Goal: Task Accomplishment & Management: Manage account settings

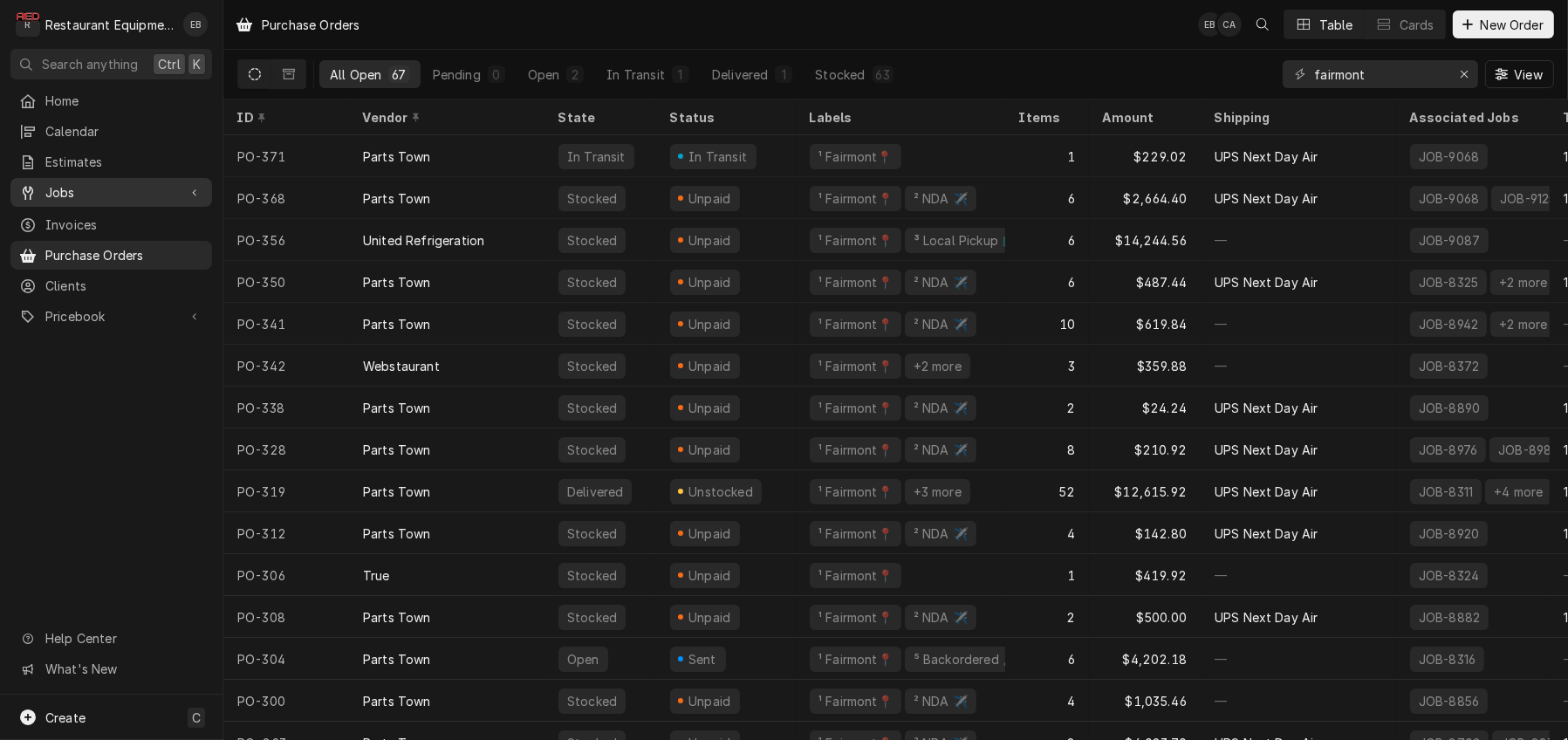
click at [117, 189] on span "Jobs" at bounding box center [111, 192] width 132 height 18
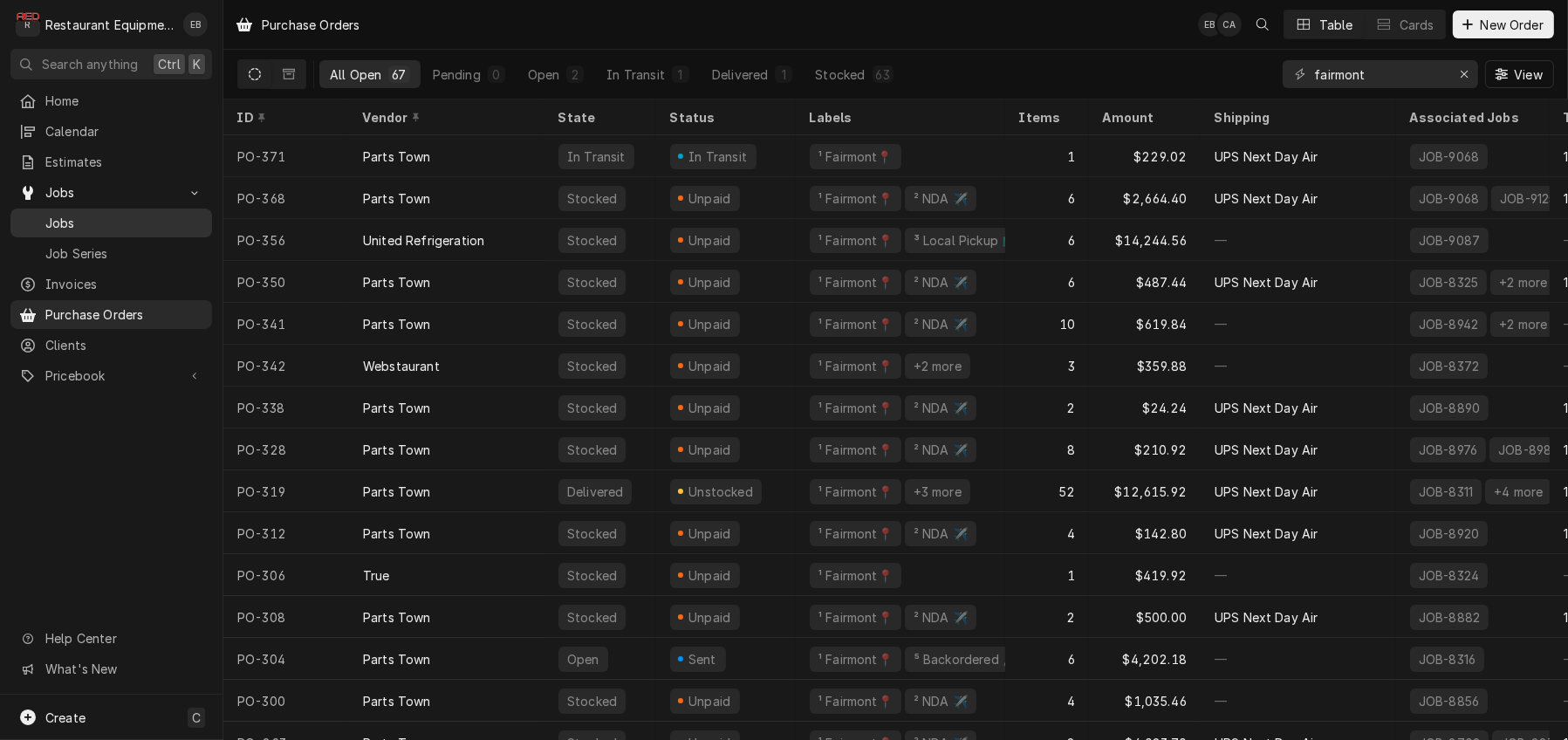
click at [107, 231] on span "Jobs" at bounding box center [124, 223] width 158 height 18
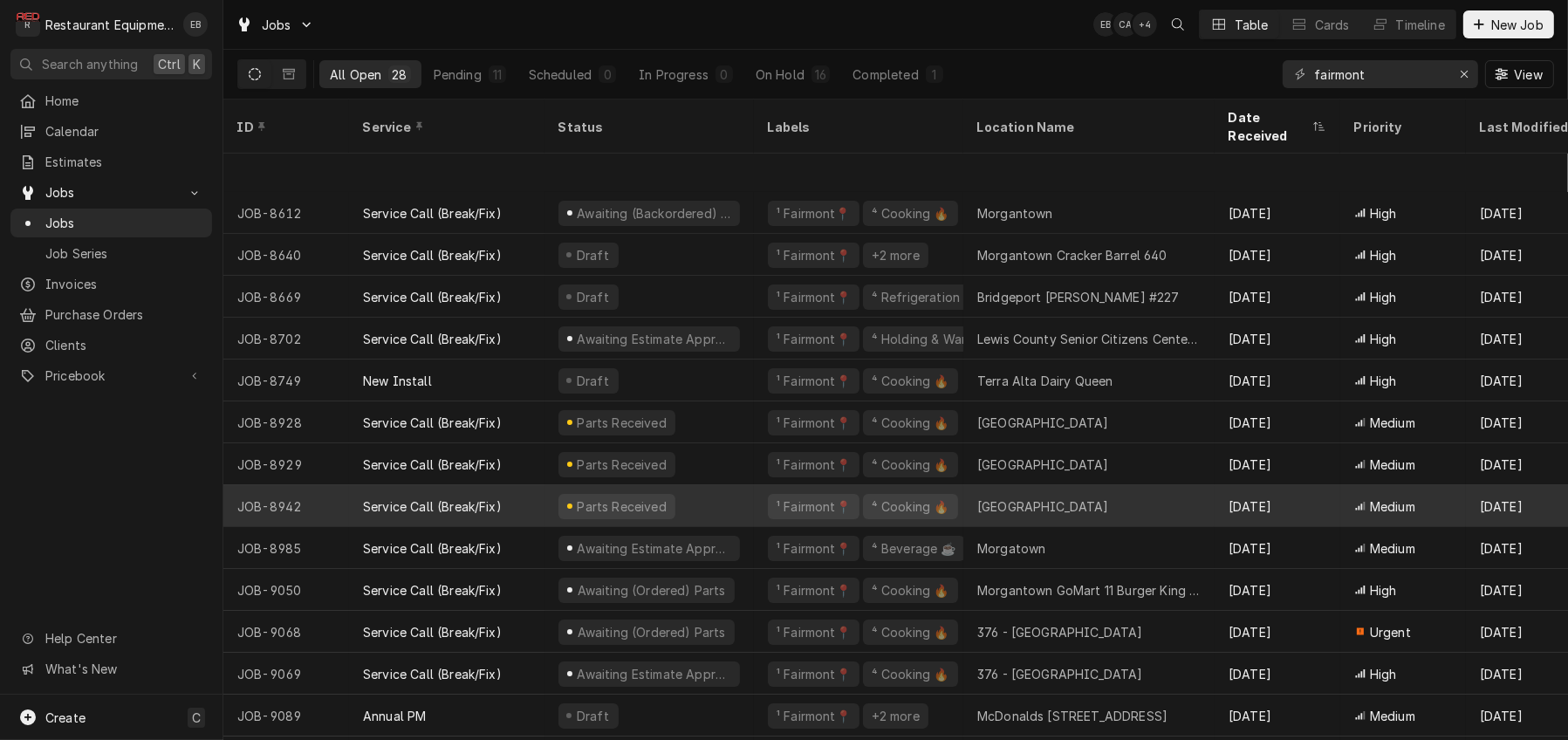
scroll to position [428, 0]
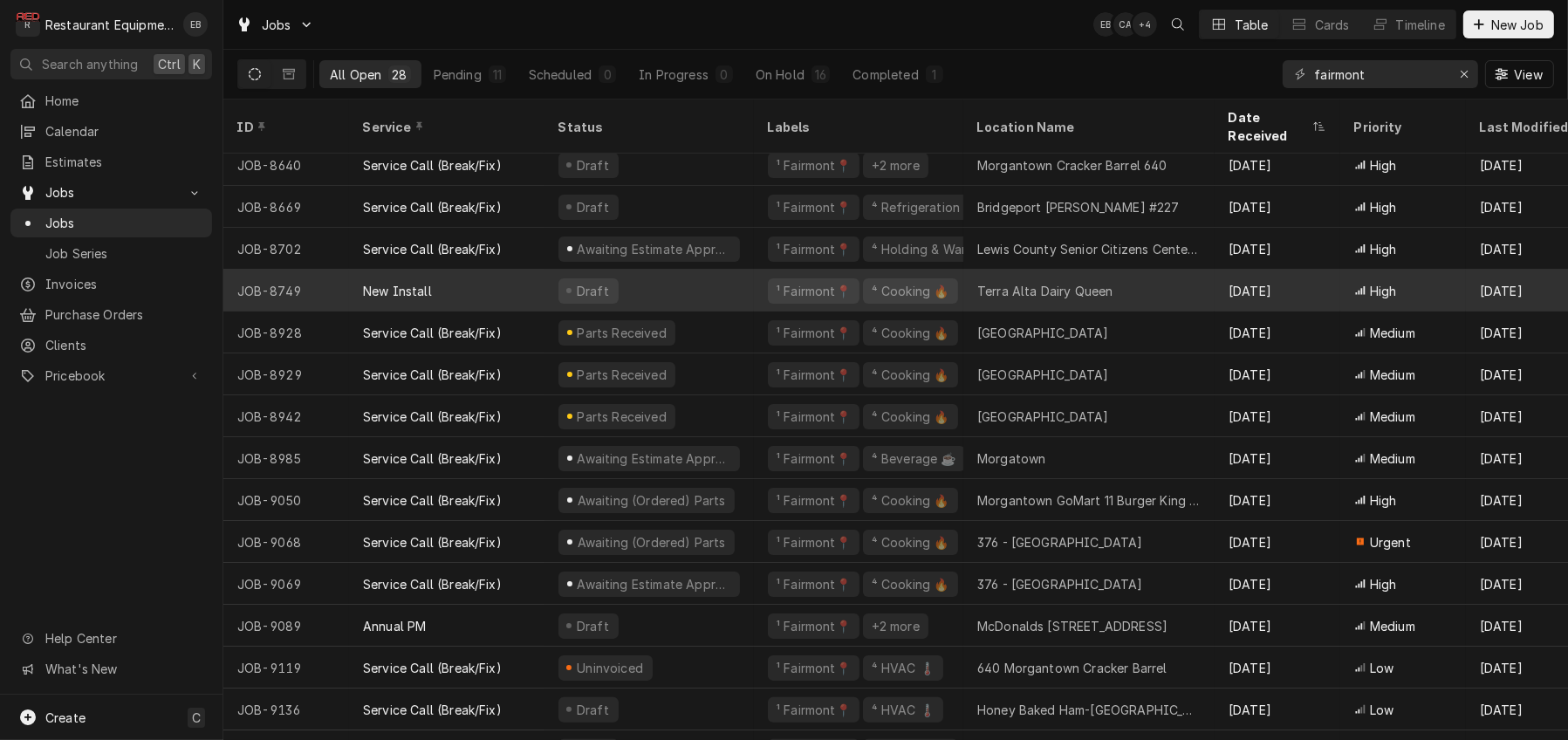
click at [745, 296] on div "Draft" at bounding box center [649, 290] width 209 height 42
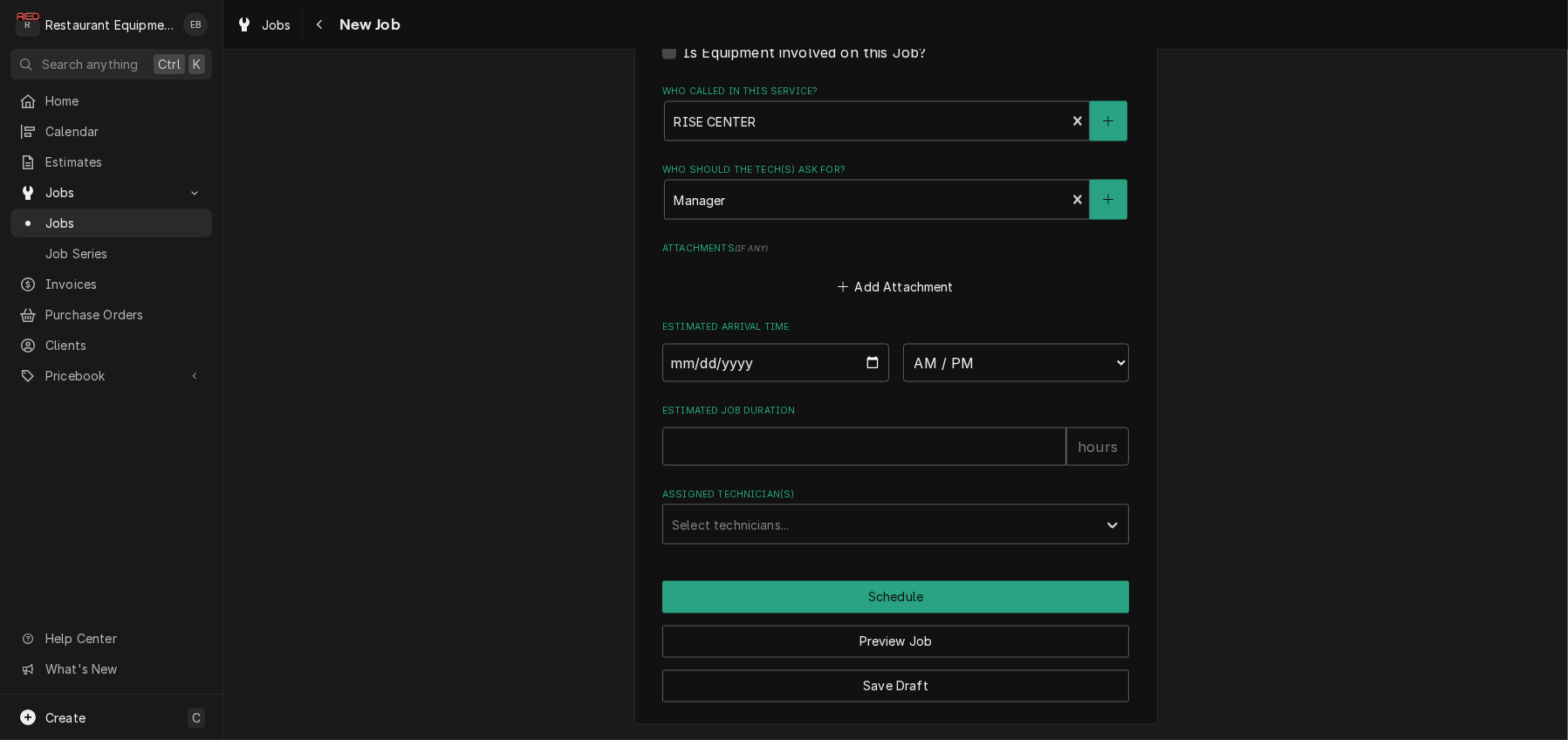
scroll to position [3717, 0]
click at [870, 383] on input "Date" at bounding box center [776, 363] width 227 height 39
type textarea "x"
type input "2025-10-09"
type textarea "x"
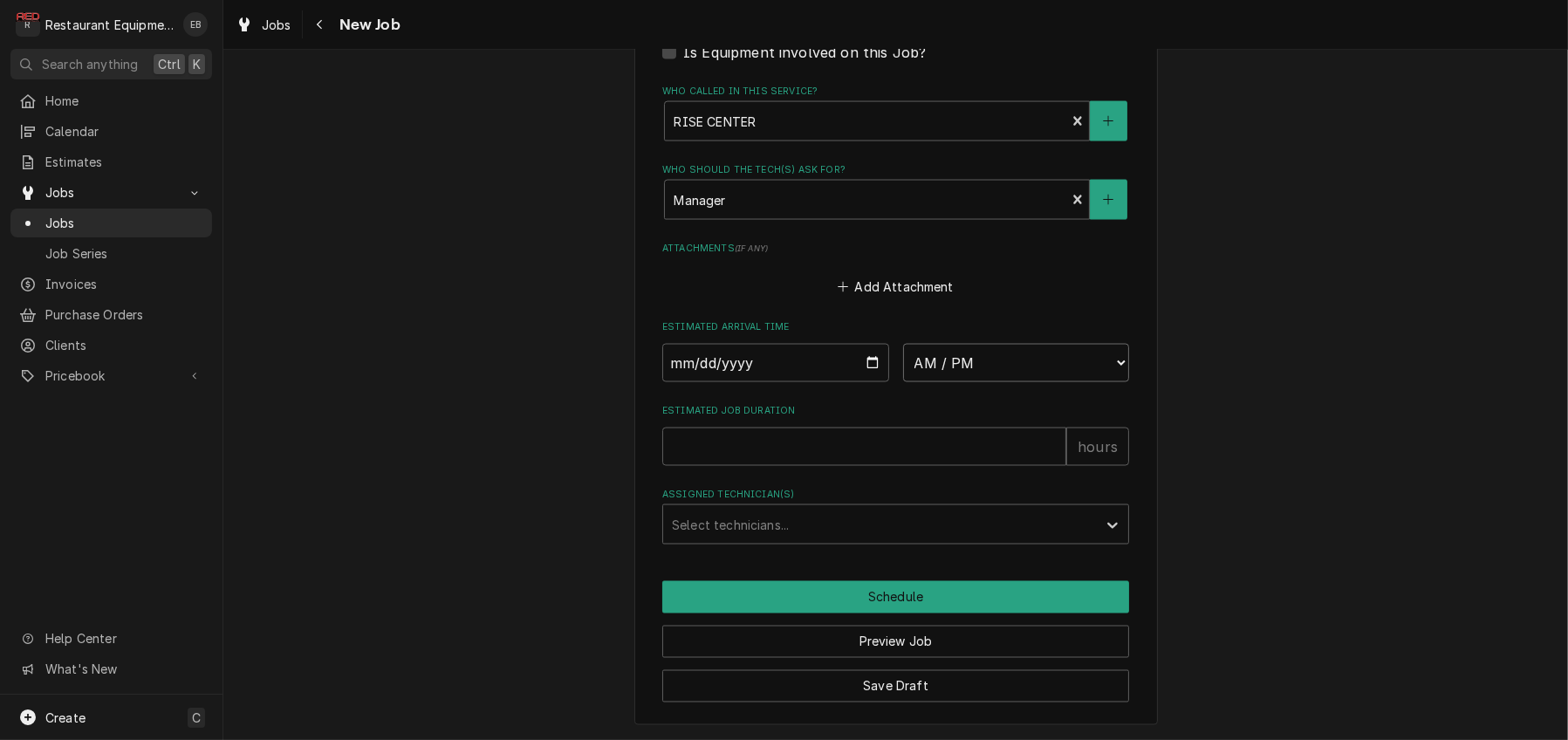
click at [998, 378] on select "AM / PM 6:00 AM 6:15 AM 6:30 AM 6:45 AM 7:00 AM 7:15 AM 7:30 AM 7:45 AM 8:00 AM…" at bounding box center [1016, 363] width 227 height 39
select select "10:00:00"
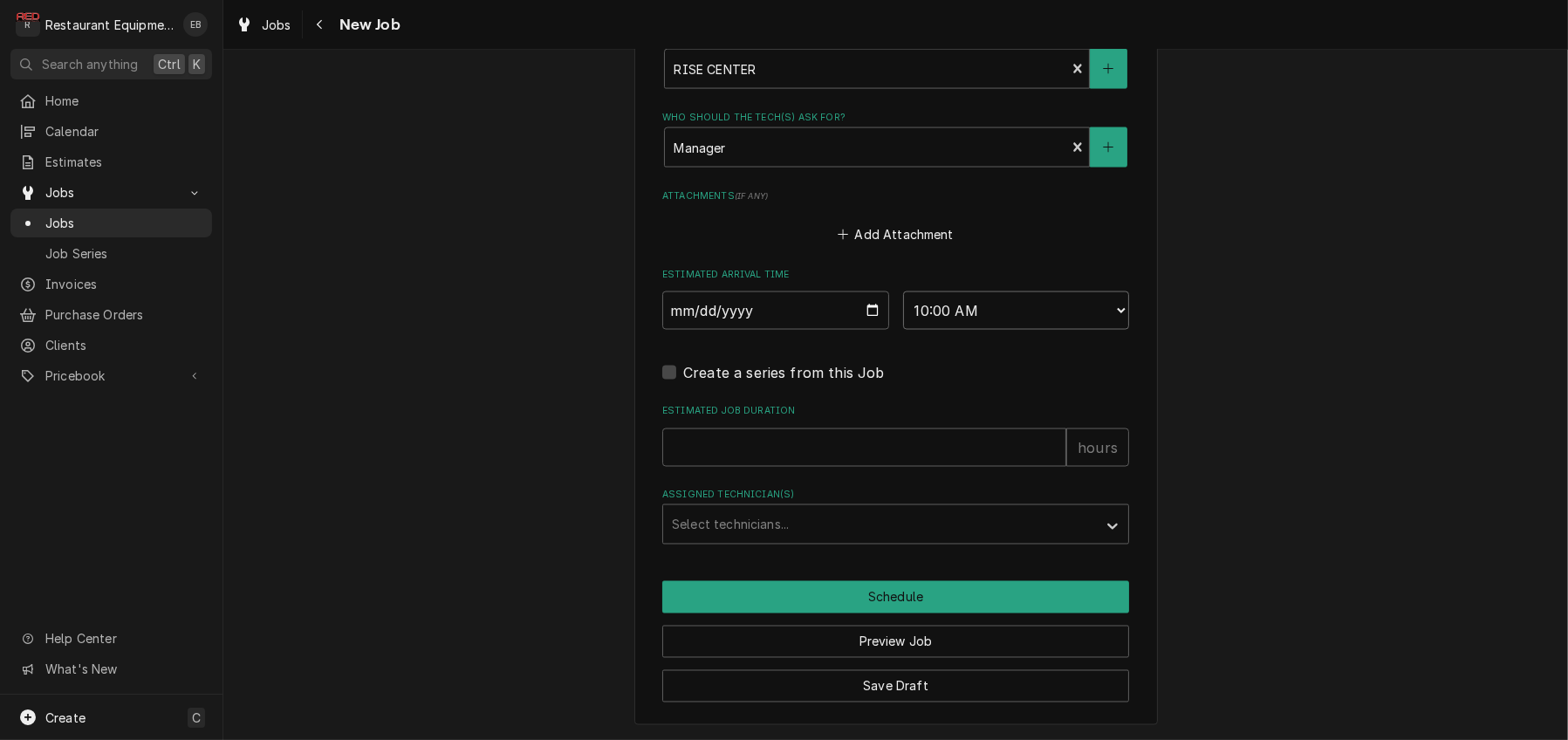
type textarea "x"
click at [1024, 329] on select "AM / PM 6:00 AM 6:15 AM 6:30 AM 6:45 AM 7:00 AM 7:15 AM 7:30 AM 7:45 AM 8:00 AM…" at bounding box center [1016, 311] width 227 height 39
select select "10:30:00"
click at [903, 329] on select "AM / PM 6:00 AM 6:15 AM 6:30 AM 6:45 AM 7:00 AM 7:15 AM 7:30 AM 7:45 AM 8:00 AM…" at bounding box center [1016, 311] width 227 height 39
click at [790, 467] on input "Estimated Job Duration" at bounding box center [864, 447] width 404 height 39
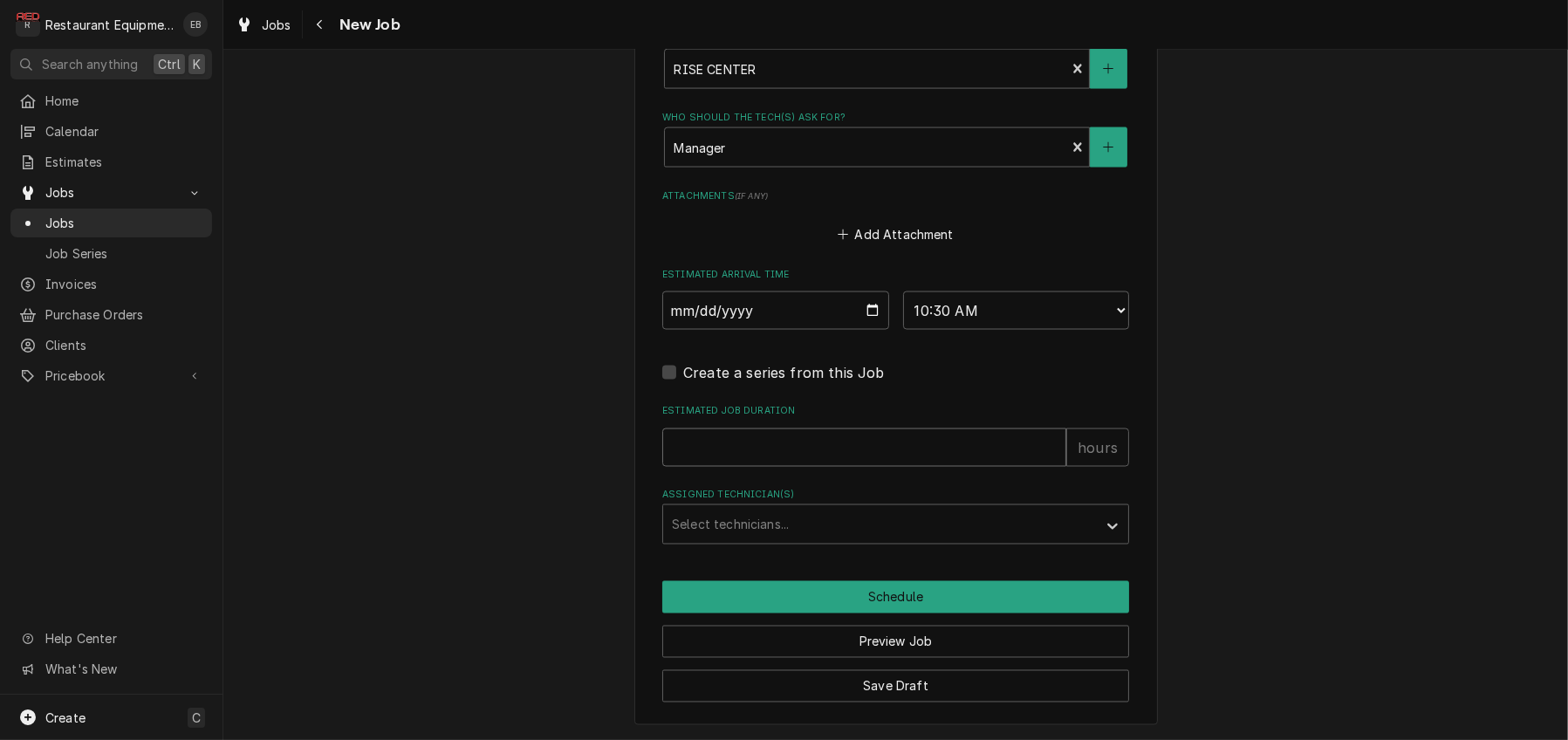
type textarea "x"
type input "2"
type textarea "x"
type input "2"
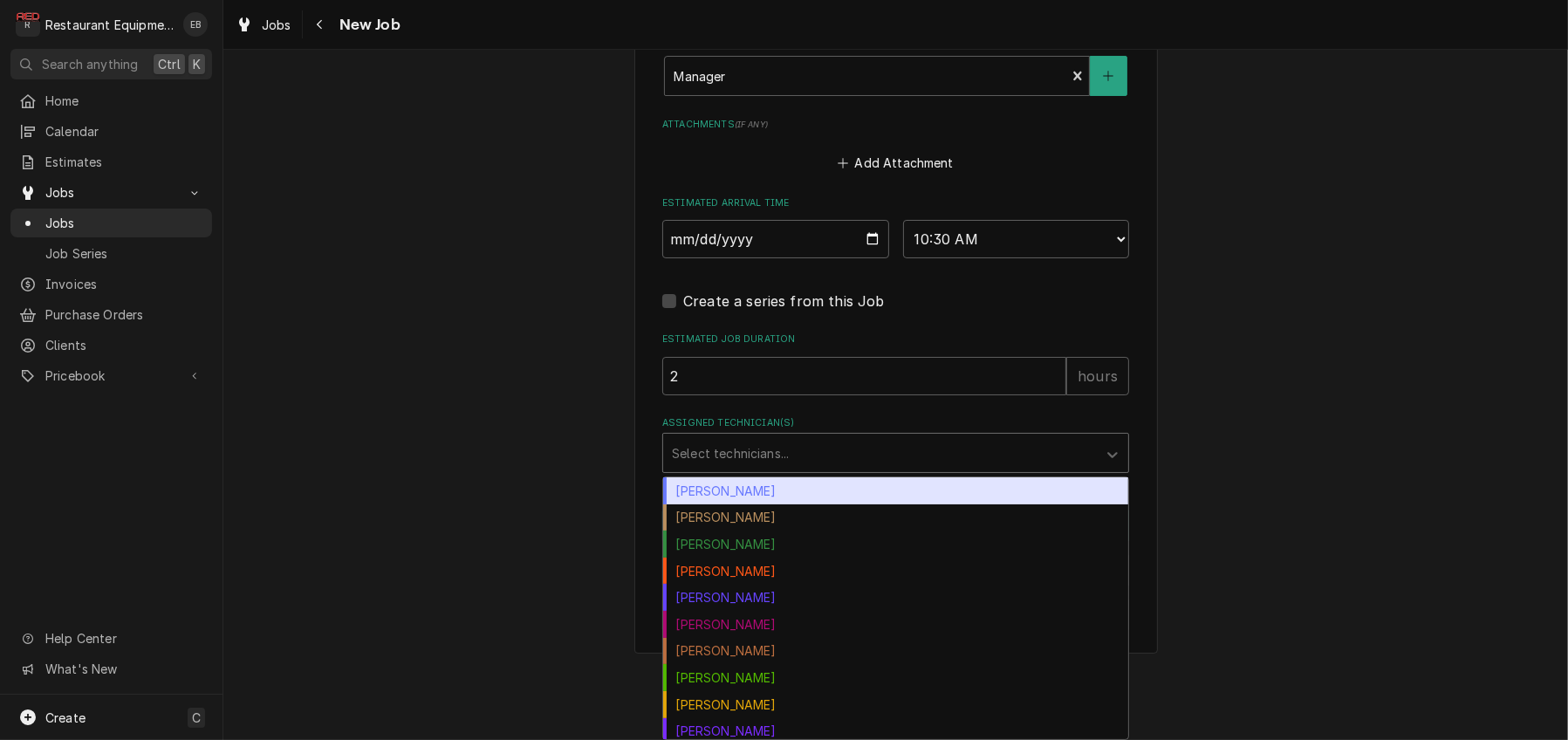
click at [753, 469] on div "Assigned Technician(s)" at bounding box center [880, 452] width 416 height 31
click at [753, 505] on div "Bryan Sanders" at bounding box center [896, 491] width 465 height 27
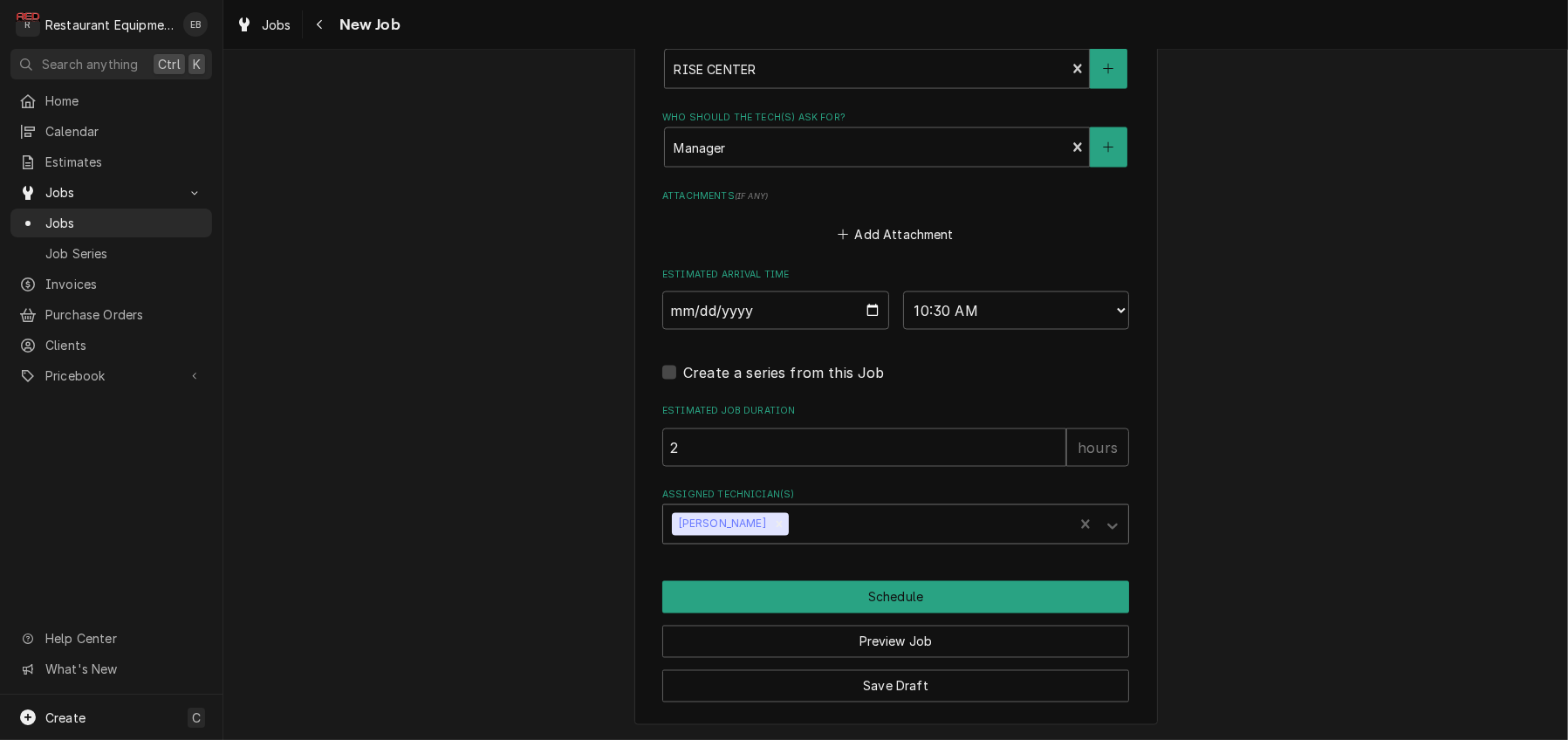
scroll to position [3832, 0]
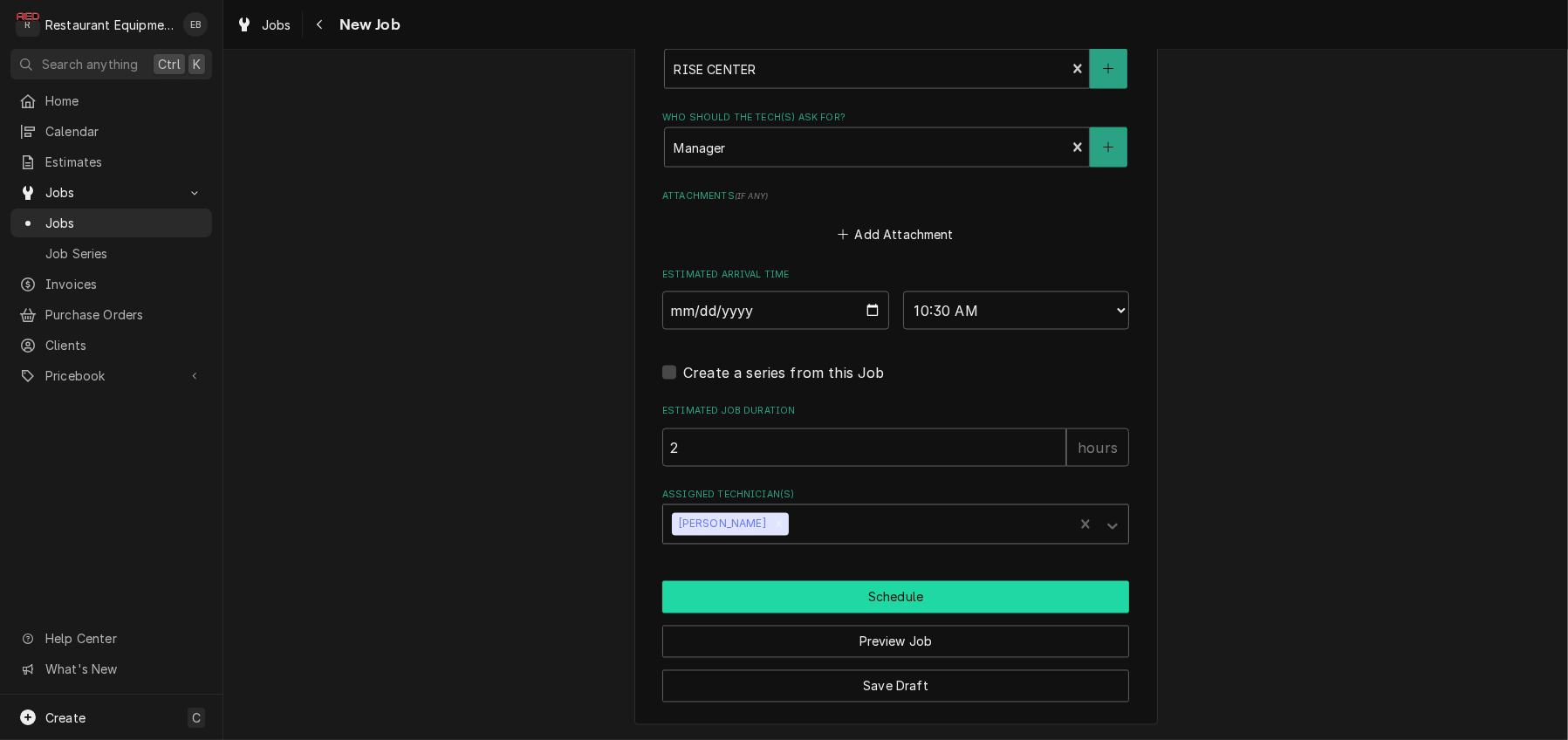
click at [830, 585] on button "Schedule" at bounding box center [896, 597] width 467 height 32
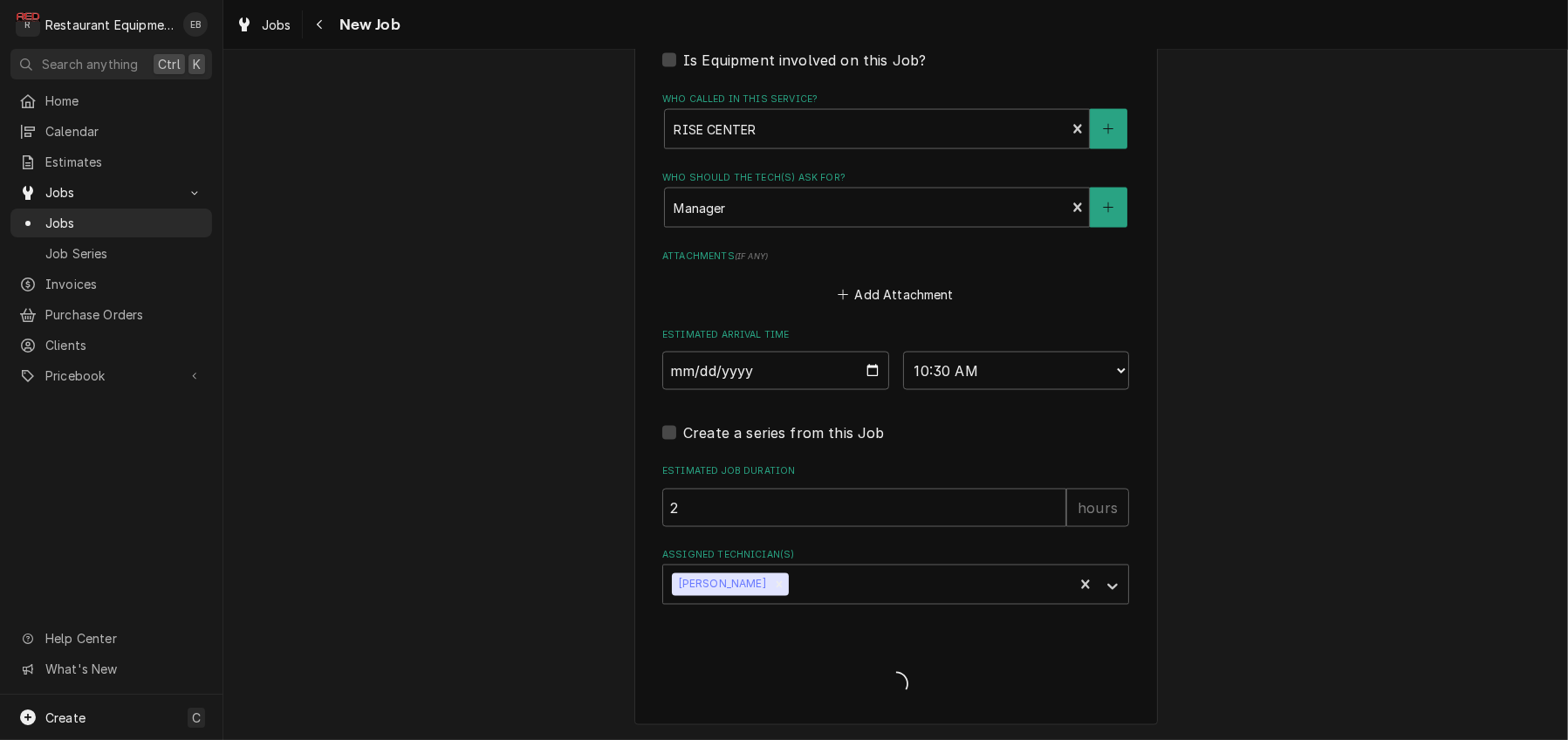
scroll to position [3765, 0]
type textarea "x"
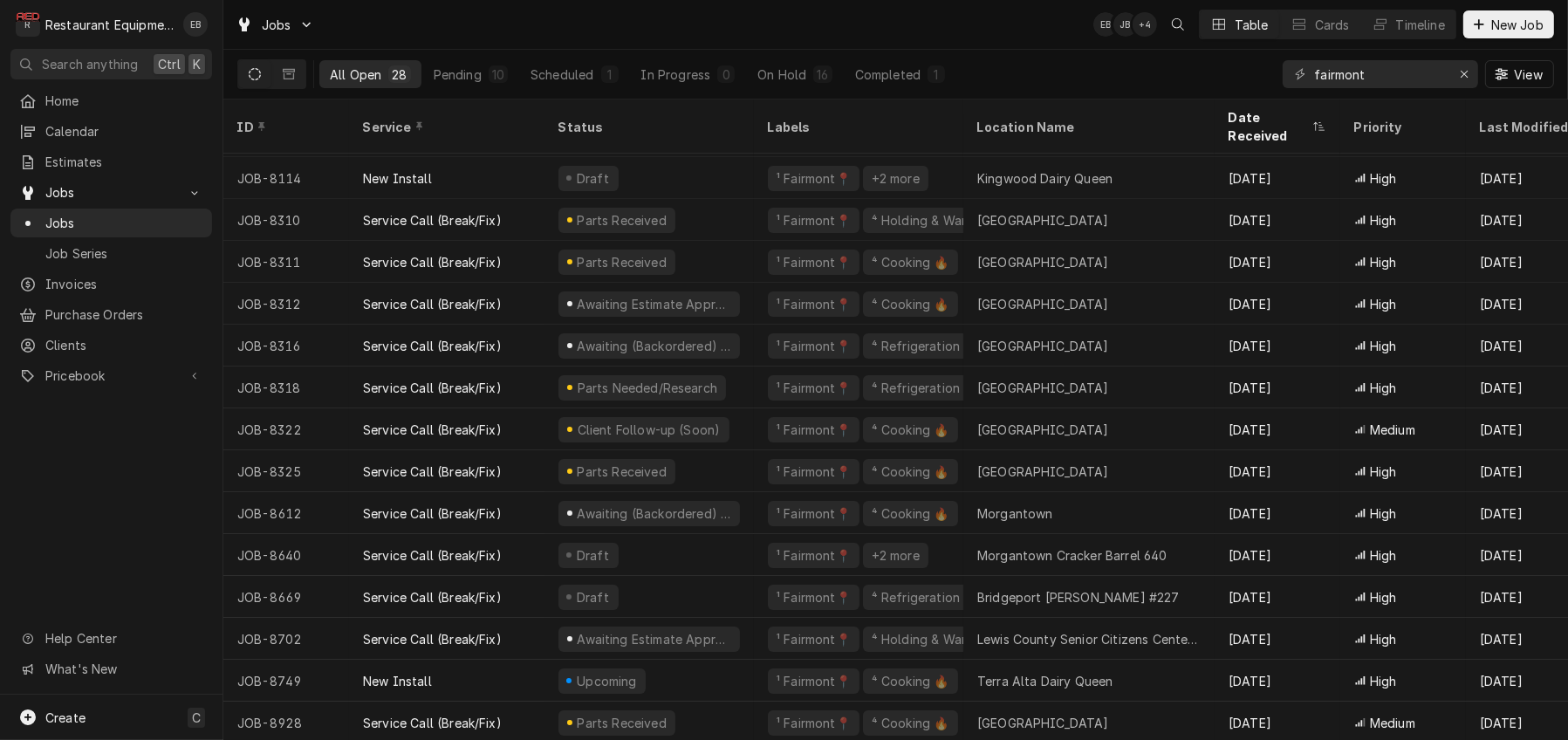
scroll to position [15, 0]
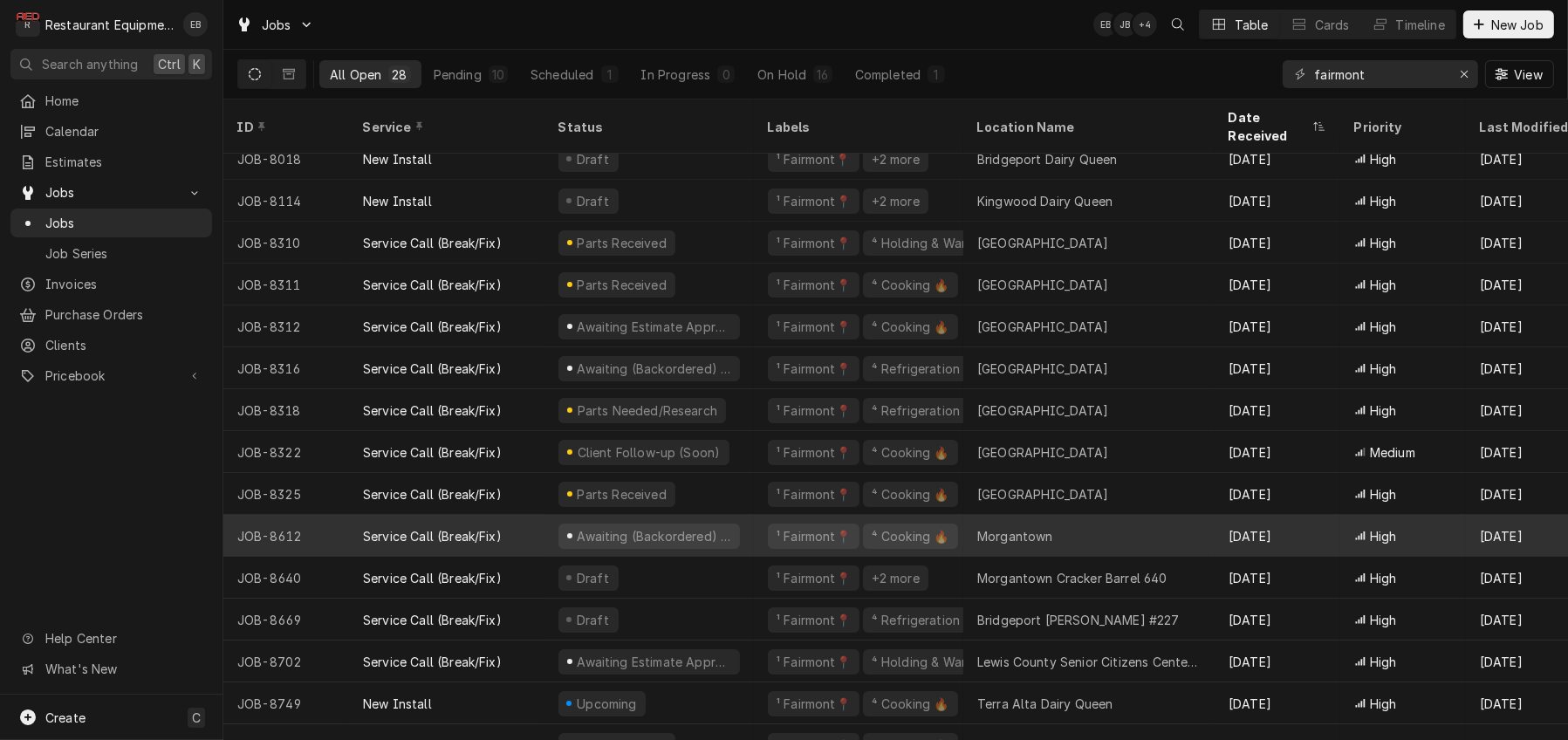
click at [753, 533] on div "Awaiting (Backordered) Parts" at bounding box center [649, 535] width 209 height 42
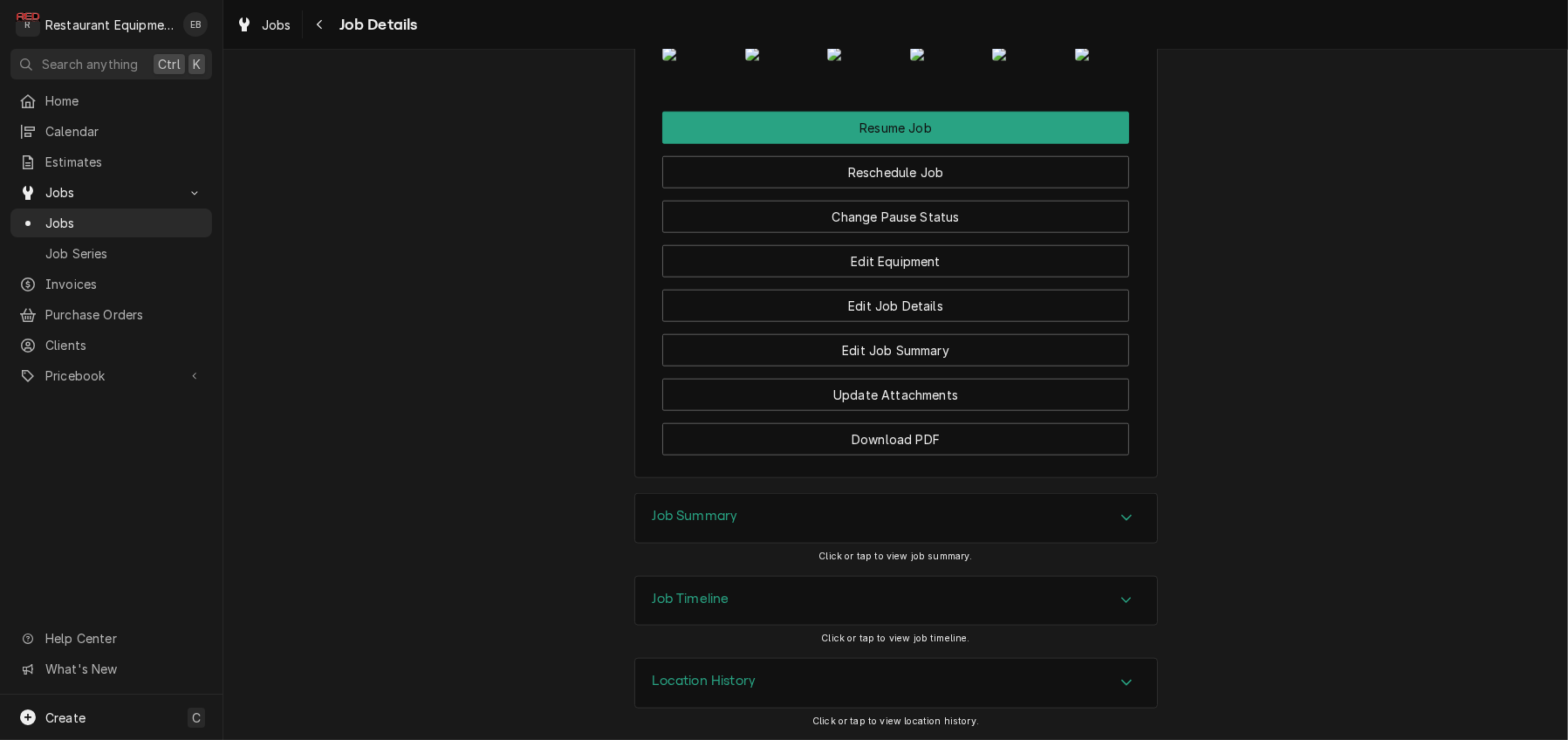
scroll to position [2385, 0]
click at [882, 61] on img "Attachments" at bounding box center [861, 54] width 69 height 14
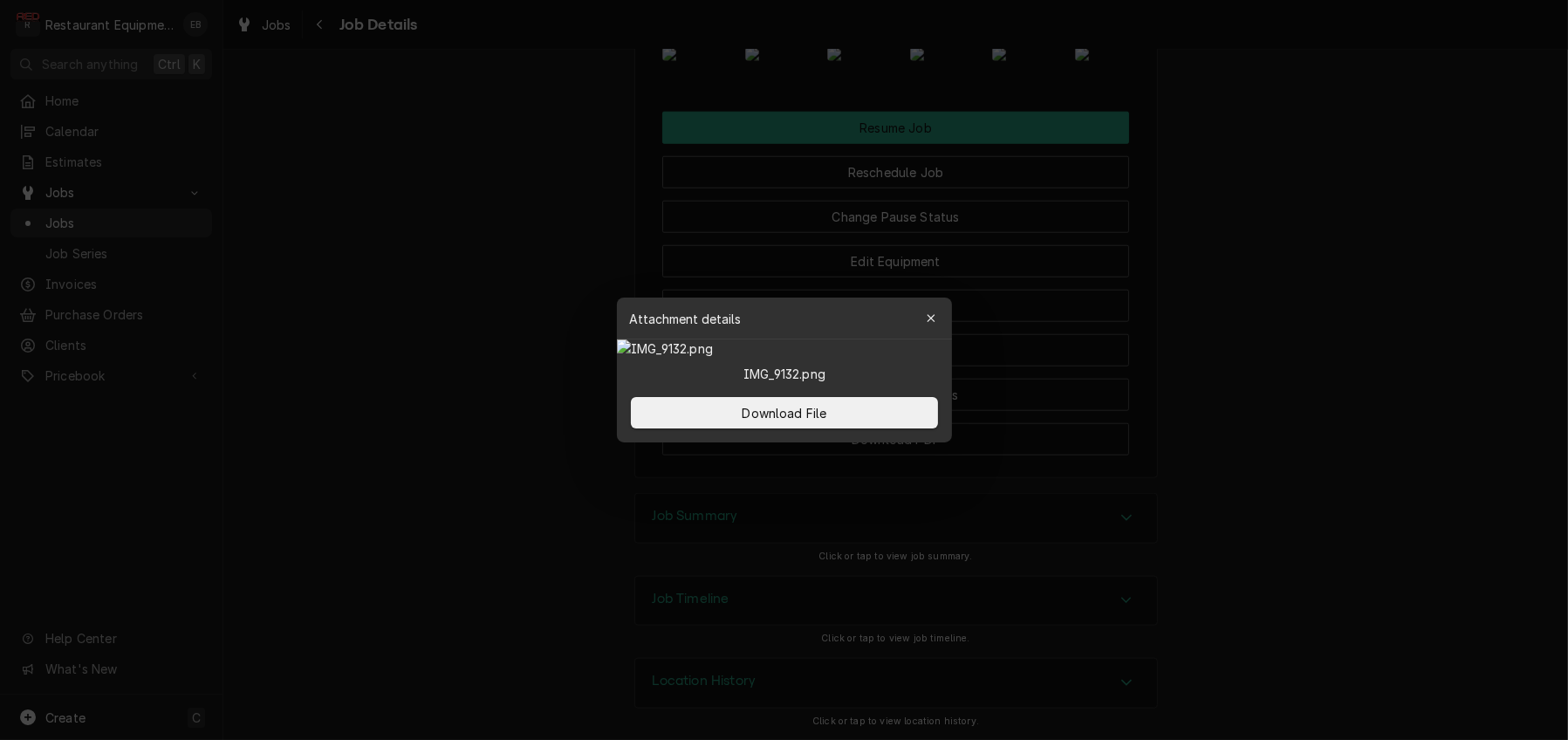
drag, startPoint x: 707, startPoint y: 60, endPoint x: 648, endPoint y: 66, distance: 59.3
drag, startPoint x: 648, startPoint y: 66, endPoint x: 630, endPoint y: 71, distance: 18.7
click at [630, 339] on img at bounding box center [784, 348] width 335 height 18
click at [638, 339] on img at bounding box center [784, 348] width 335 height 18
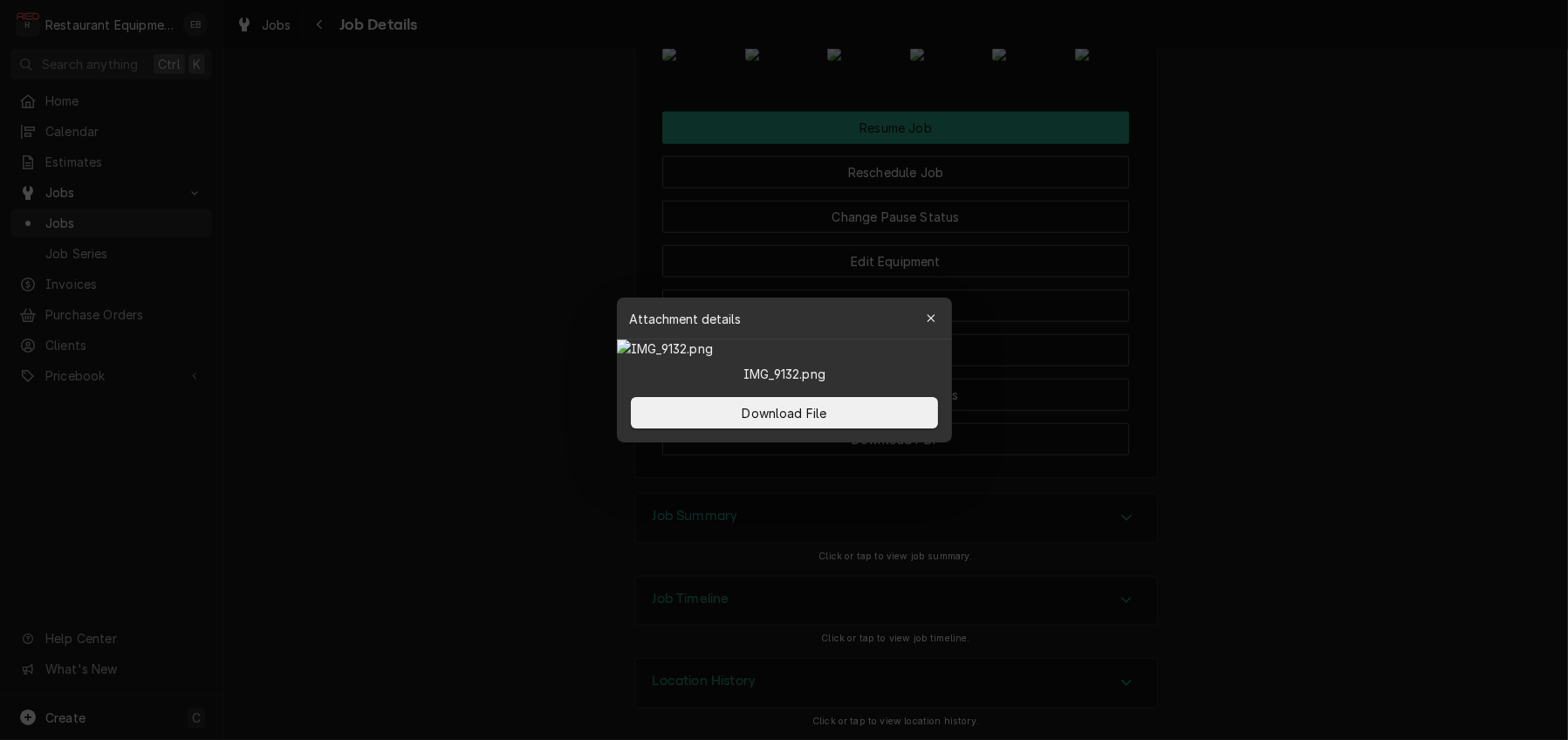
click at [638, 339] on img at bounding box center [784, 348] width 335 height 18
click at [514, 128] on div at bounding box center [784, 370] width 1568 height 740
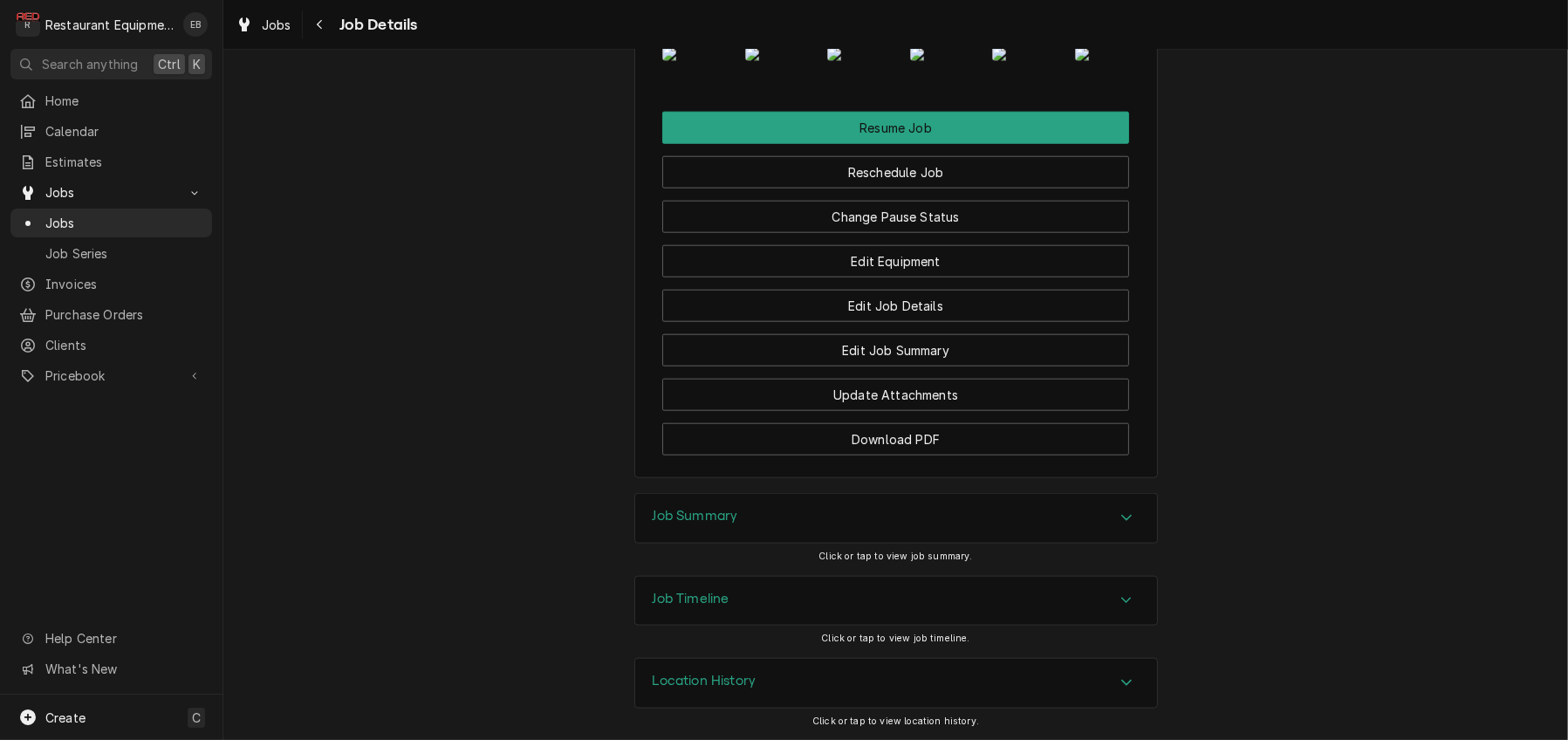
click at [852, 61] on img "Attachments" at bounding box center [861, 54] width 69 height 14
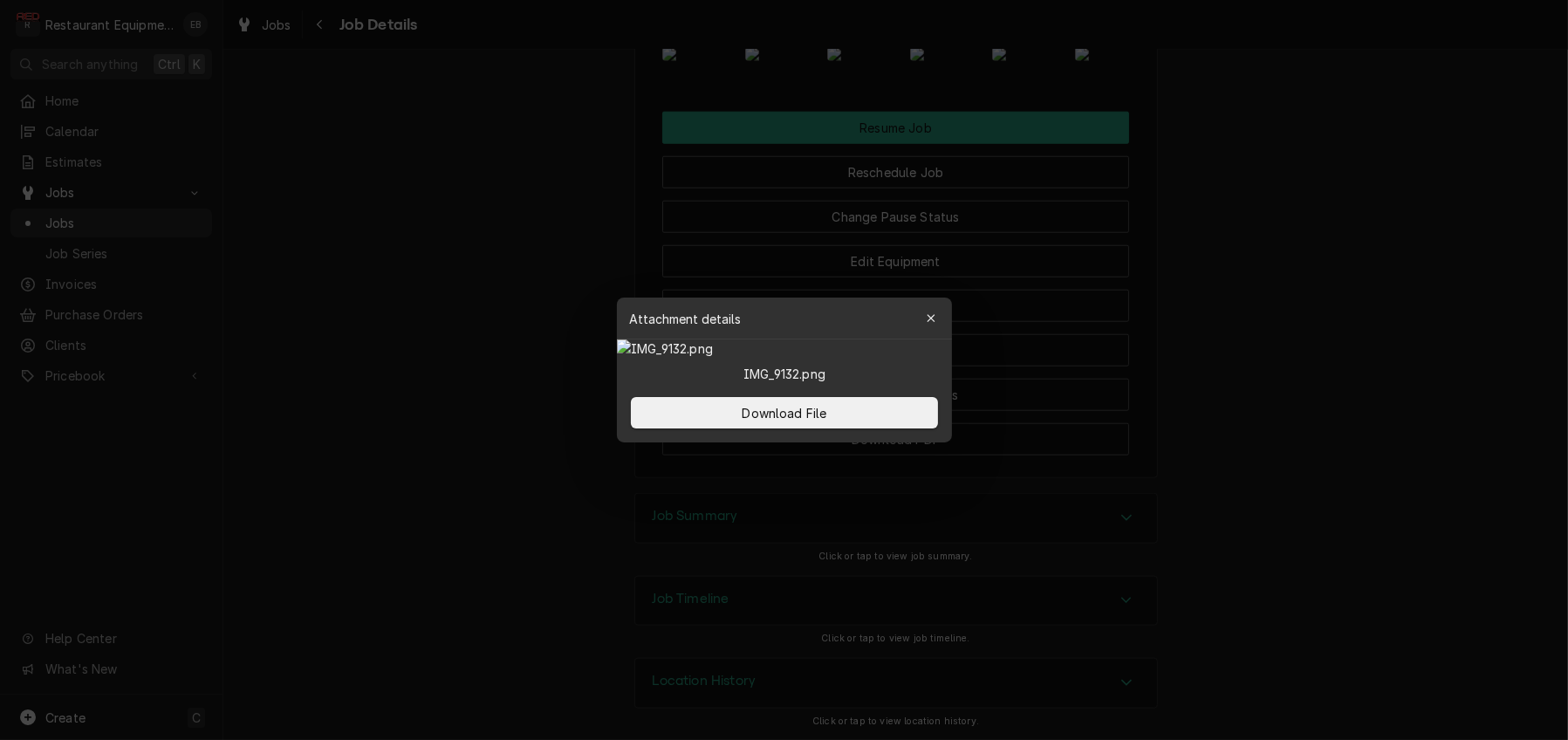
click at [375, 202] on div at bounding box center [784, 370] width 1568 height 740
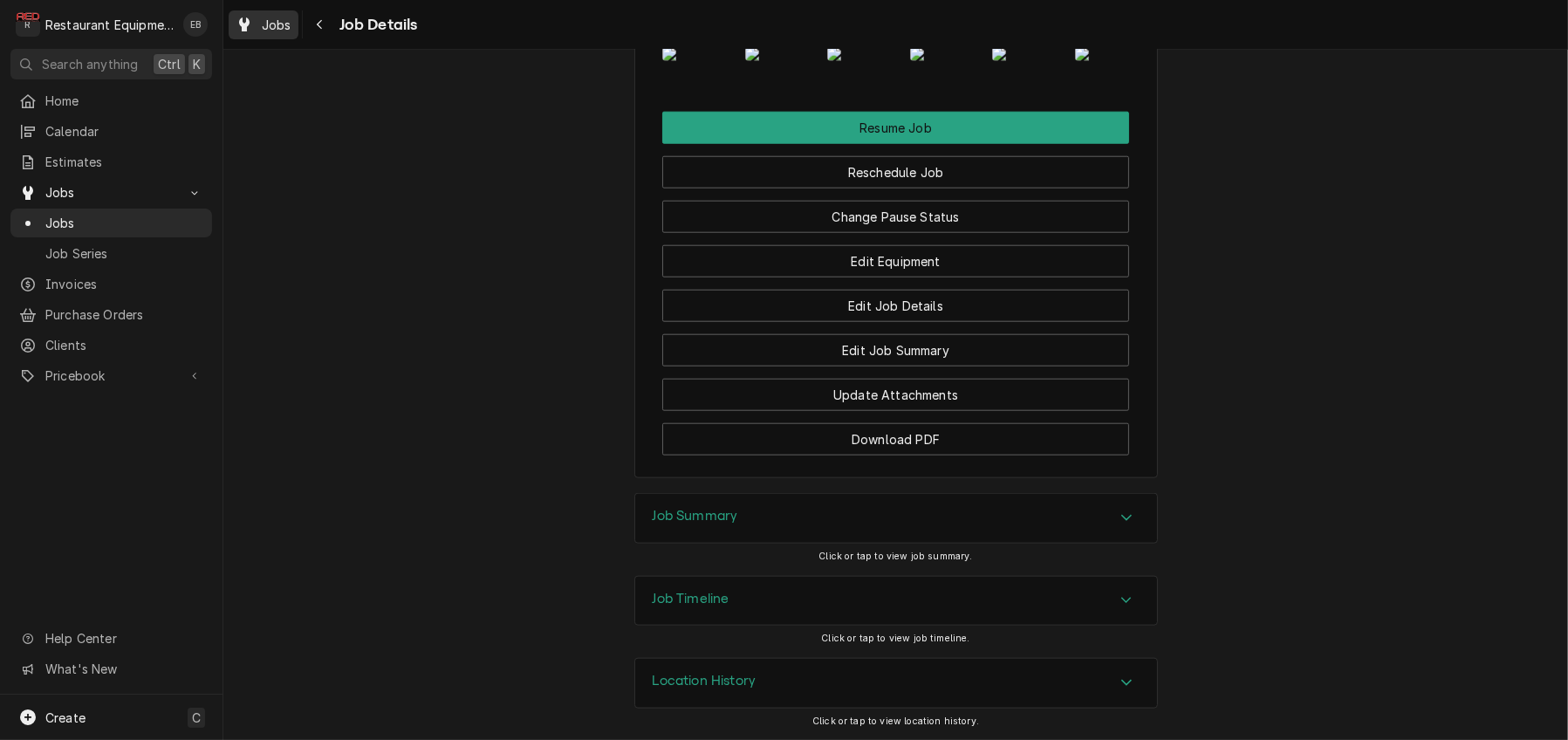
click at [284, 24] on span "Jobs" at bounding box center [276, 24] width 30 height 18
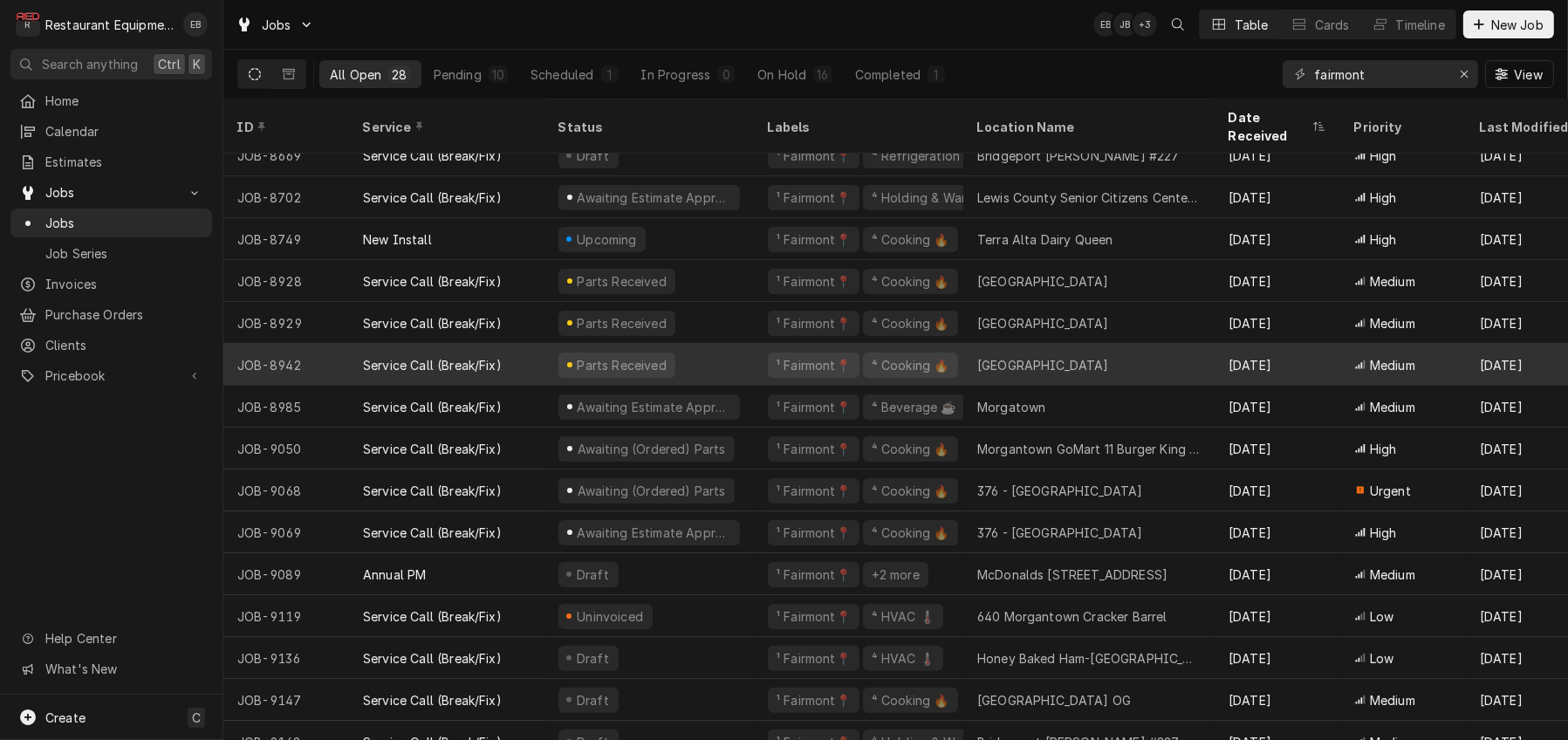
scroll to position [486, 0]
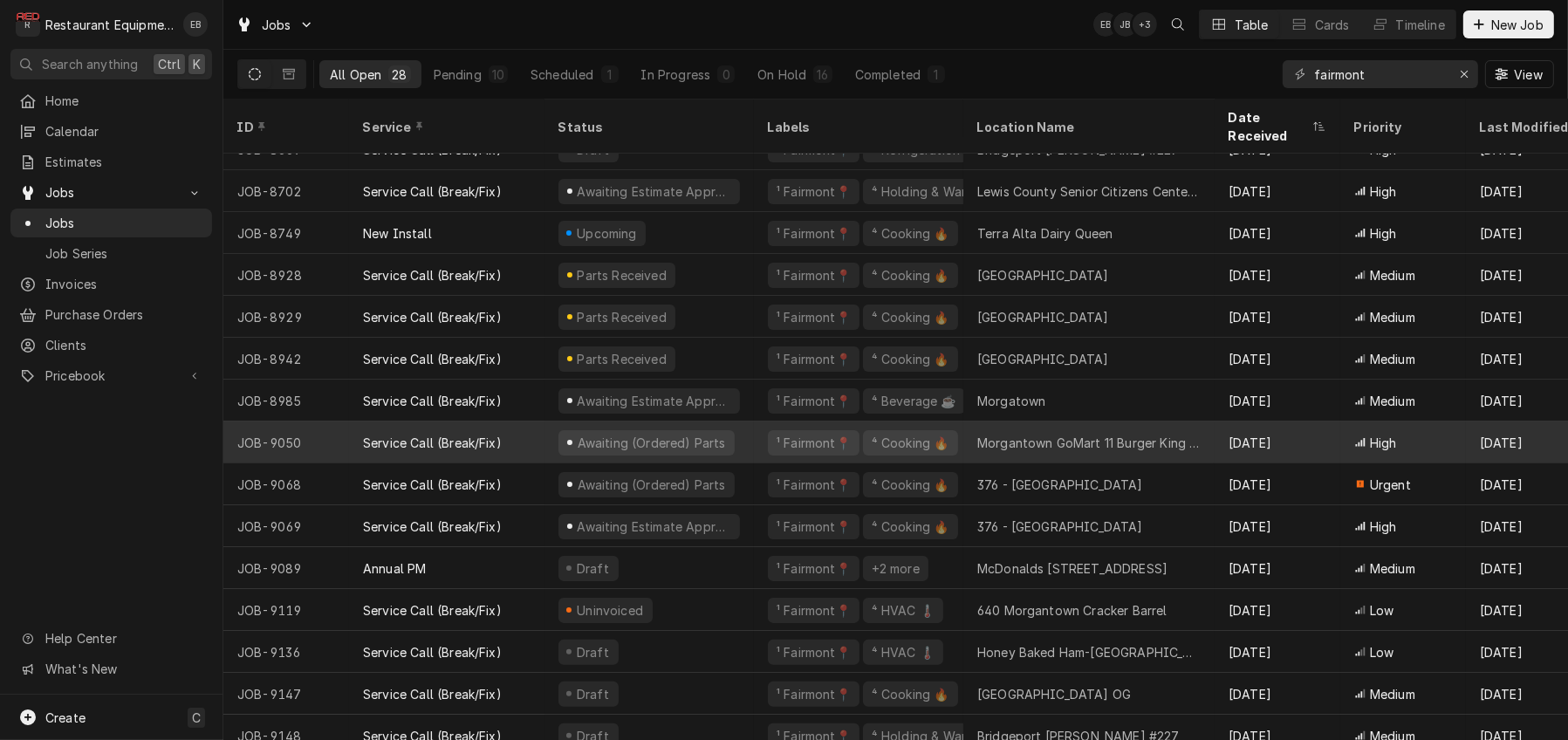
click at [1024, 436] on div "Morgantown GoMart 11 Burger King 26100" at bounding box center [1089, 443] width 224 height 18
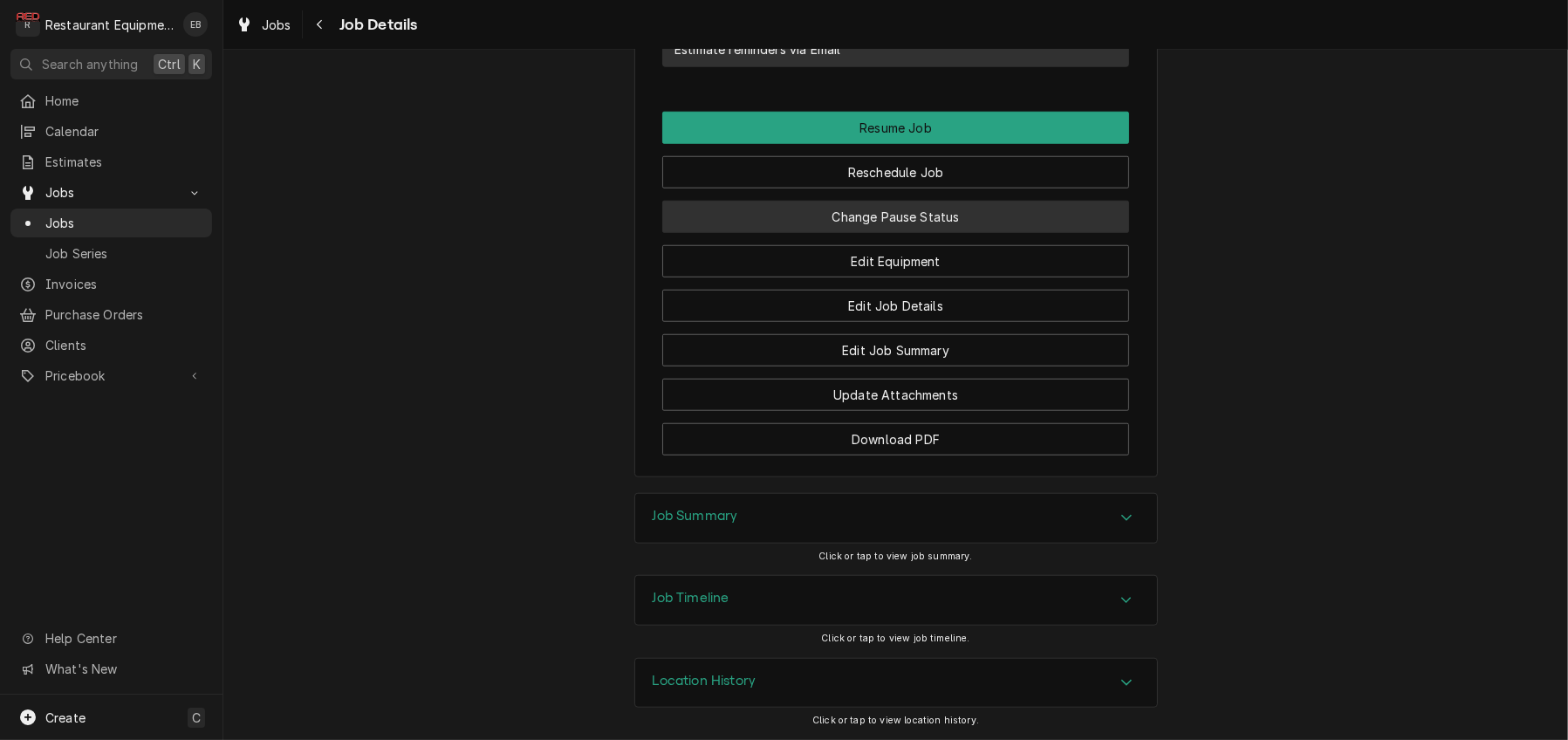
scroll to position [2361, 0]
click at [1001, 495] on div "Job Summary" at bounding box center [896, 518] width 522 height 48
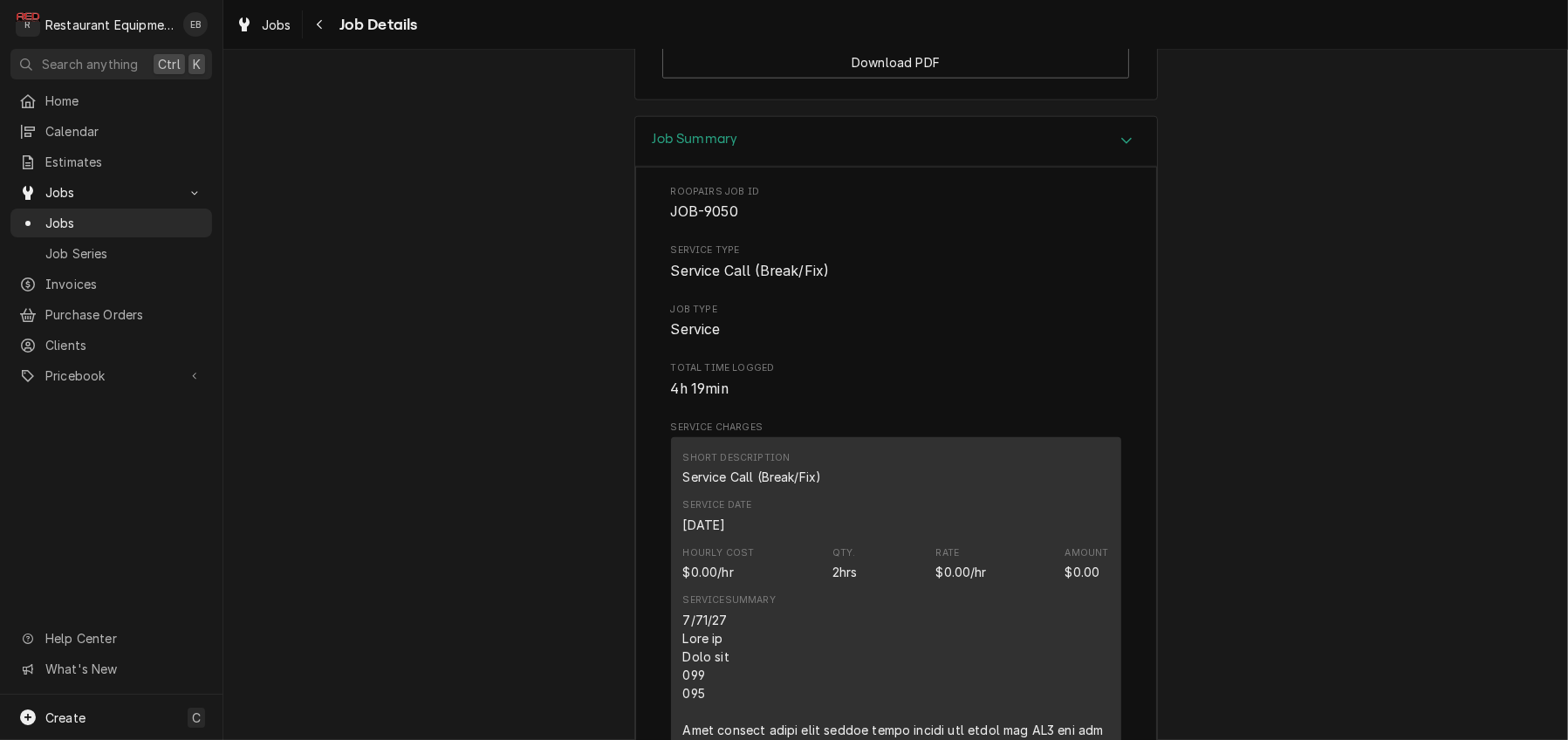
click at [1026, 167] on div "Job Summary" at bounding box center [896, 141] width 522 height 49
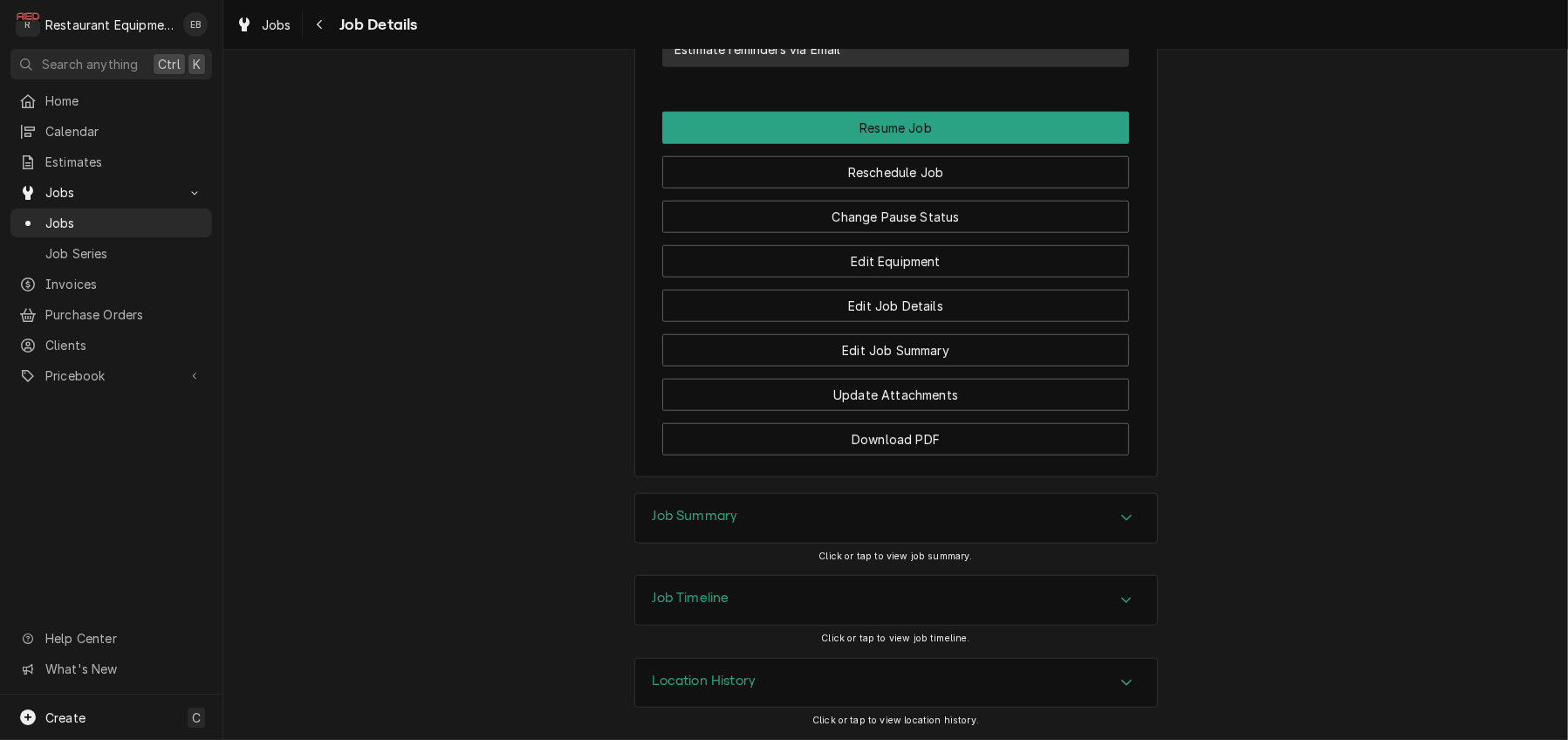
scroll to position [2071, 0]
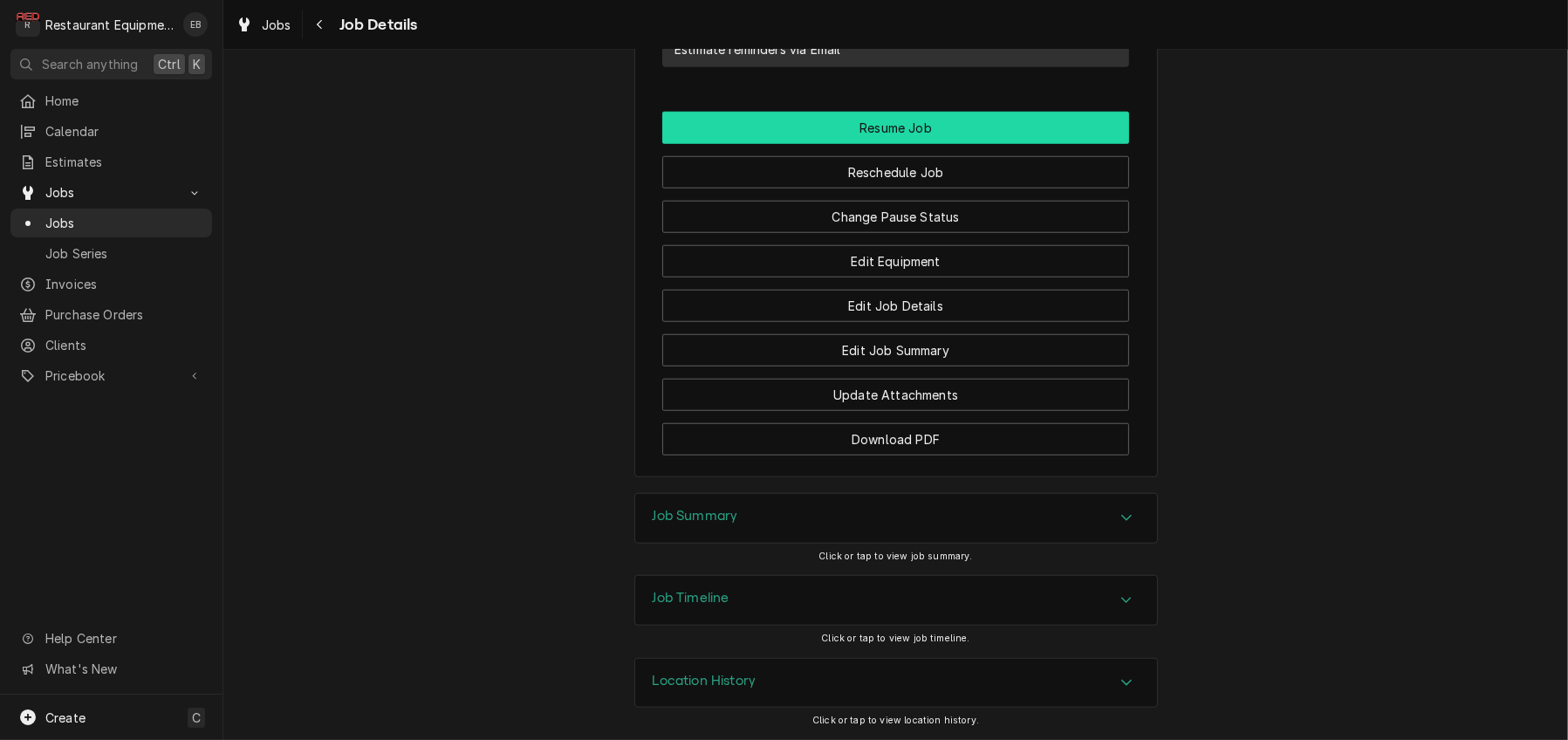
click at [936, 144] on button "Resume Job" at bounding box center [896, 127] width 467 height 32
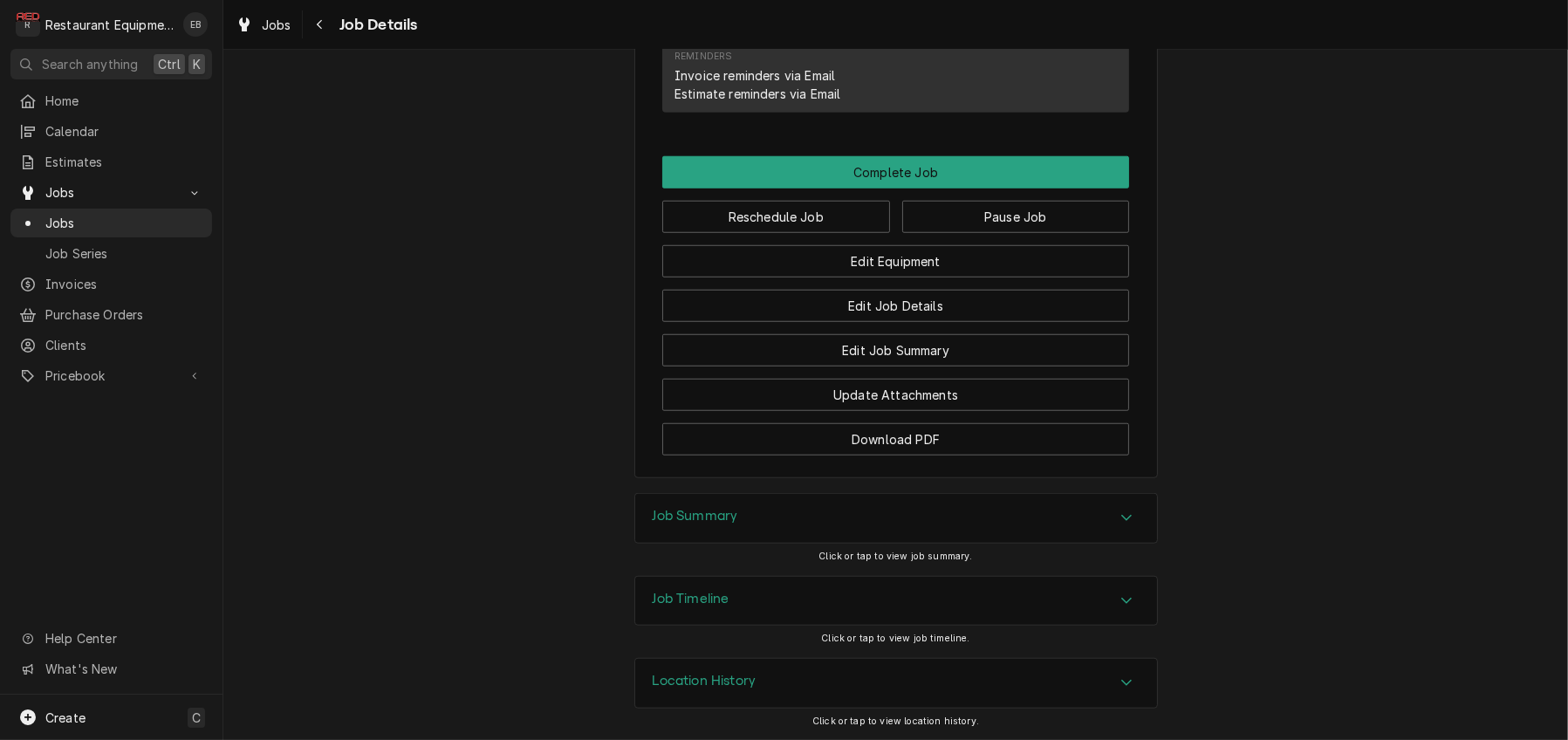
scroll to position [1920, 0]
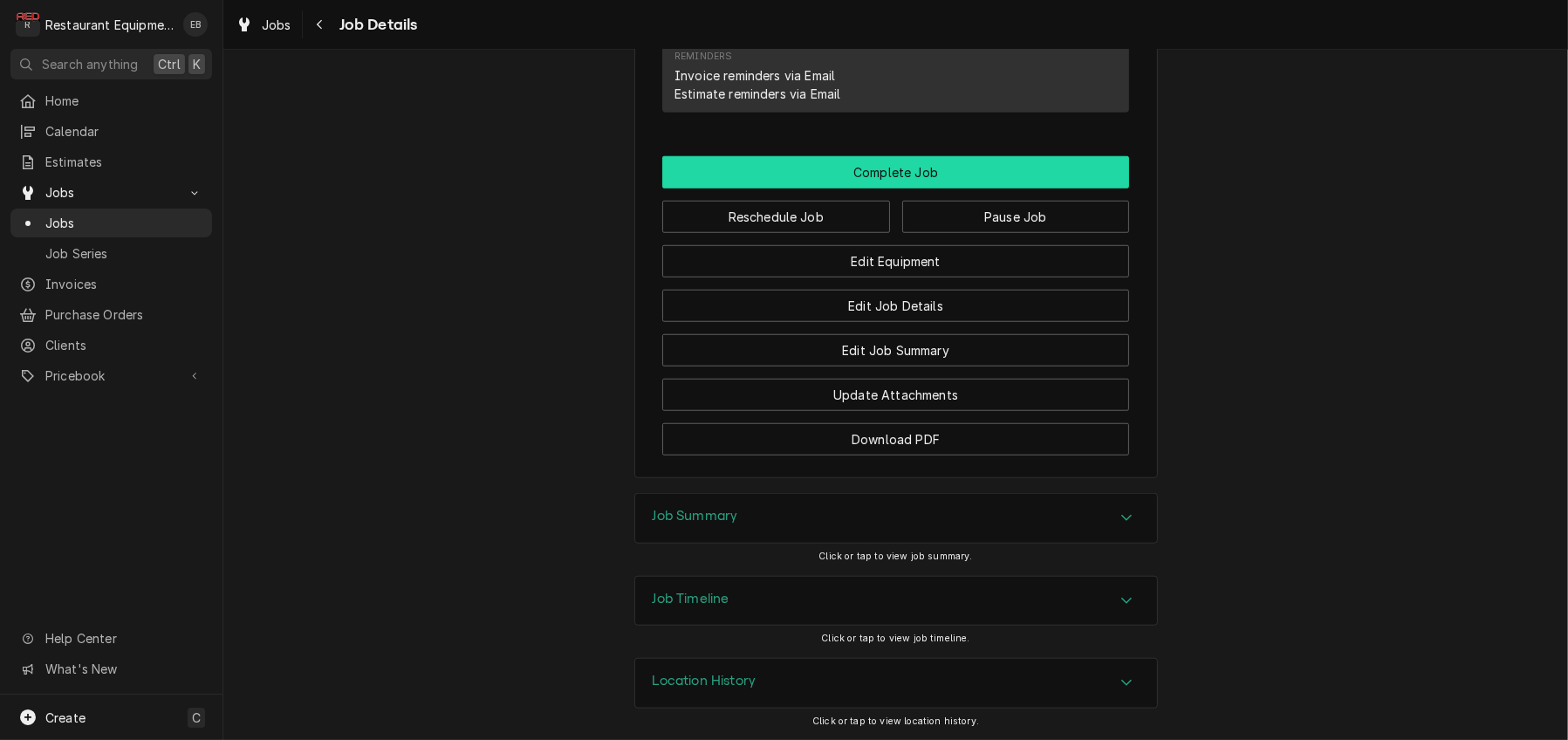
click at [903, 189] on button "Complete Job" at bounding box center [896, 171] width 467 height 32
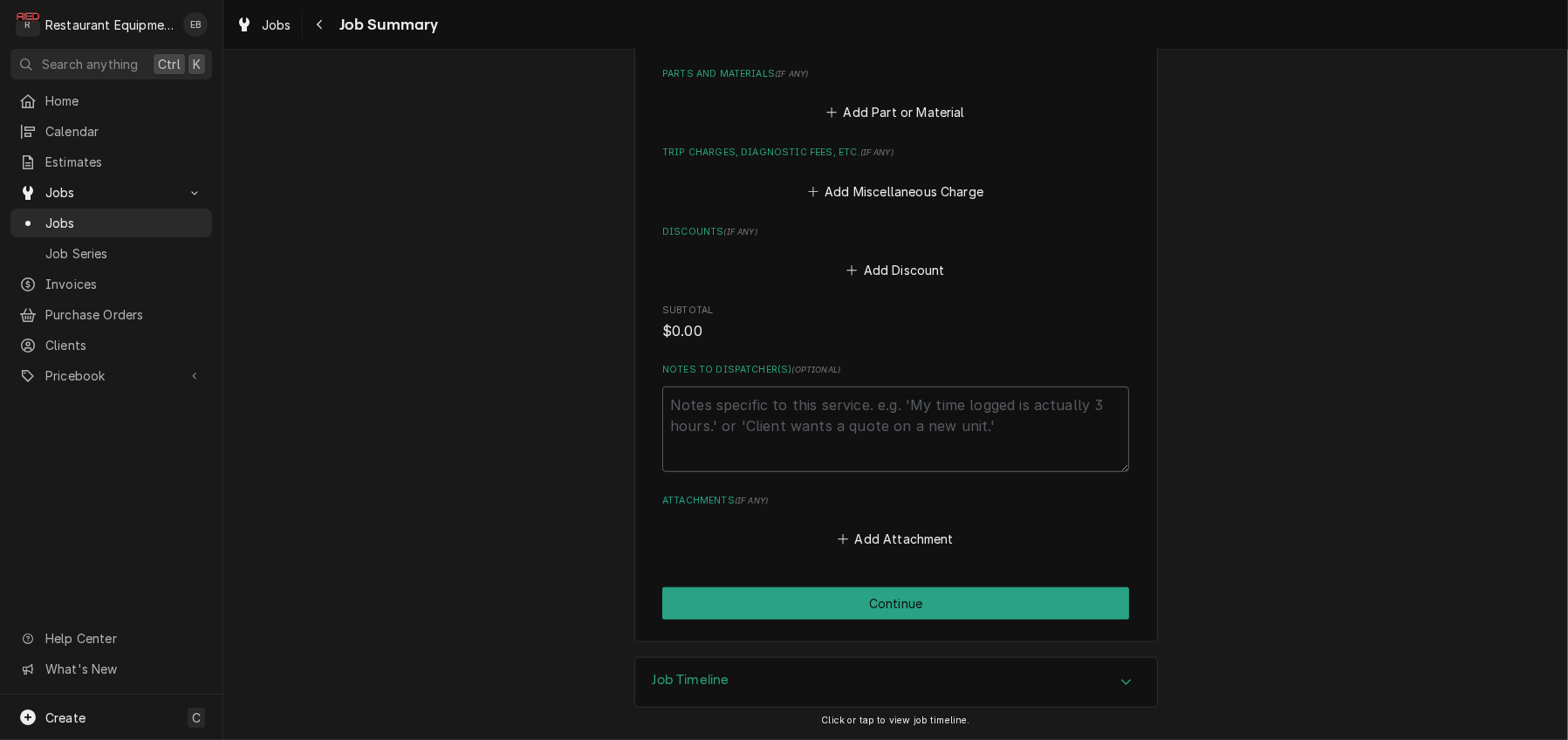
scroll to position [1871, 0]
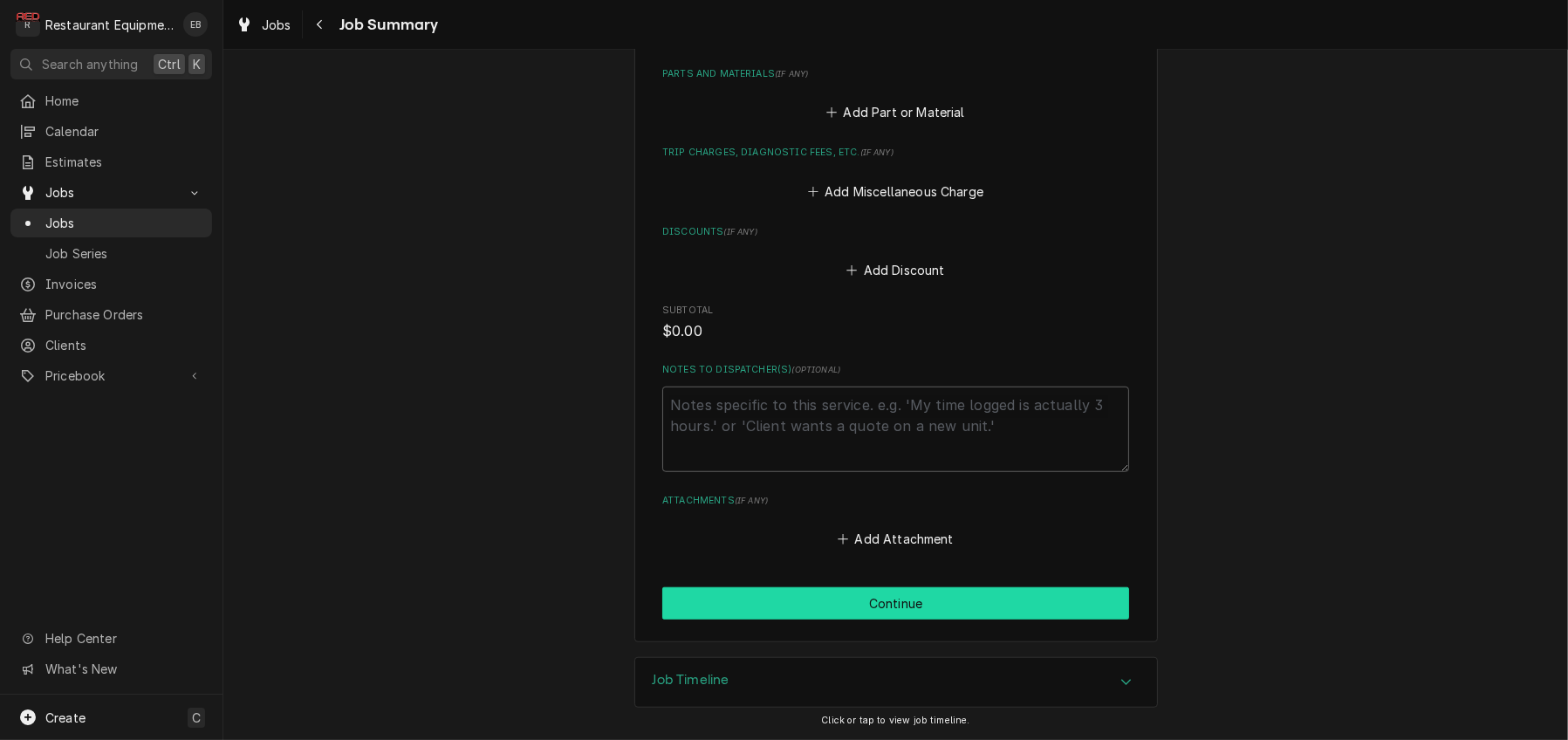
click at [910, 592] on button "Continue" at bounding box center [896, 602] width 467 height 32
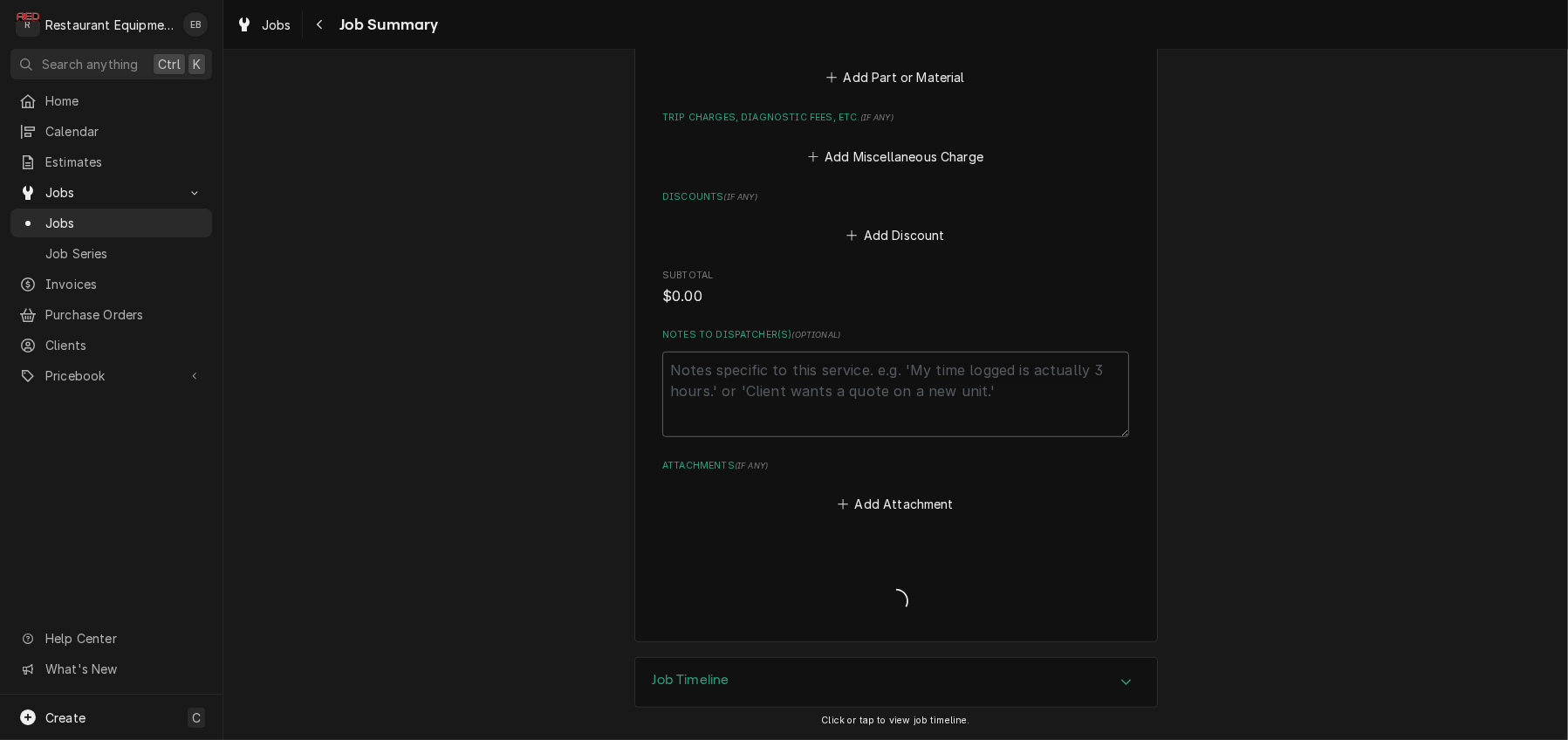
type textarea "x"
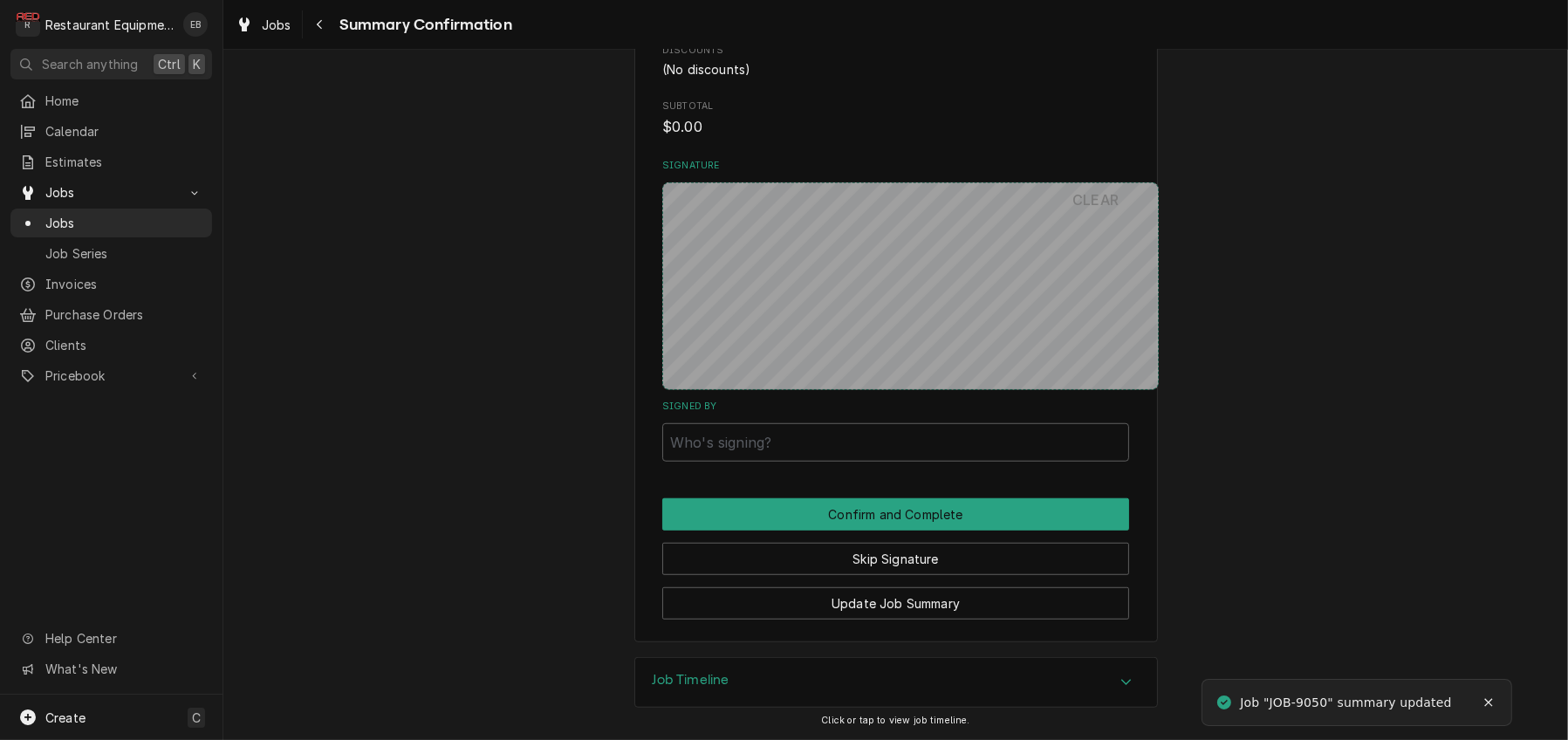
scroll to position [1708, 0]
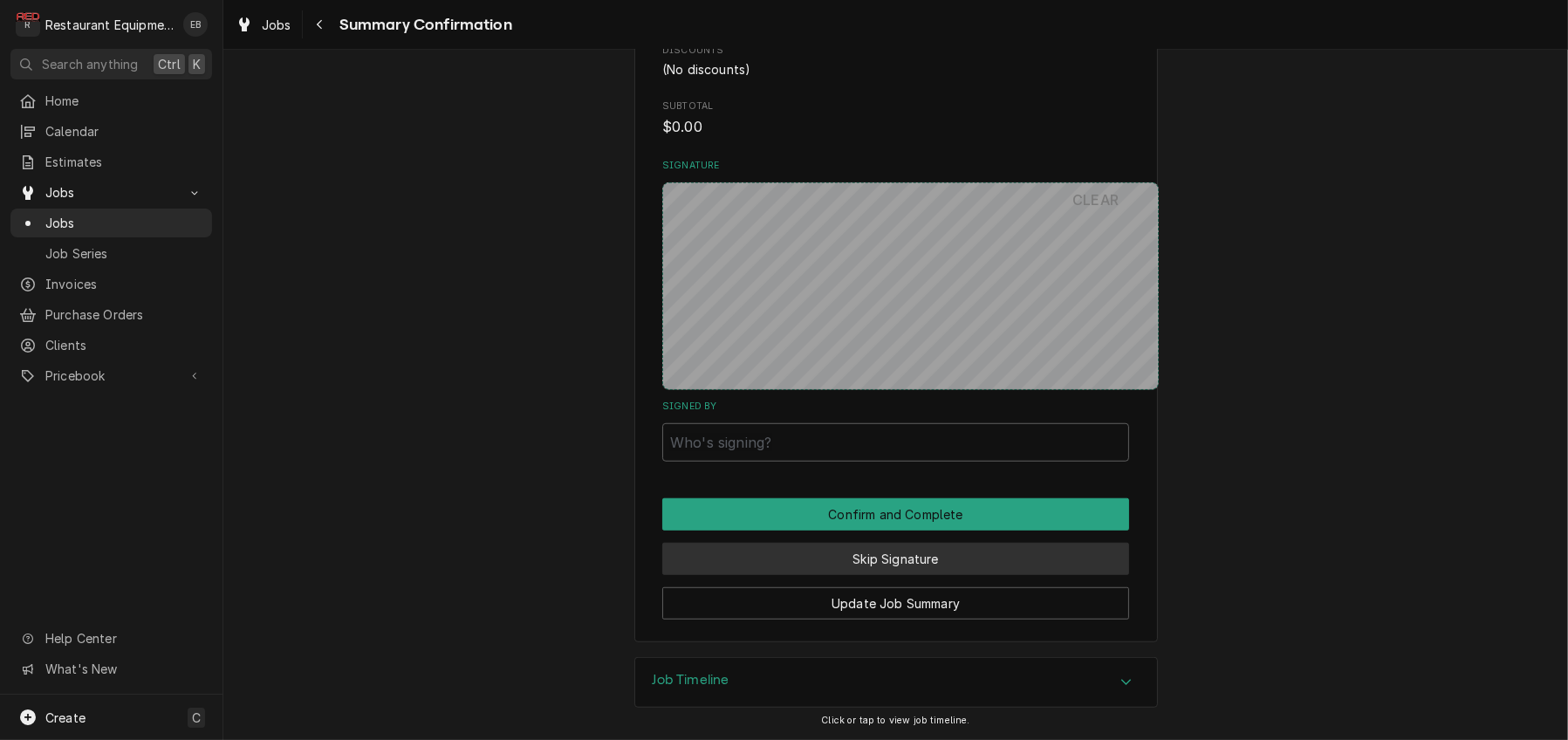
click at [884, 542] on button "Skip Signature" at bounding box center [896, 558] width 467 height 32
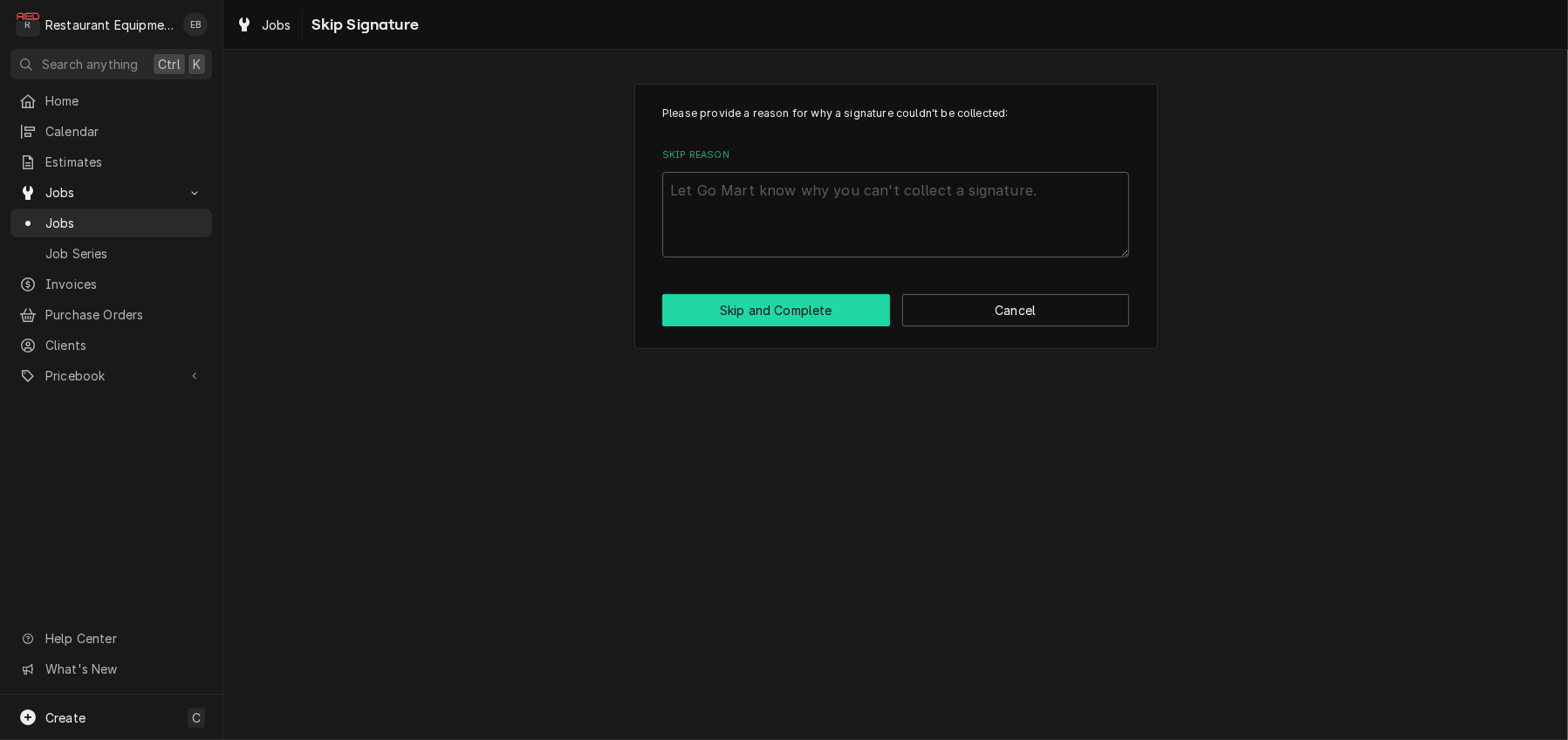
click at [784, 326] on button "Skip and Complete" at bounding box center [776, 310] width 228 height 32
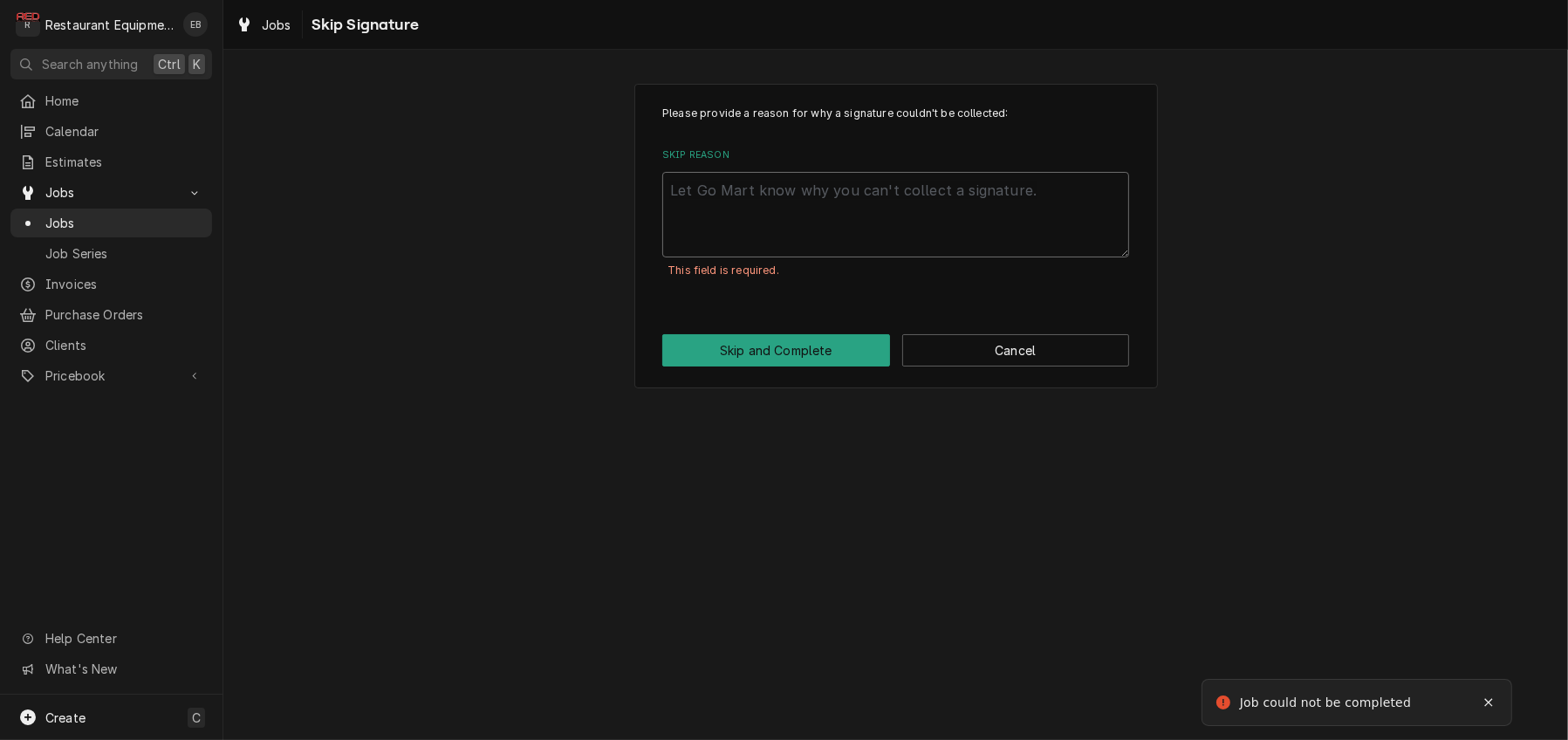
click at [810, 212] on textarea "Skip Reason" at bounding box center [896, 214] width 467 height 85
type textarea "x"
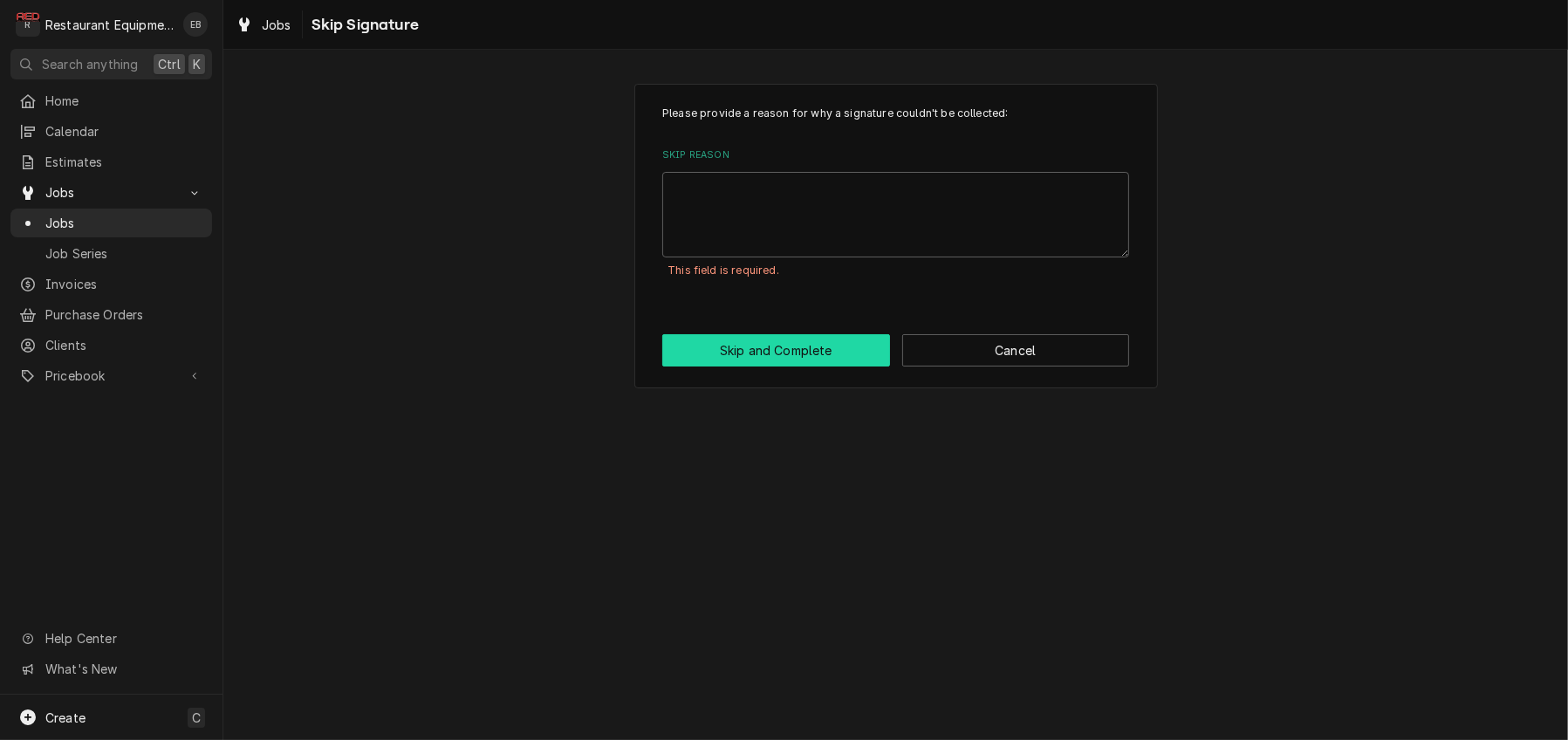
click at [828, 366] on button "Skip and Complete" at bounding box center [776, 350] width 228 height 32
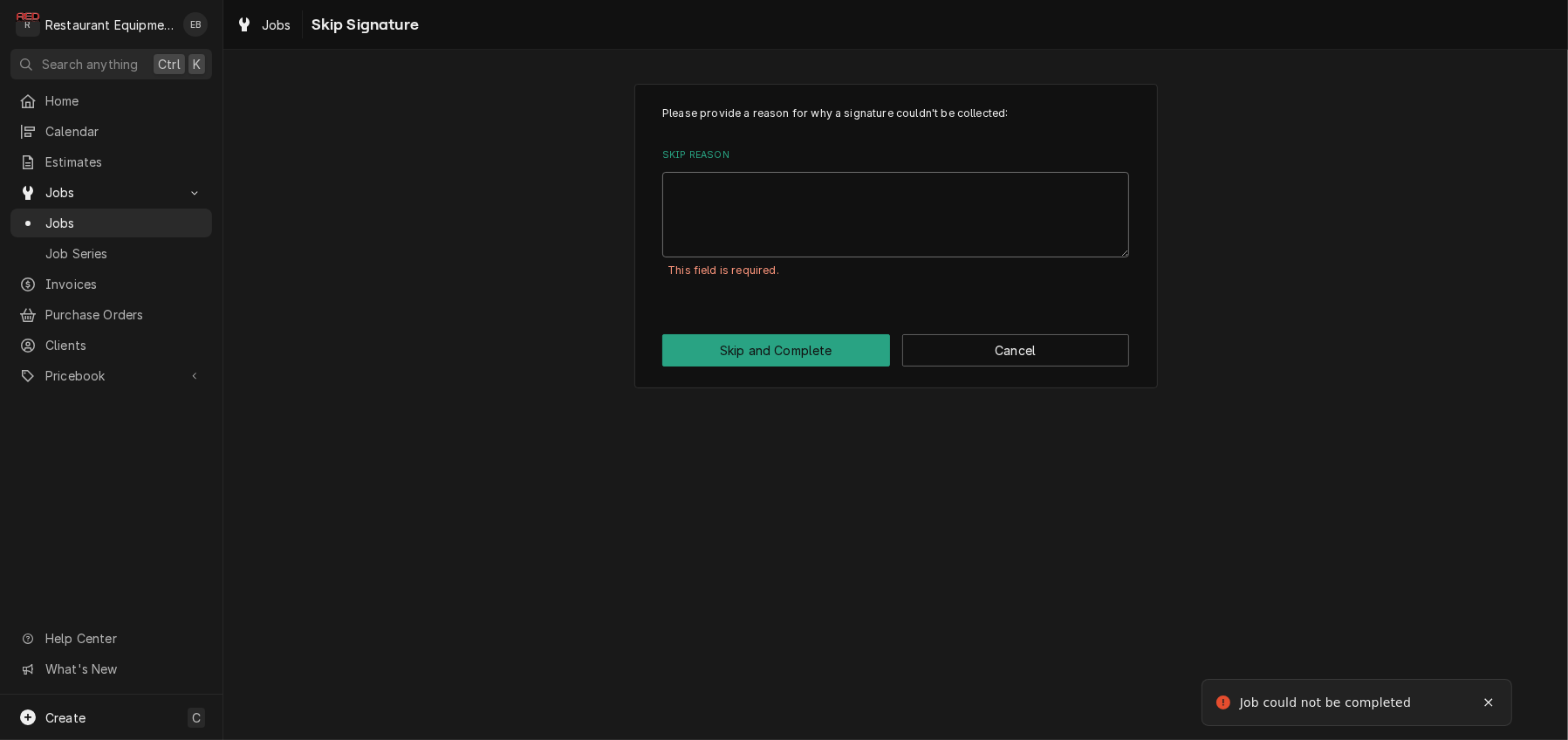
click at [823, 206] on textarea "Skip Reason" at bounding box center [896, 214] width 467 height 85
type textarea "x"
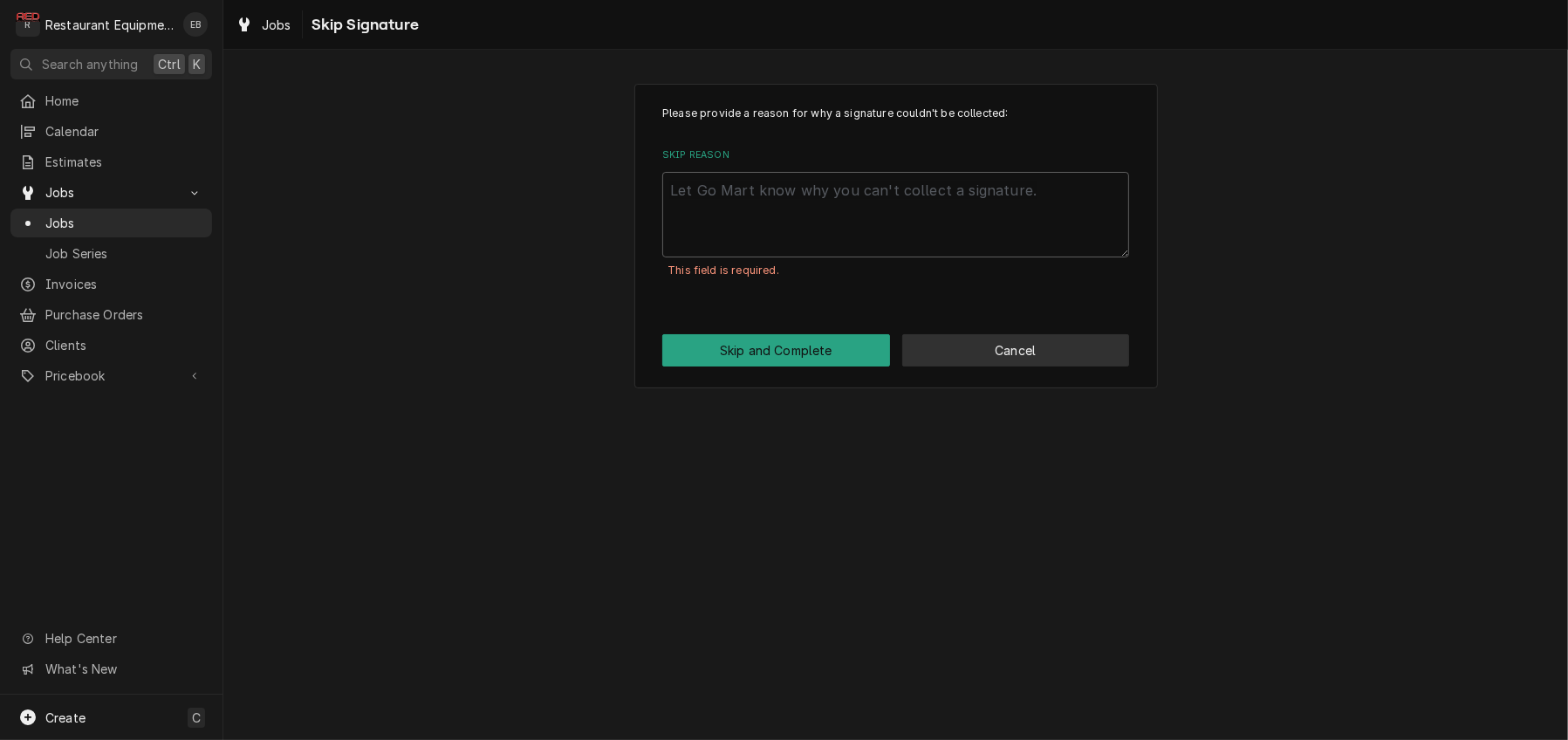
click at [989, 366] on button "Cancel" at bounding box center [1015, 350] width 228 height 32
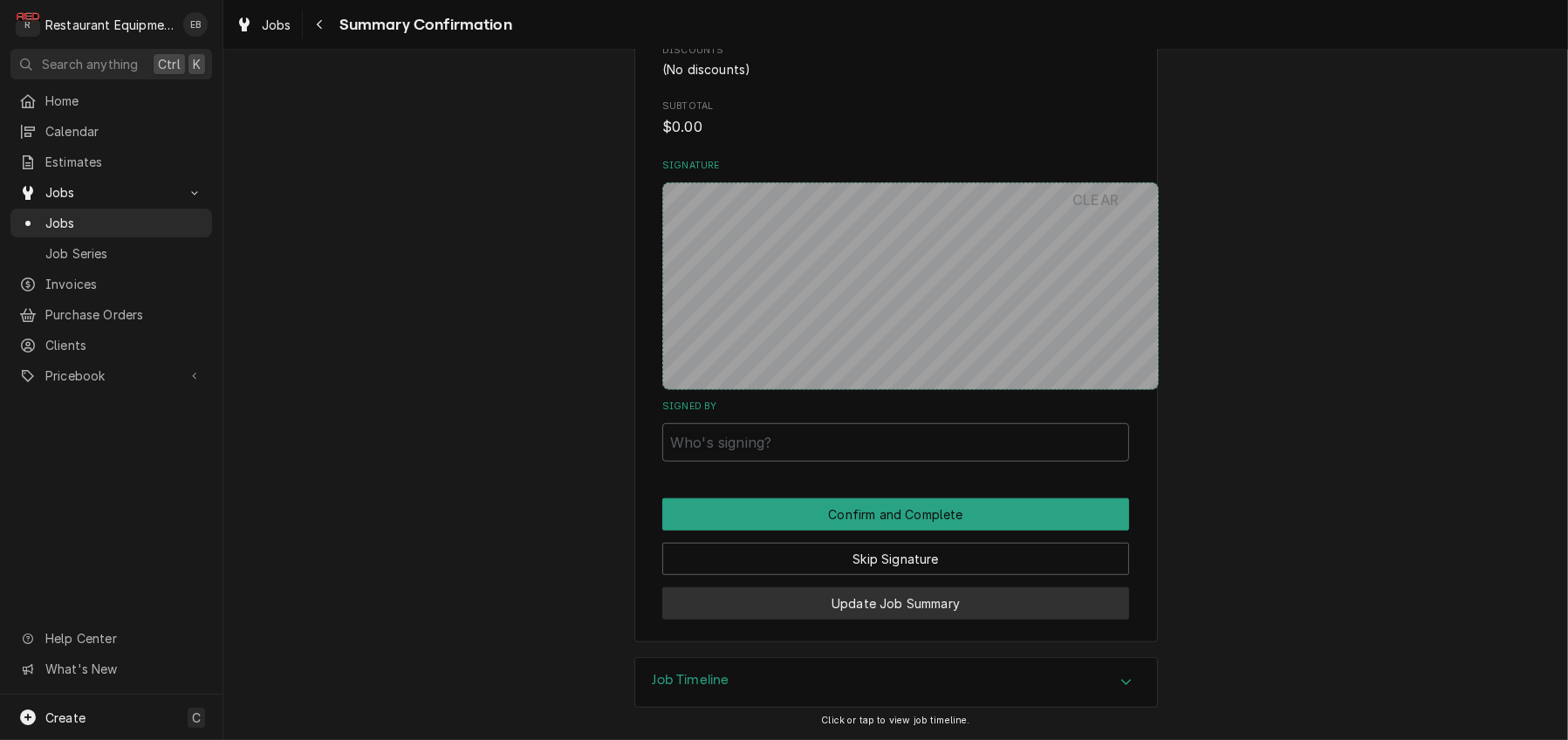
click at [919, 599] on button "Update Job Summary" at bounding box center [896, 602] width 467 height 32
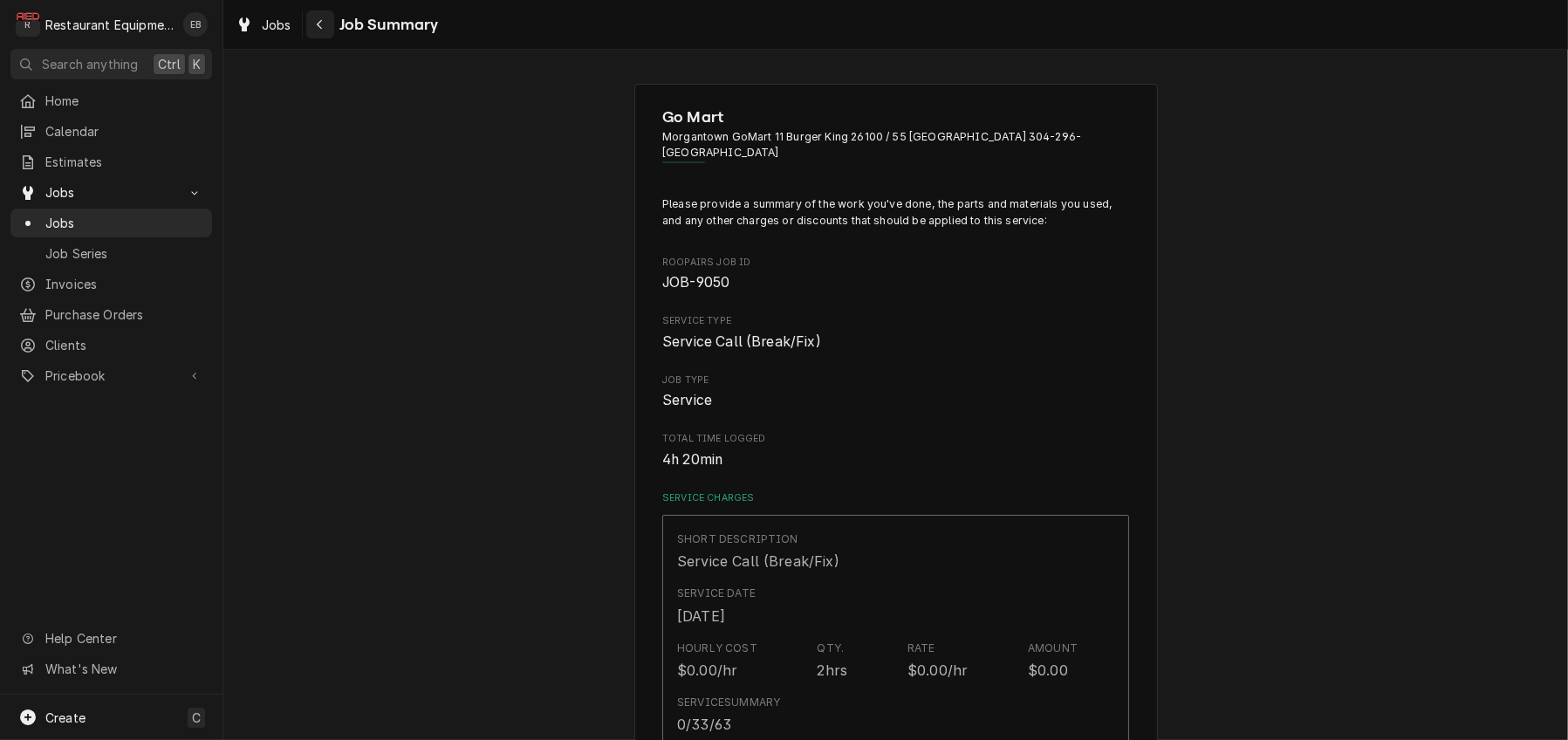
click at [334, 23] on button "Navigate back" at bounding box center [320, 24] width 28 height 28
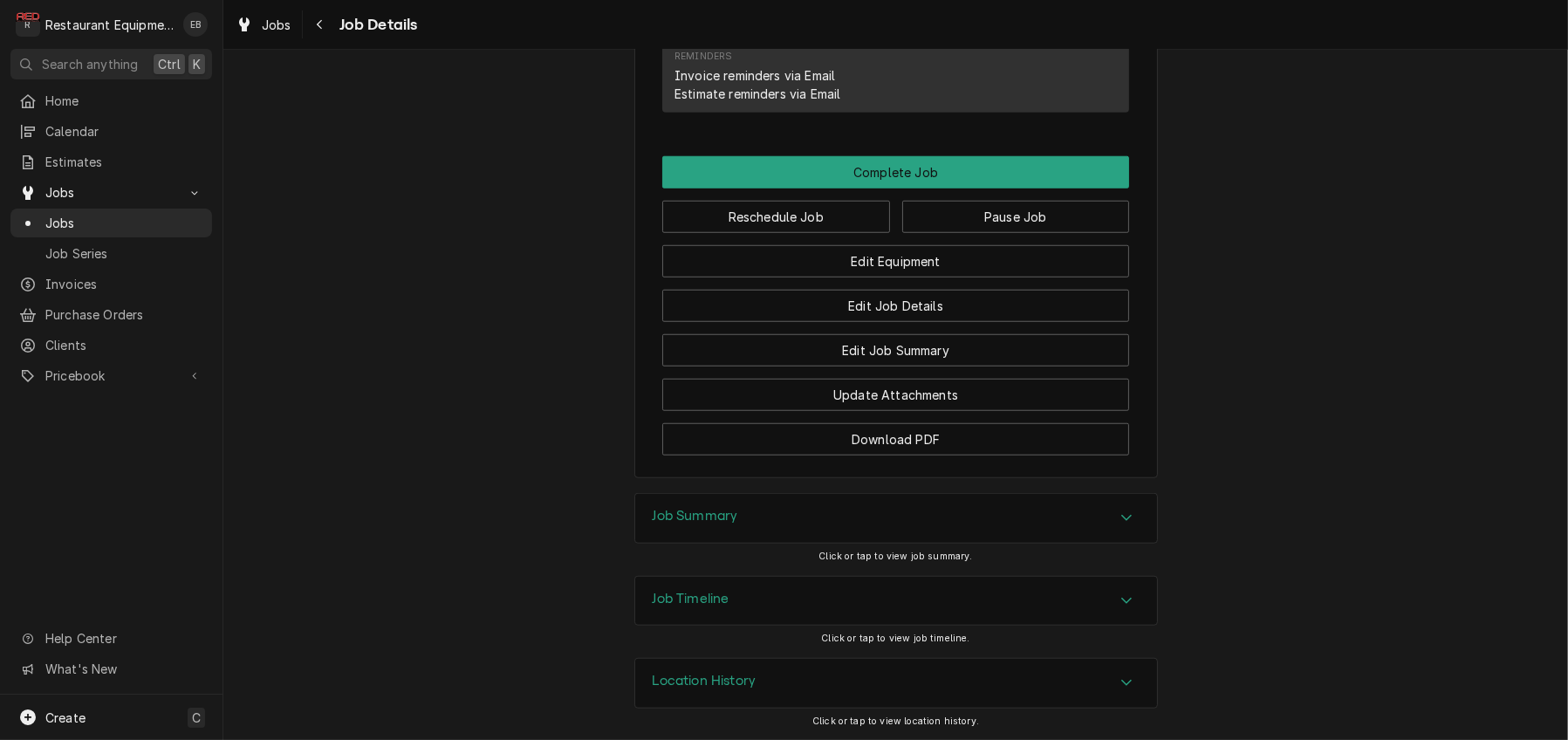
scroll to position [1924, 0]
click at [942, 232] on button "Pause Job" at bounding box center [1015, 216] width 228 height 32
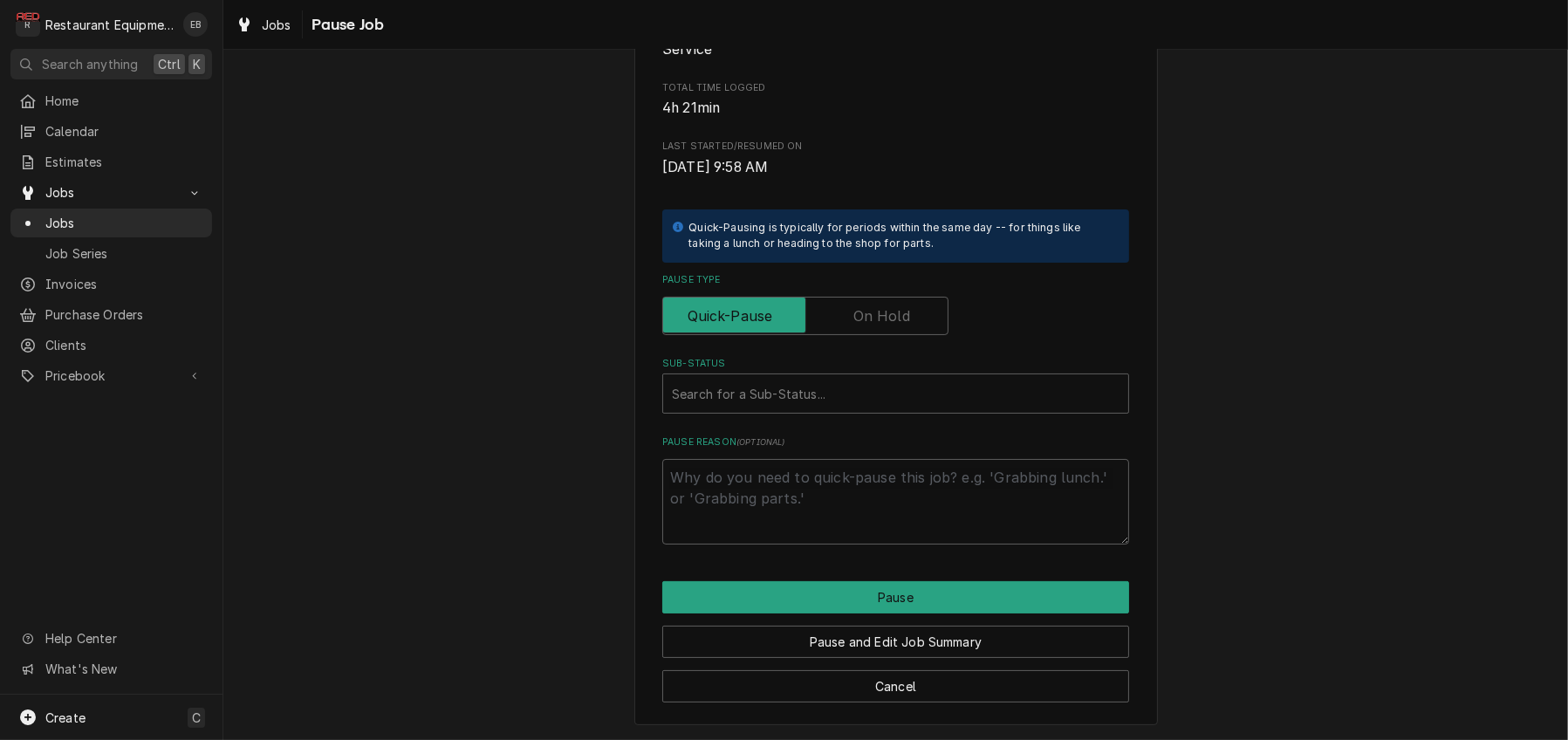
scroll to position [349, 0]
click at [863, 296] on label "Pause Type" at bounding box center [805, 316] width 286 height 39
click at [863, 296] on input "Pause Type" at bounding box center [805, 316] width 270 height 39
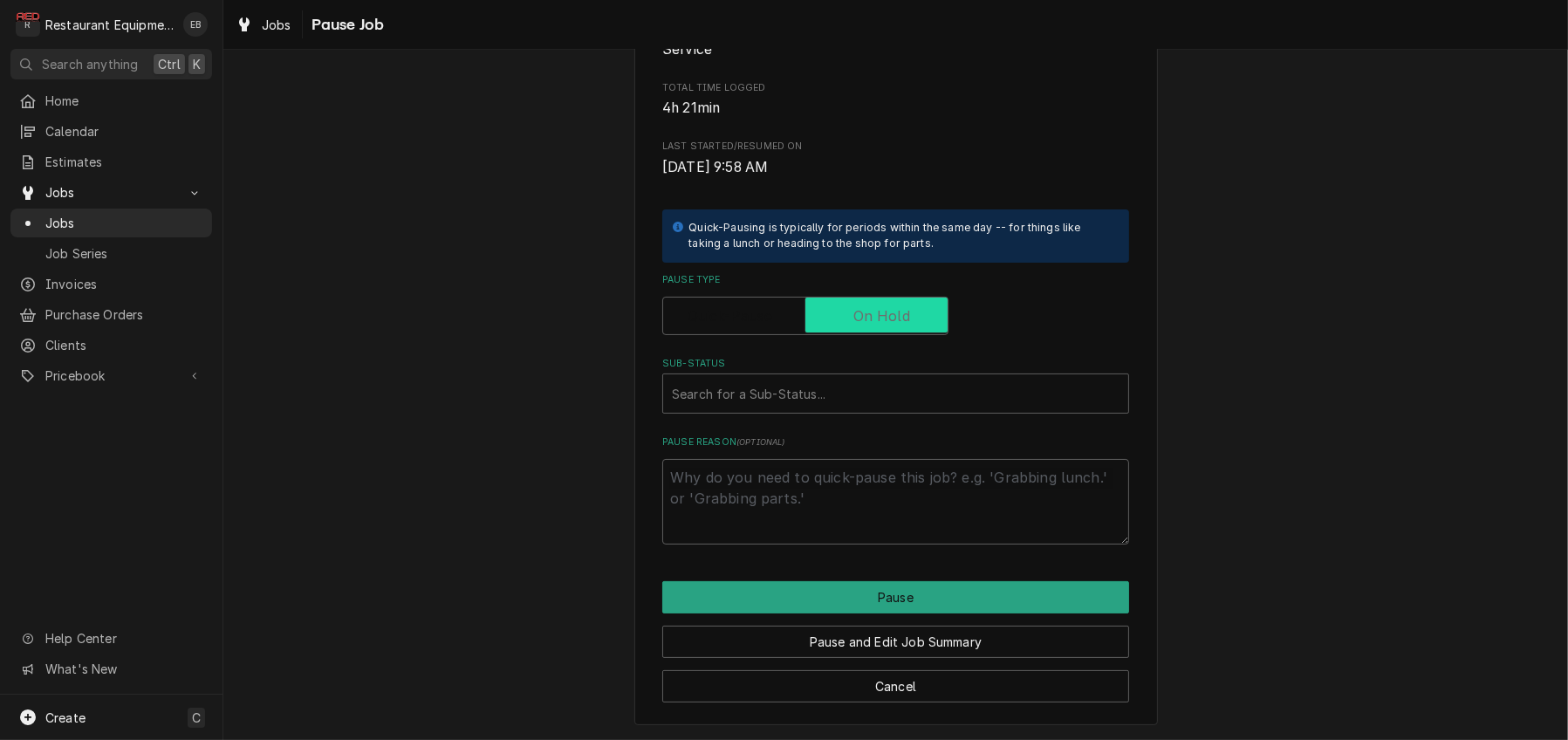
checkbox input "true"
click at [856, 378] on div "Sub-Status" at bounding box center [896, 393] width 447 height 31
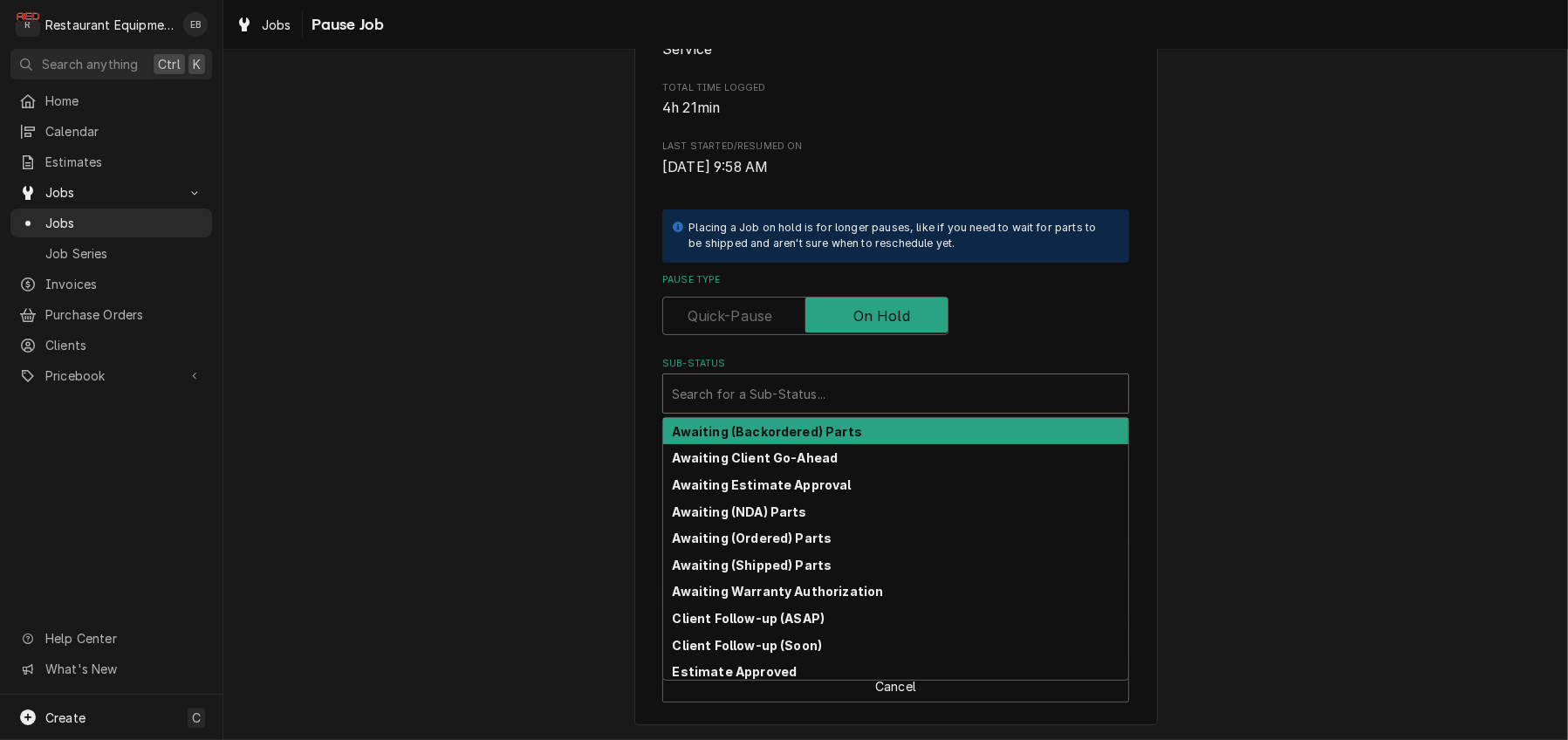
click at [823, 356] on label "Sub-Status" at bounding box center [896, 363] width 467 height 14
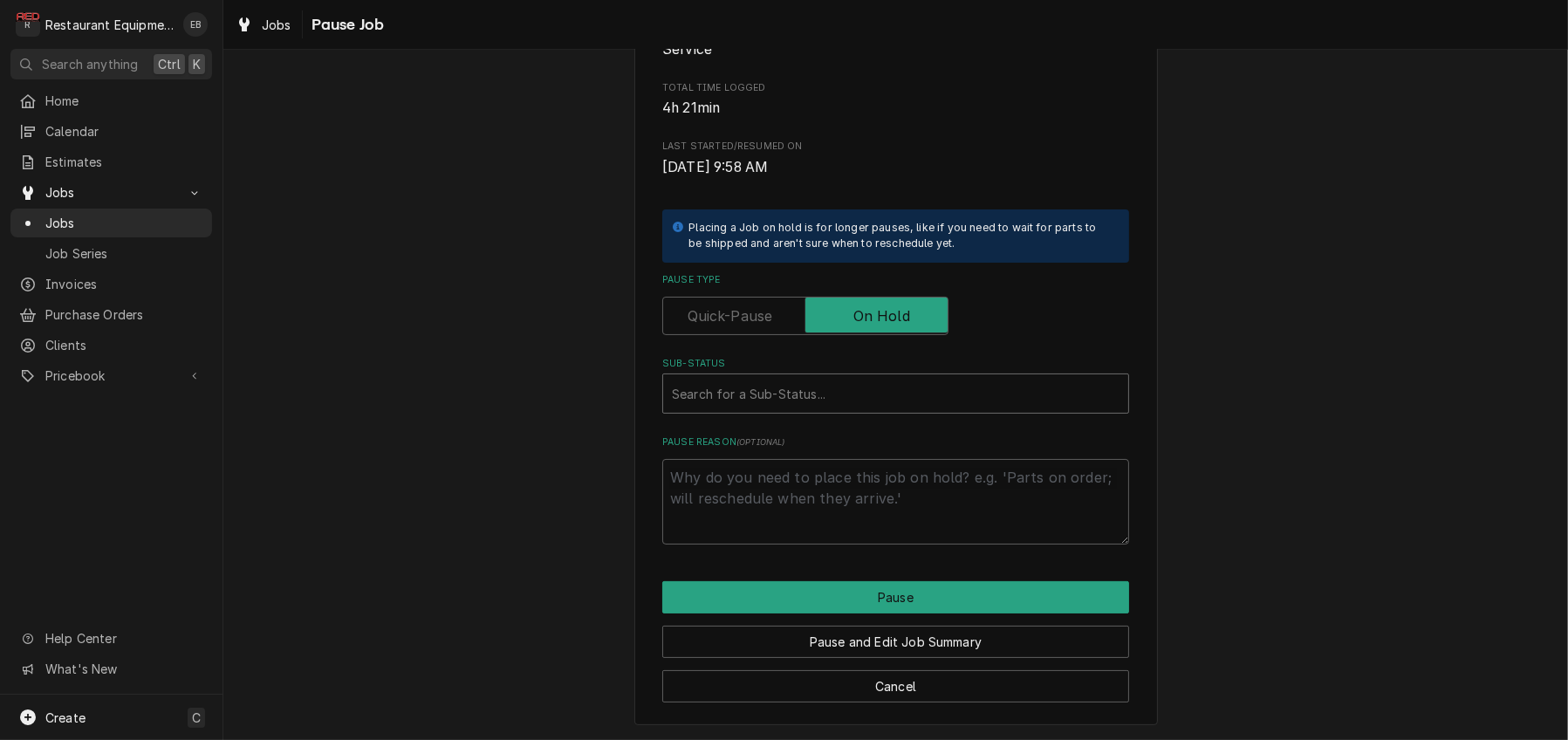
click at [804, 378] on div "Sub-Status" at bounding box center [896, 393] width 447 height 31
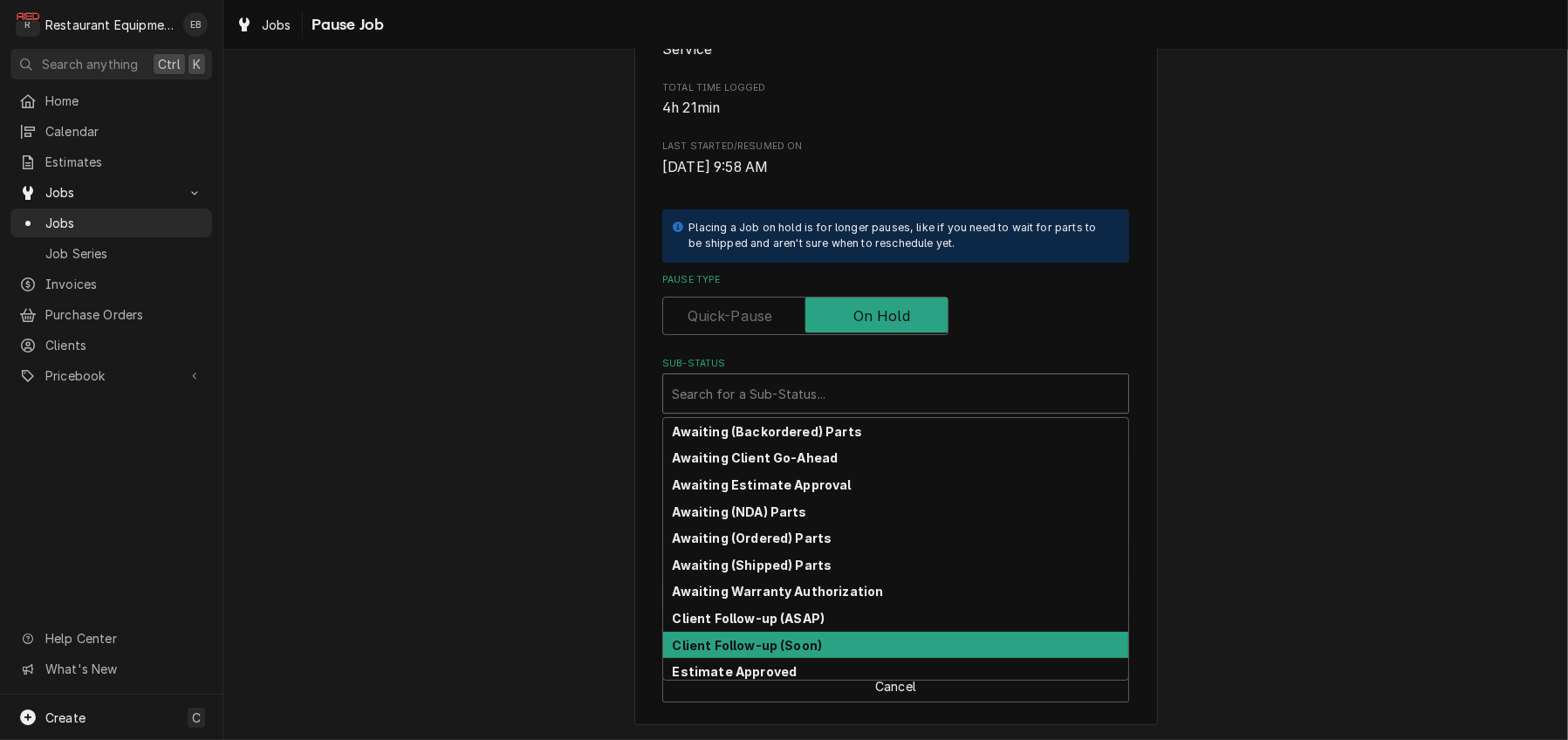
click at [813, 637] on strong "Client Follow-up (Soon)" at bounding box center [747, 644] width 150 height 15
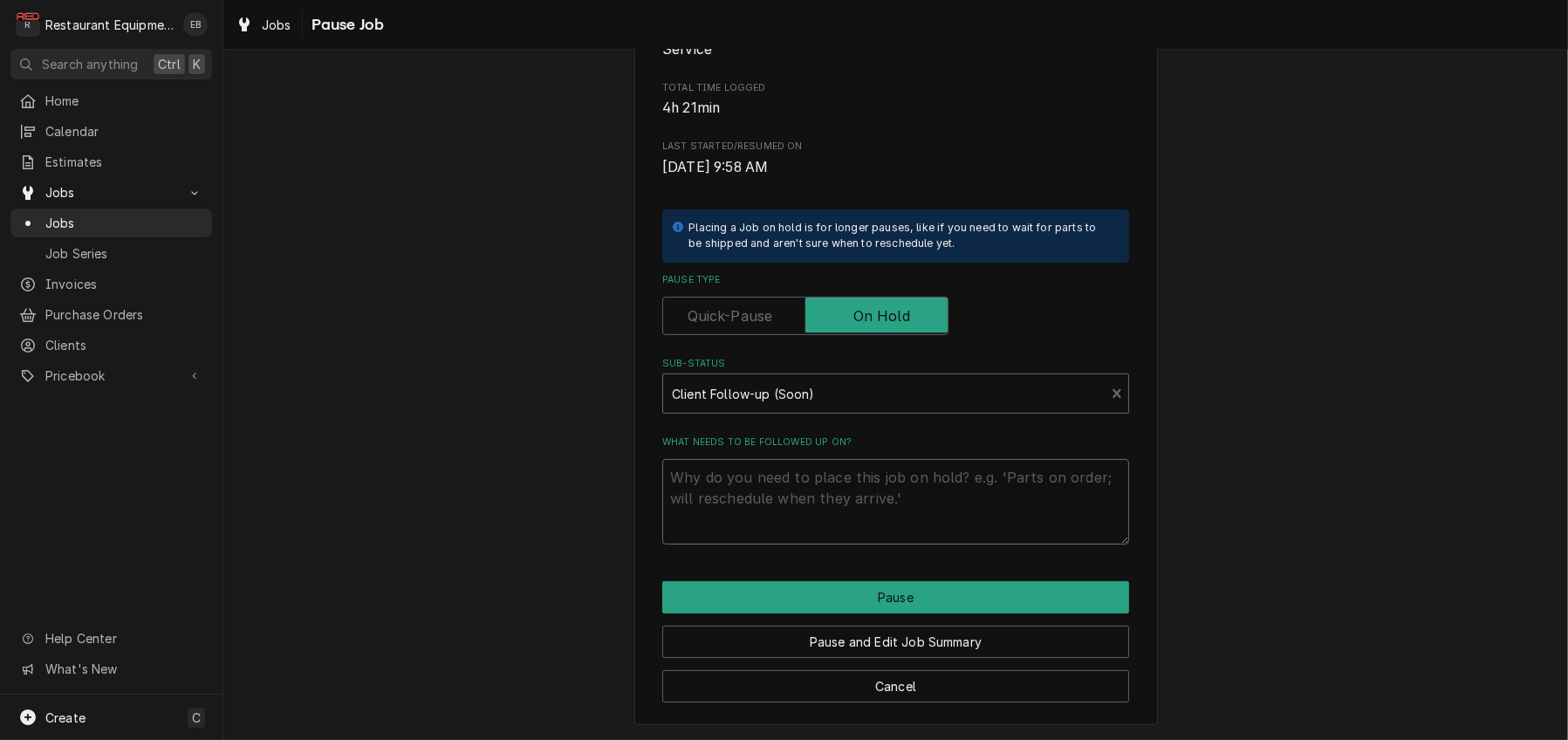
click at [813, 475] on textarea "What needs to be followed up on?" at bounding box center [896, 502] width 467 height 85
type textarea "x"
type textarea "N"
type textarea "x"
type textarea "Ne"
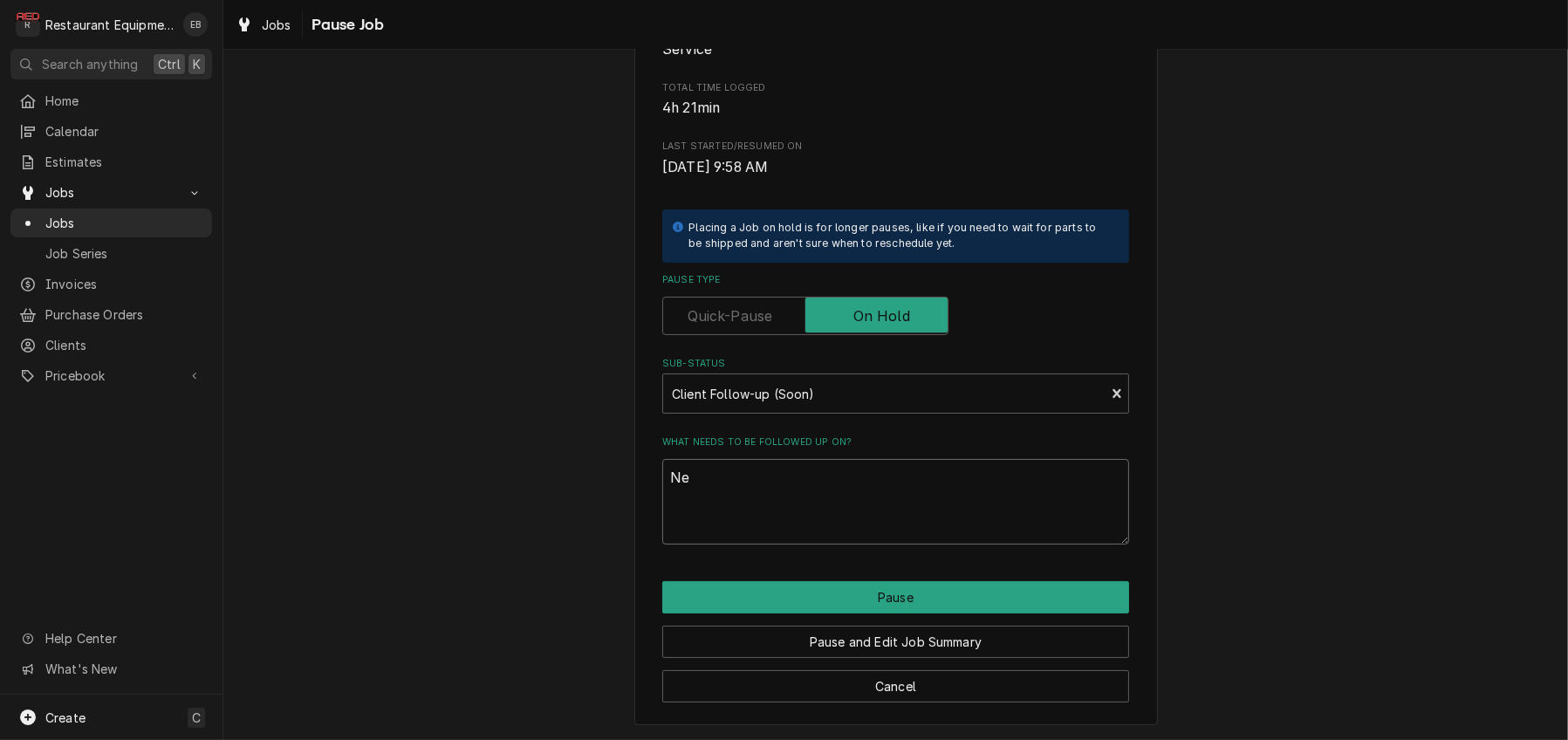
type textarea "x"
type textarea "Nee"
type textarea "x"
type textarea "Need"
type textarea "x"
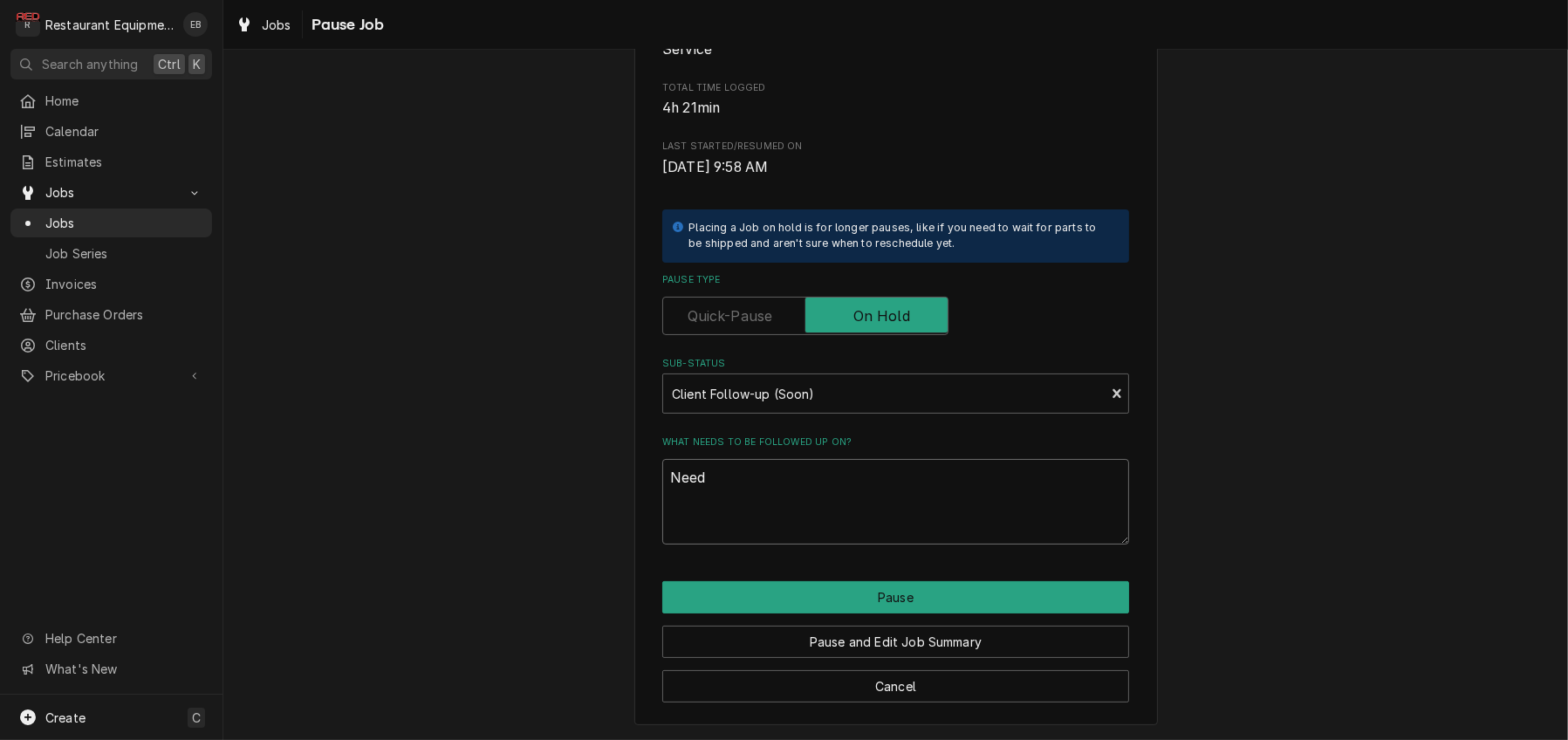
type textarea "Need"
type textarea "x"
type textarea "Need t"
type textarea "x"
type textarea "Need to"
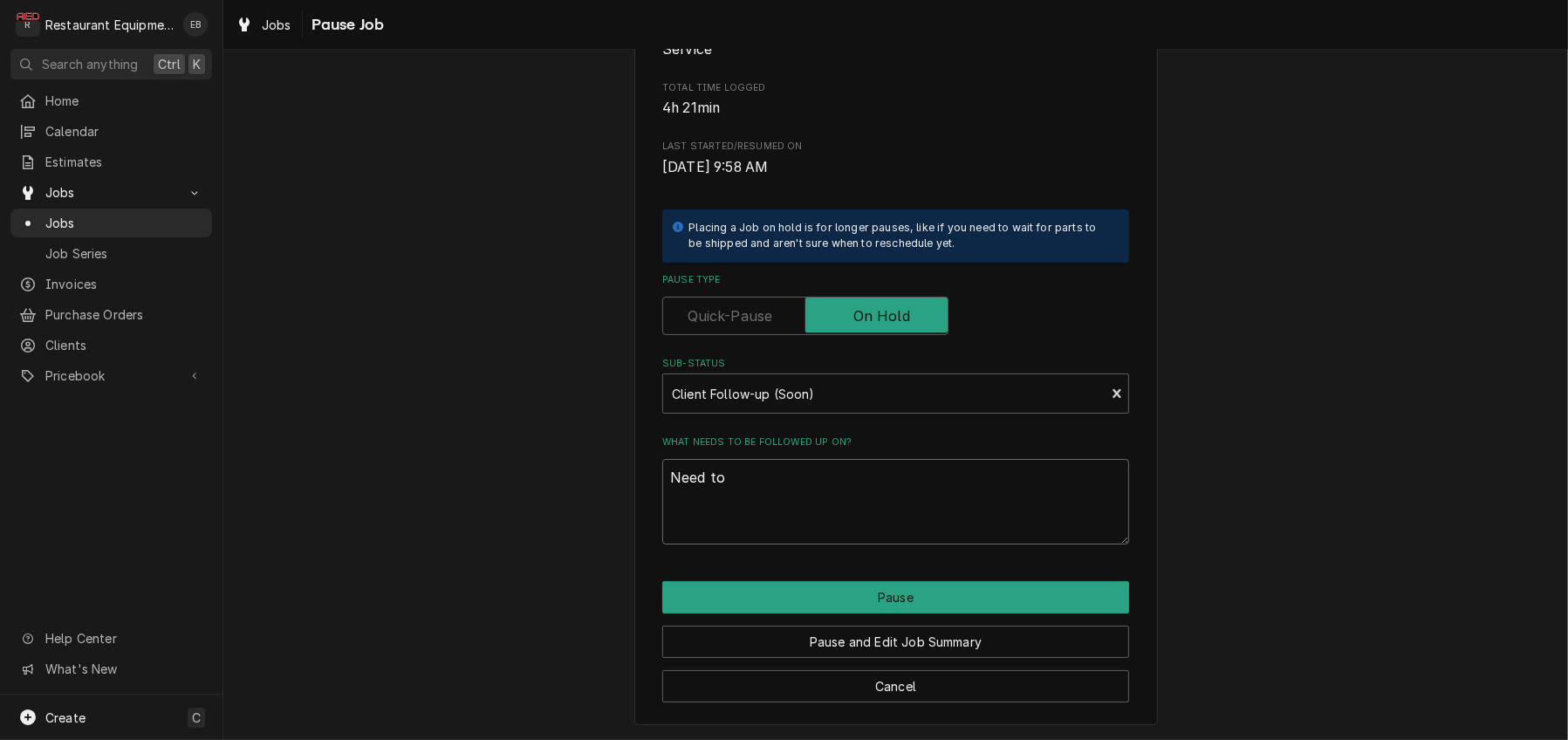
type textarea "x"
type textarea "Need to"
type textarea "x"
type textarea "Need to u"
type textarea "x"
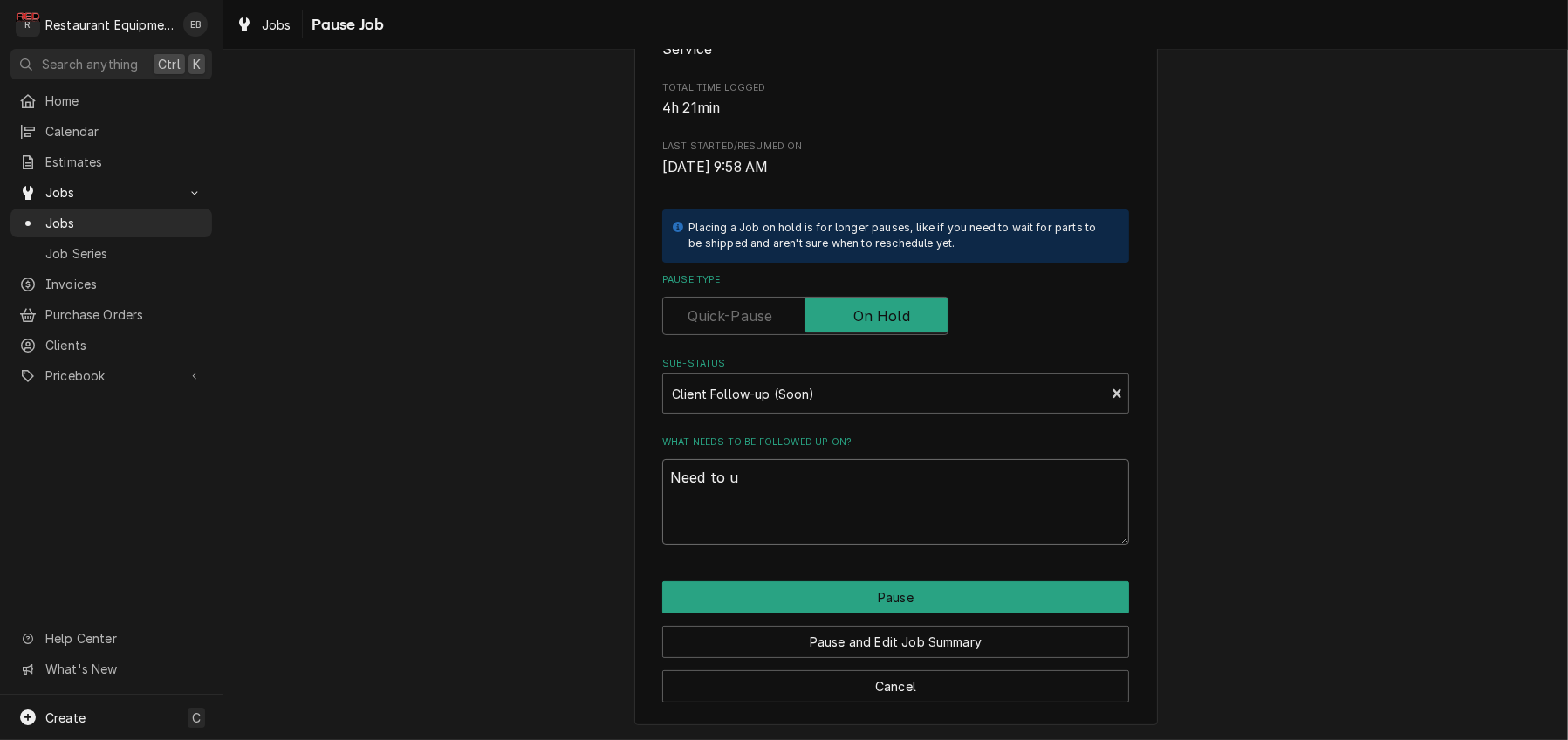
type textarea "Need to up"
type textarea "x"
type textarea "Need to upd"
type textarea "x"
type textarea "Need to upda"
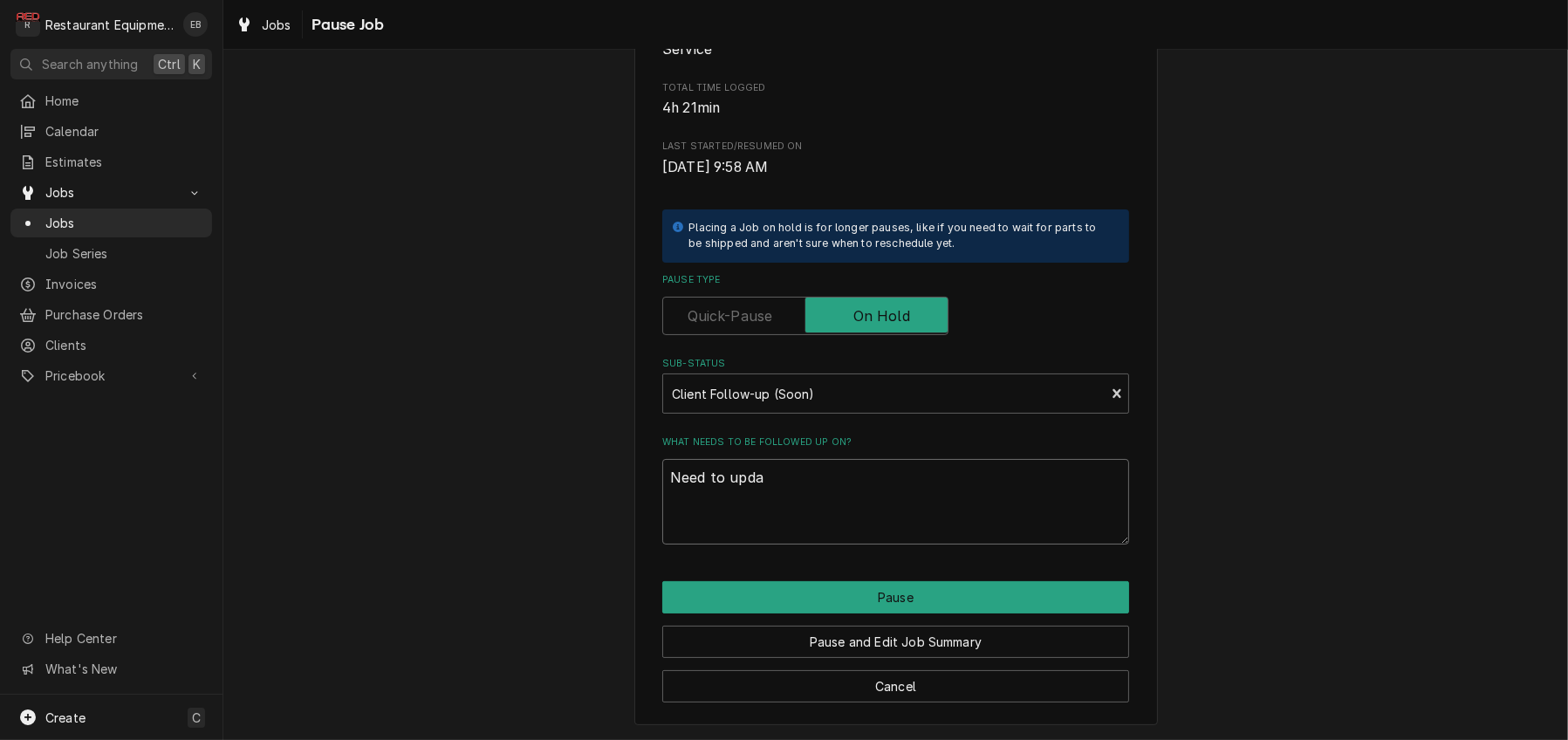
type textarea "x"
type textarea "Need to updat"
type textarea "x"
type textarea "Need to update"
type textarea "x"
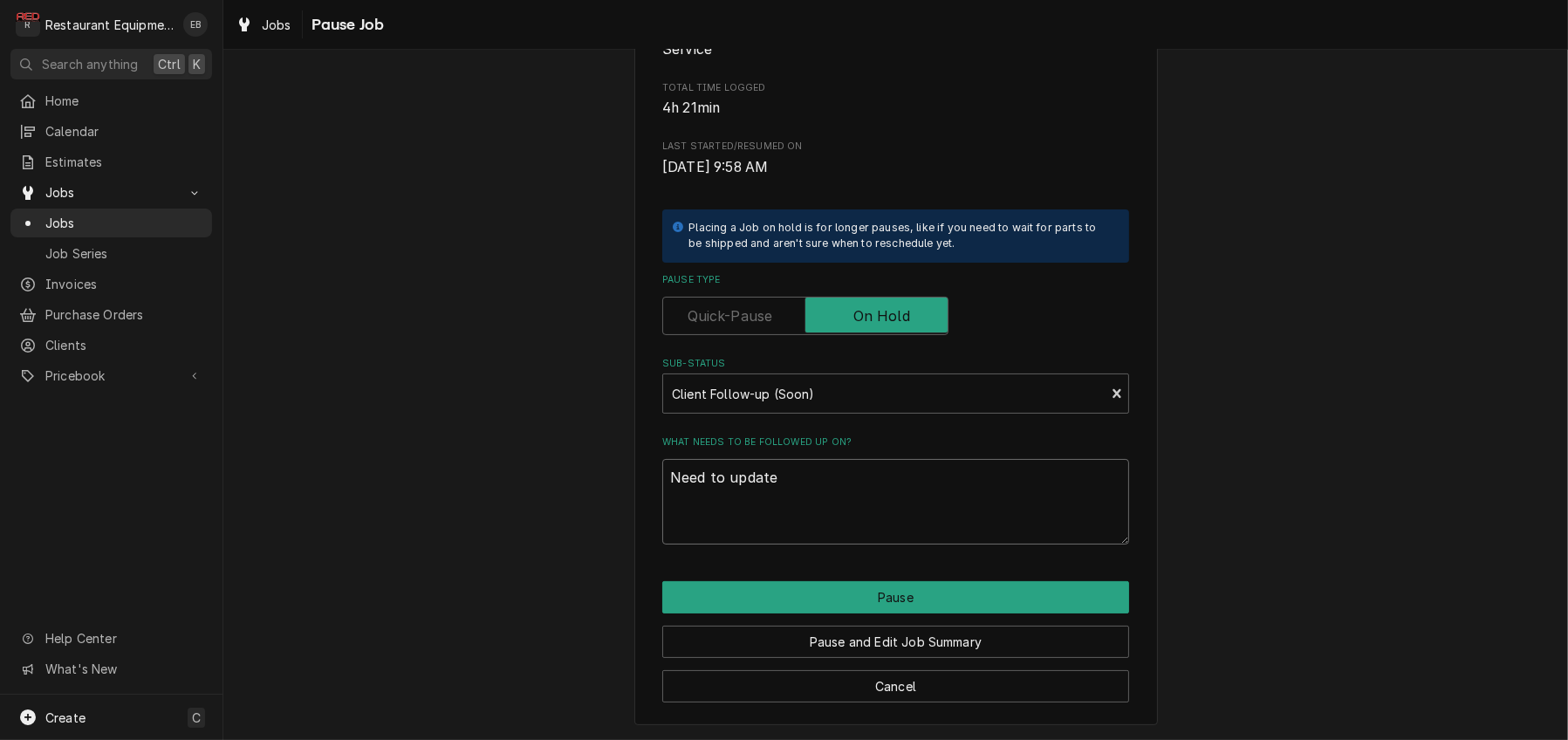
type textarea "Need to update"
type textarea "x"
type textarea "Need to update s"
type textarea "x"
type textarea "Need to update su"
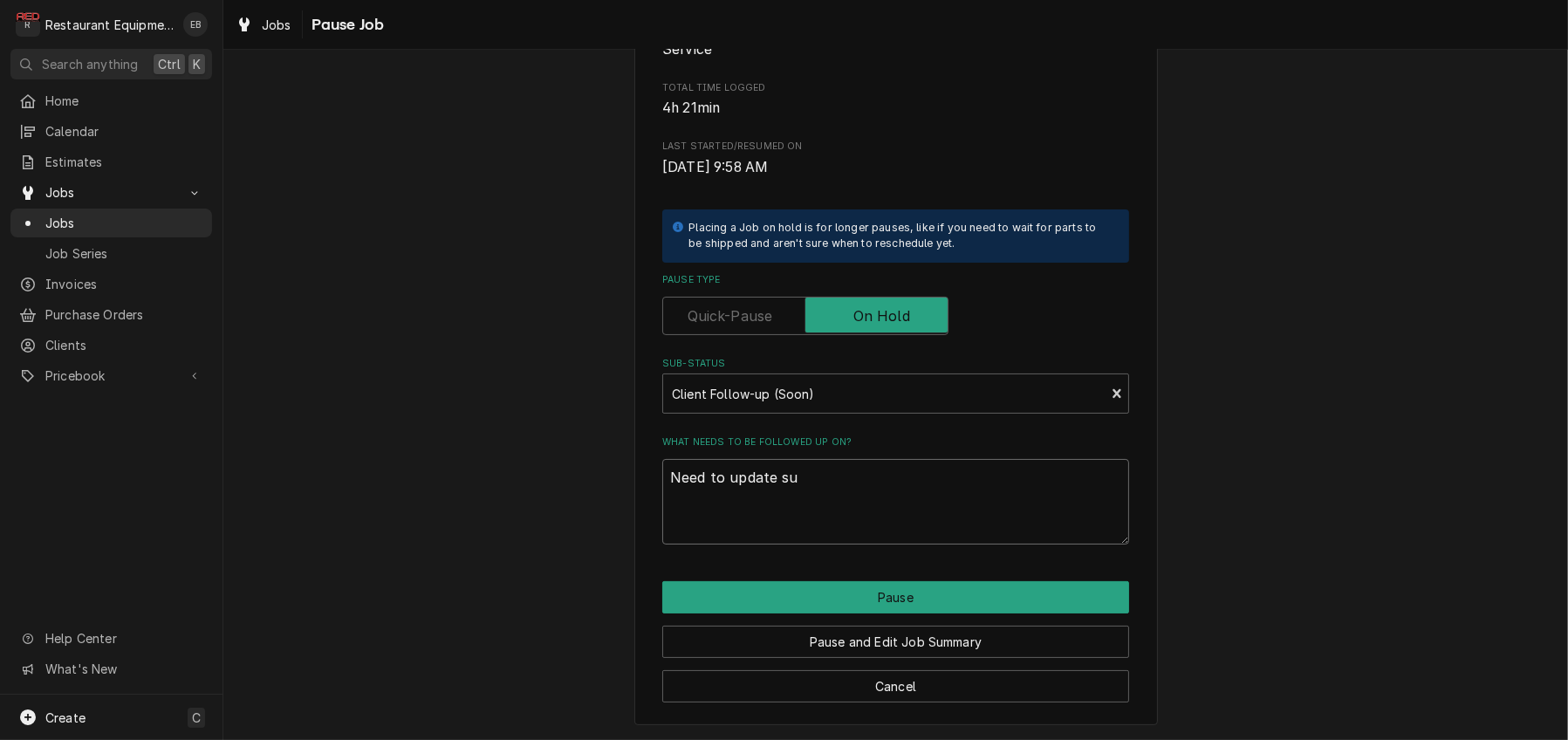
type textarea "x"
type textarea "Need to update sum"
type textarea "x"
type textarea "Need to update summ"
type textarea "x"
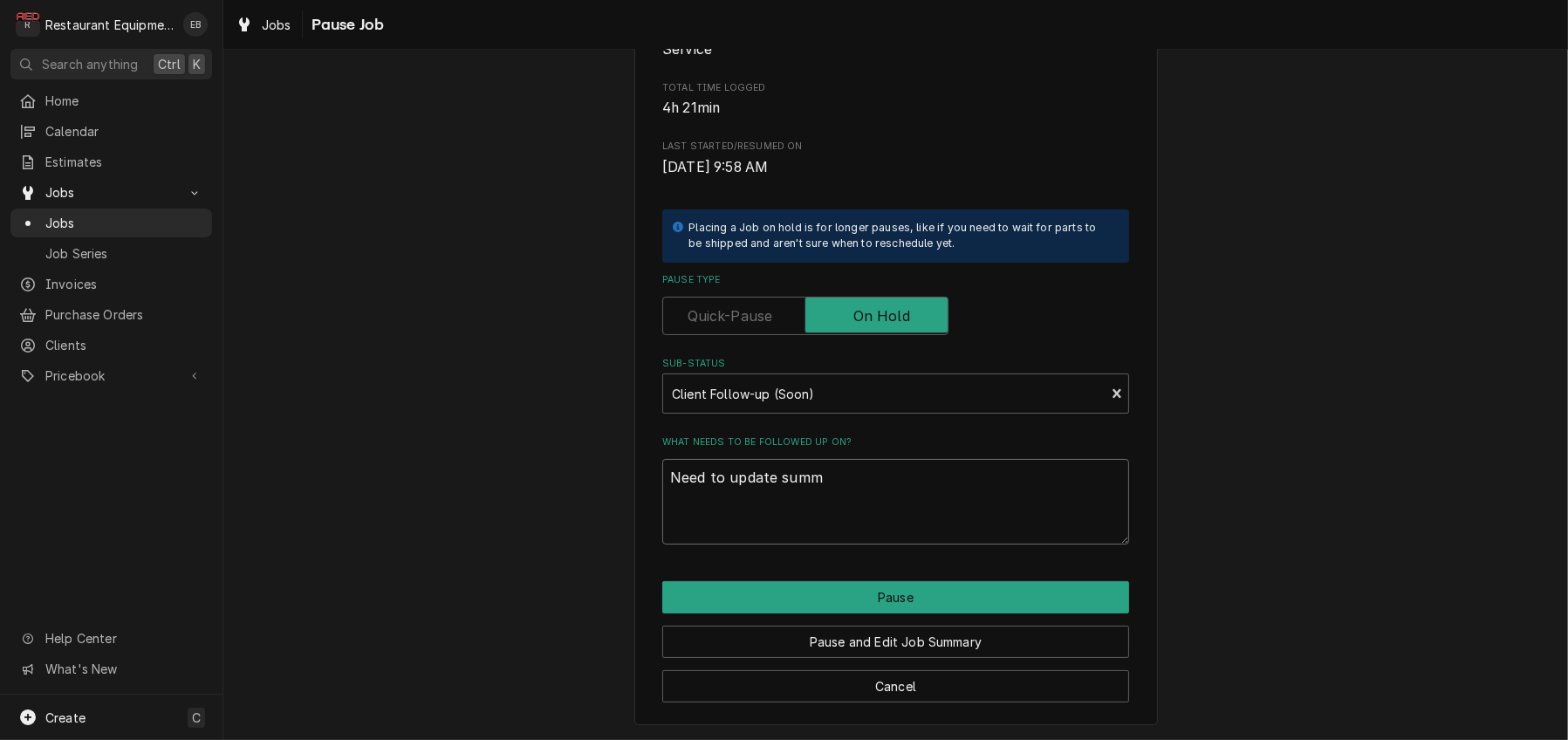
type textarea "Need to update summa"
type textarea "x"
type textarea "Need to update summar"
type textarea "x"
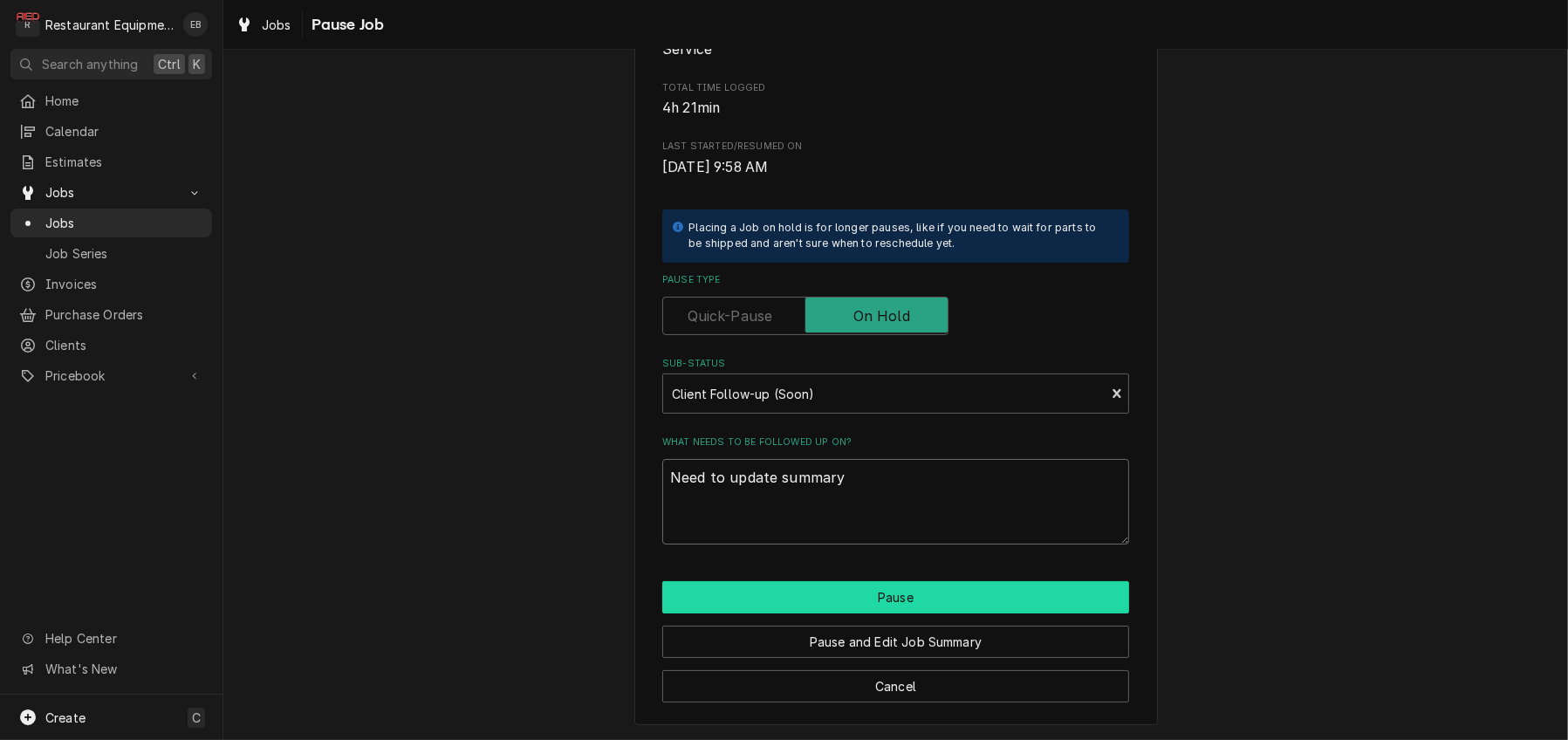
type textarea "Need to update summary"
click at [851, 594] on button "Pause" at bounding box center [896, 597] width 467 height 32
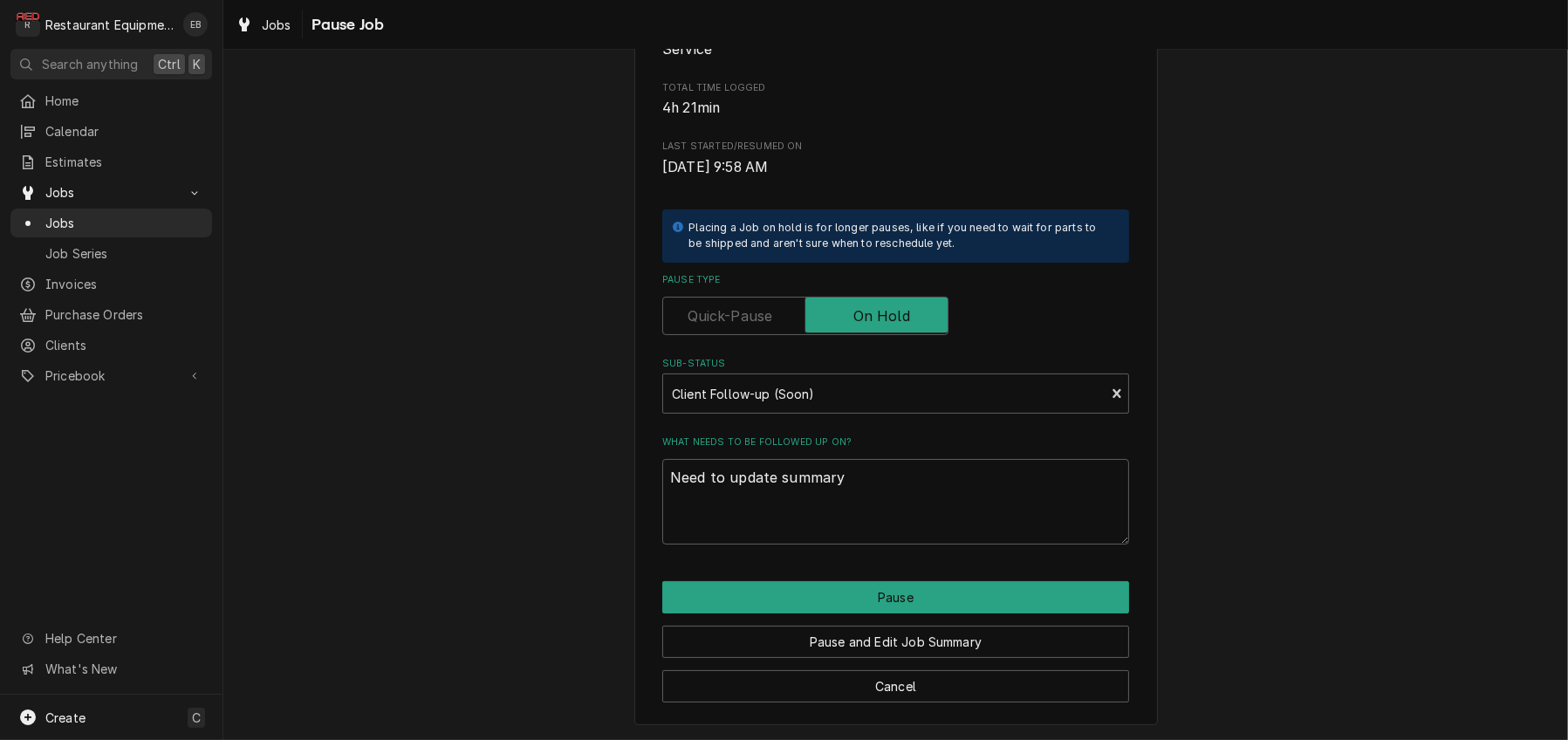
type textarea "x"
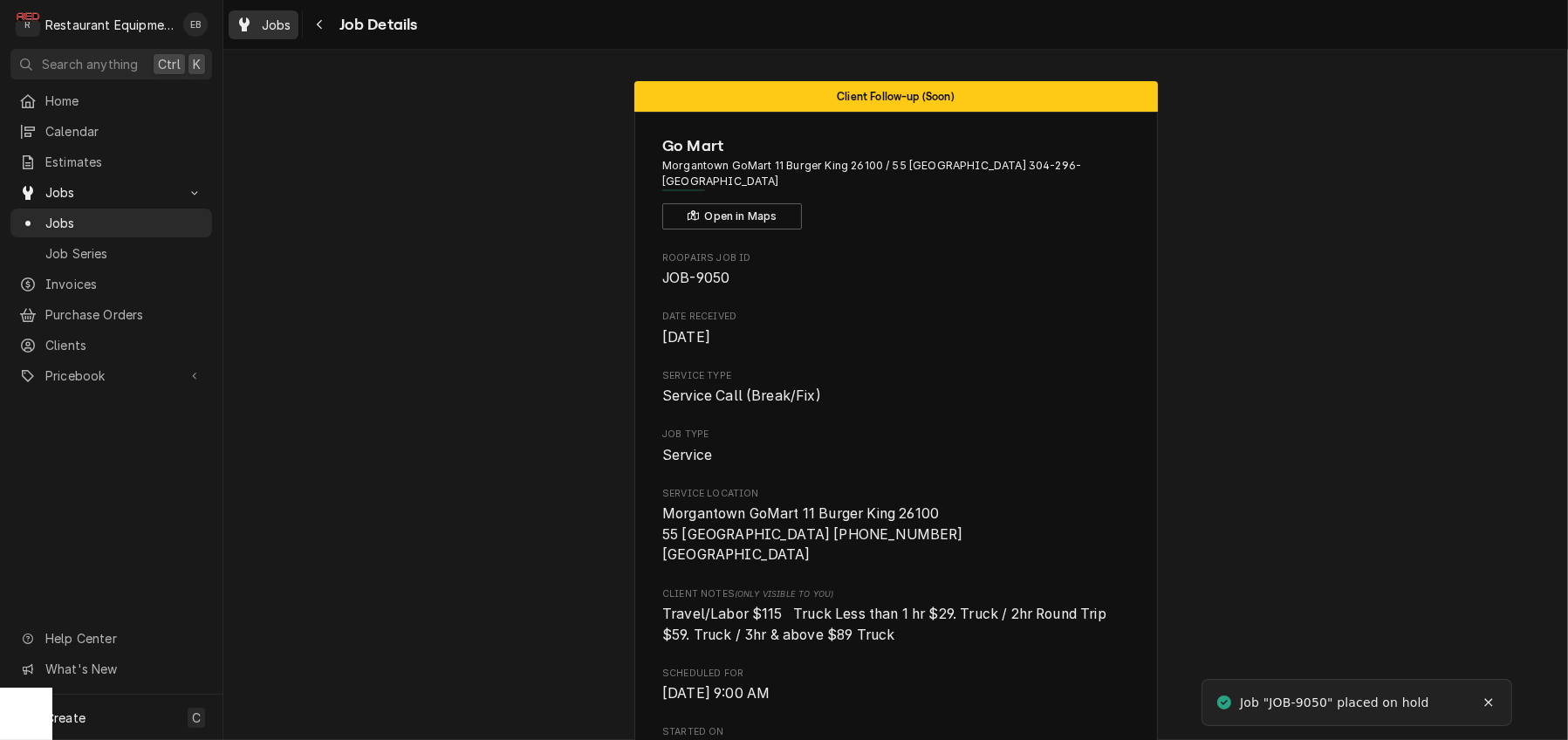
click at [283, 28] on span "Jobs" at bounding box center [276, 24] width 30 height 18
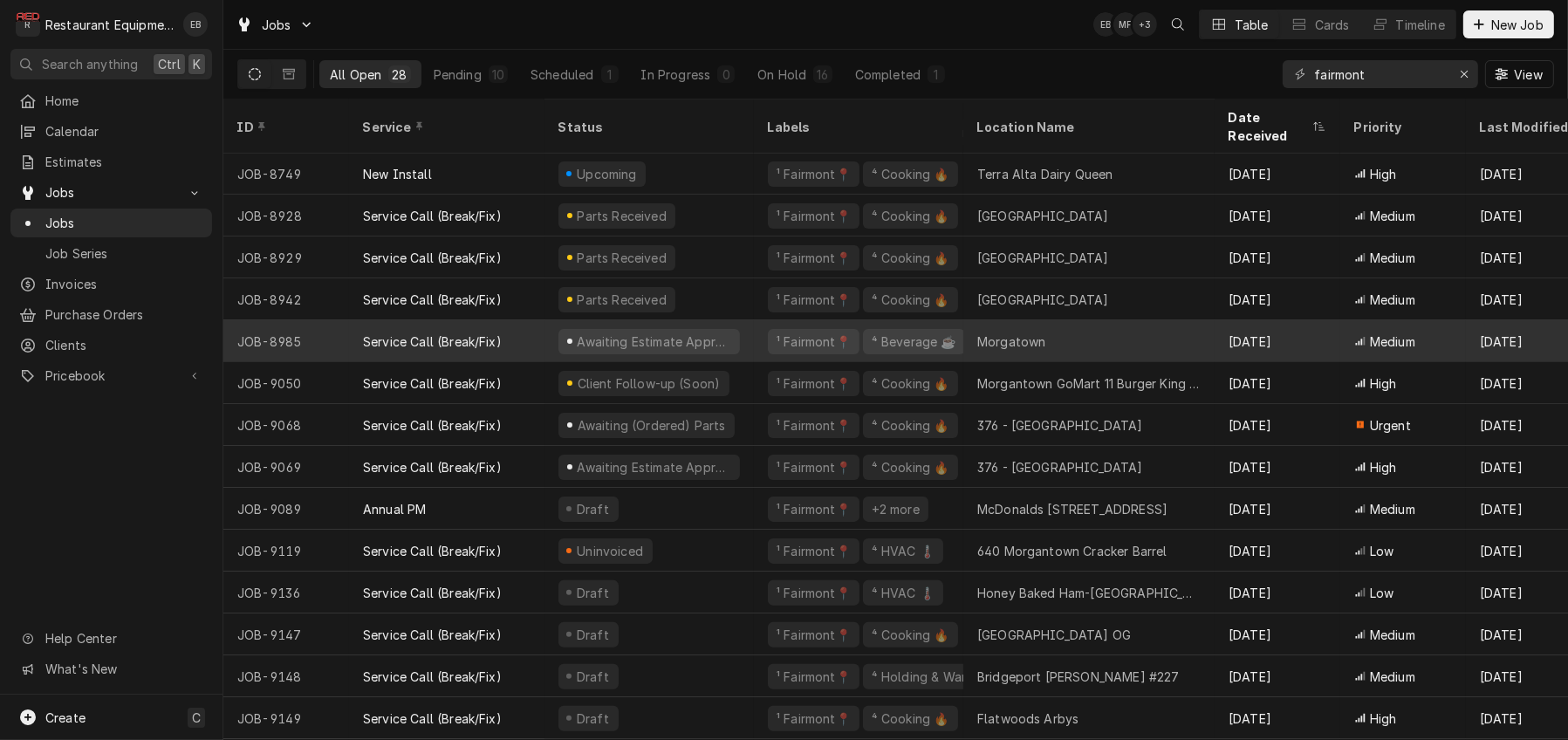
scroll to position [547, 0]
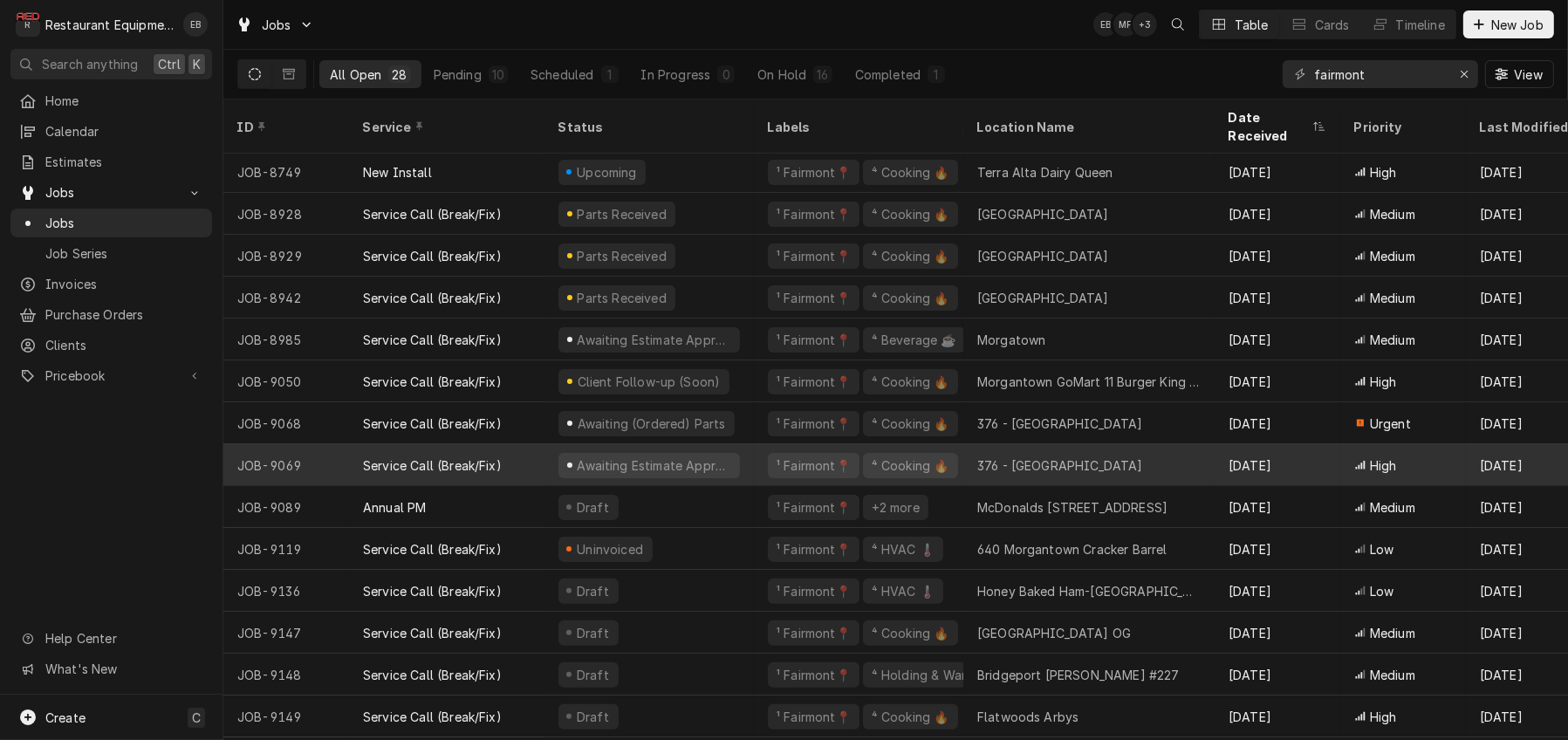
click at [753, 454] on div "Awaiting Estimate Approval" at bounding box center [649, 464] width 209 height 42
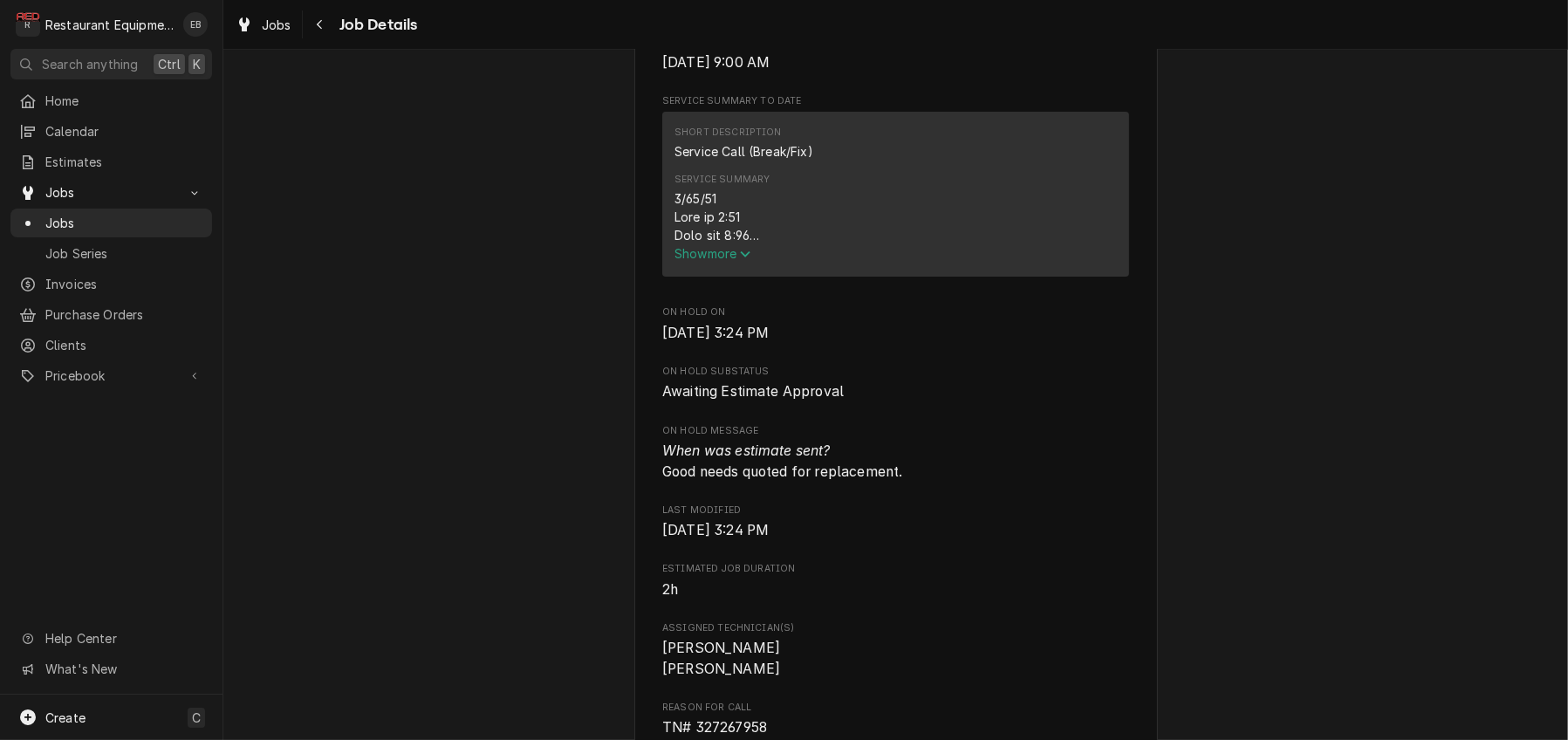
scroll to position [639, 0]
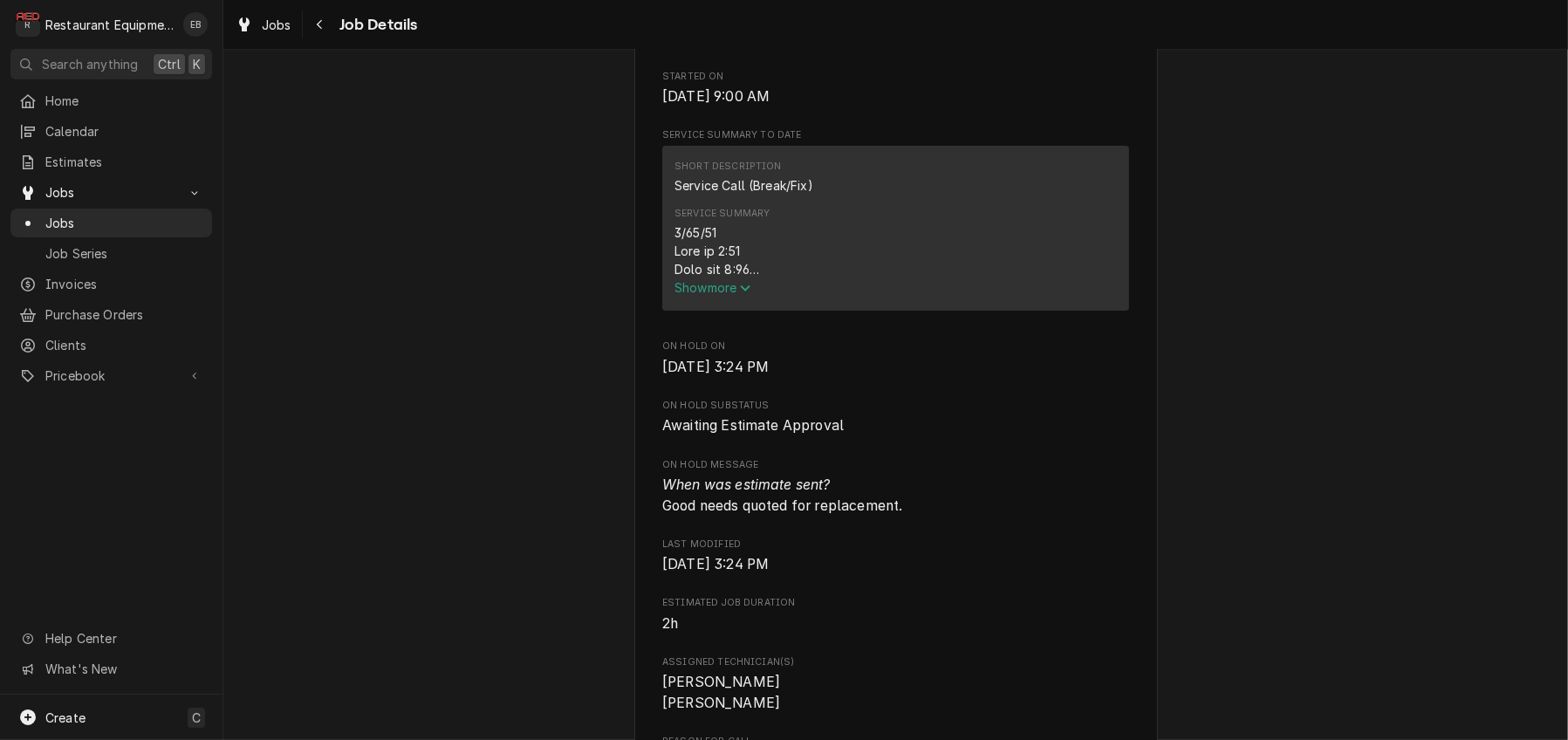
click at [718, 294] on span "Show more" at bounding box center [712, 287] width 77 height 15
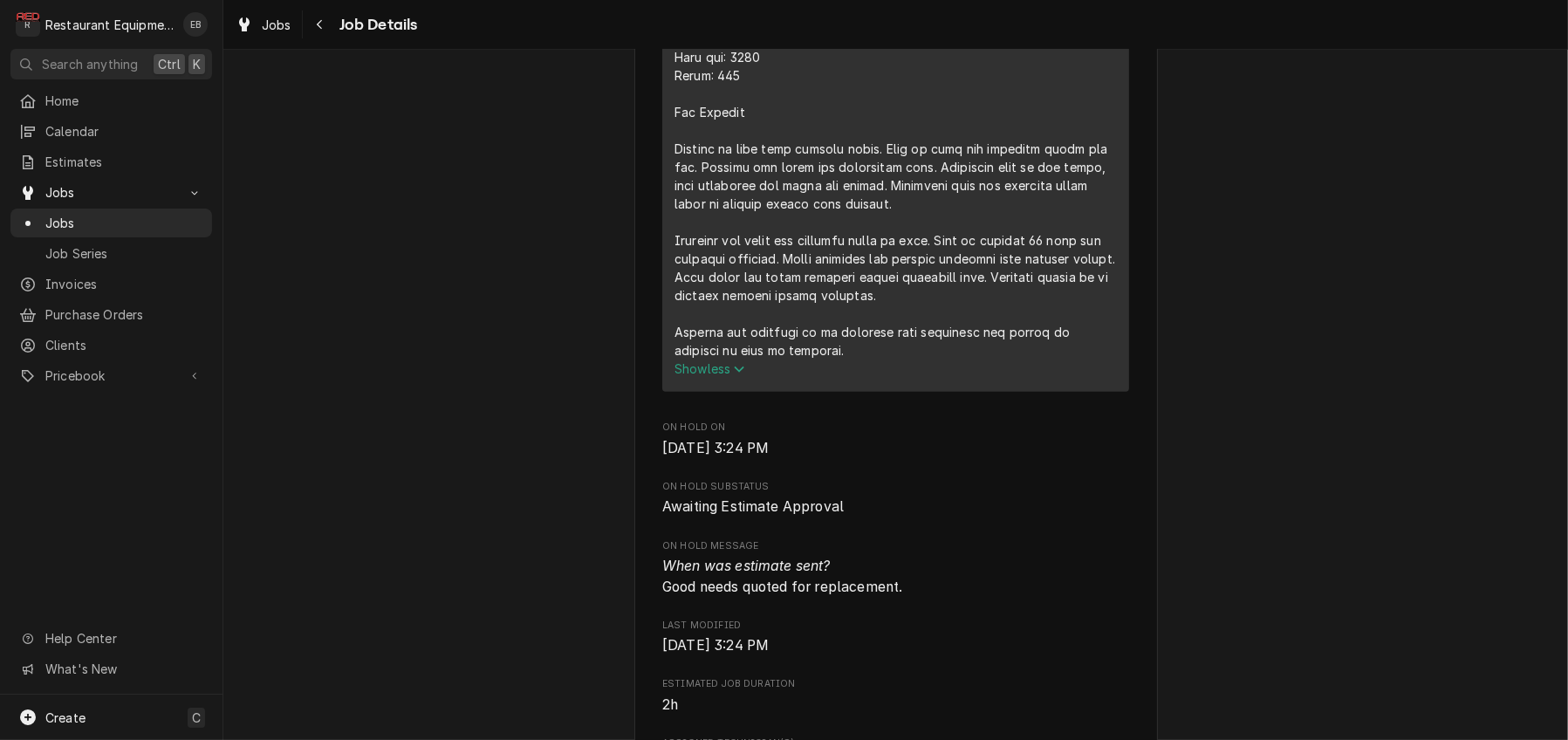
scroll to position [1163, 0]
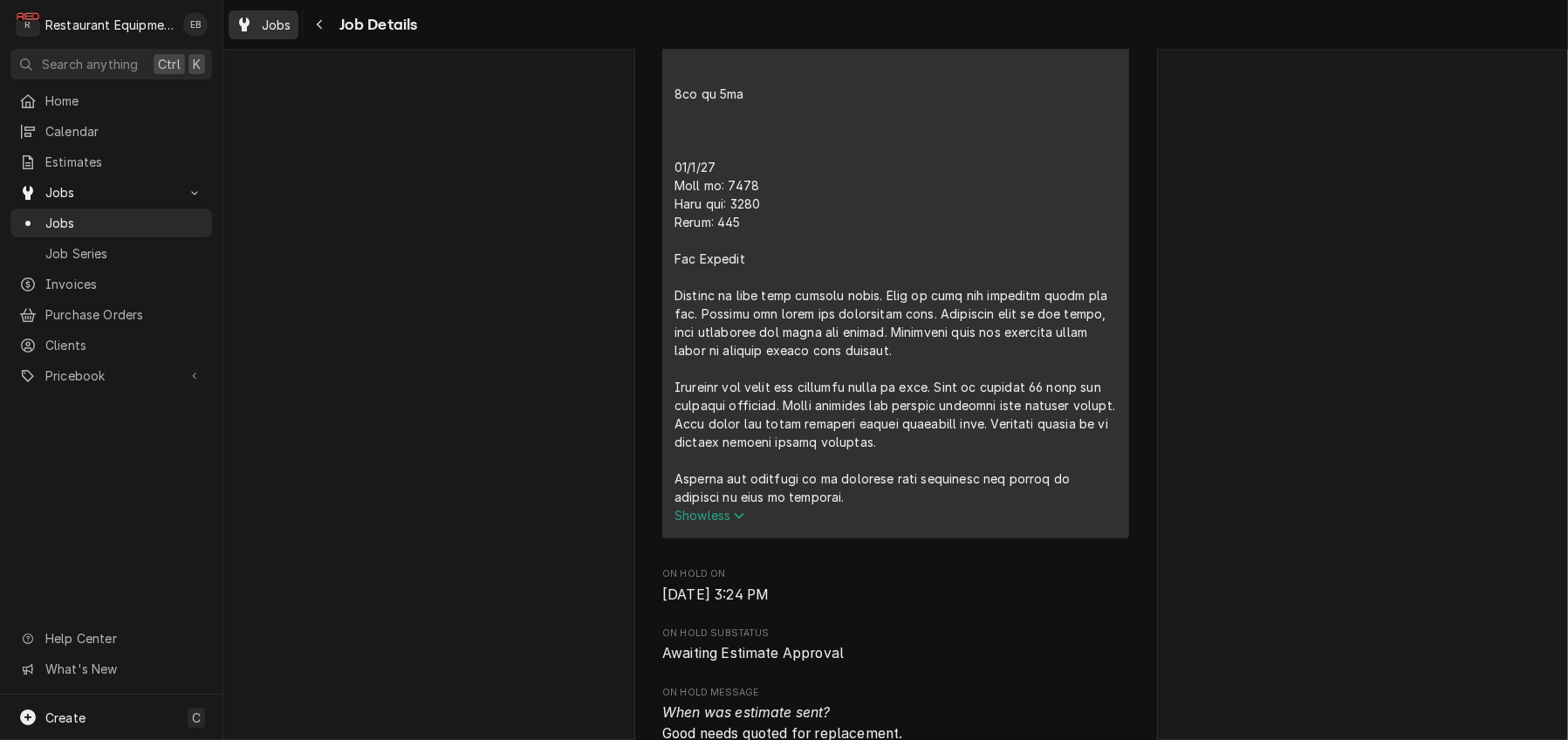
click at [286, 33] on span "Jobs" at bounding box center [276, 24] width 30 height 18
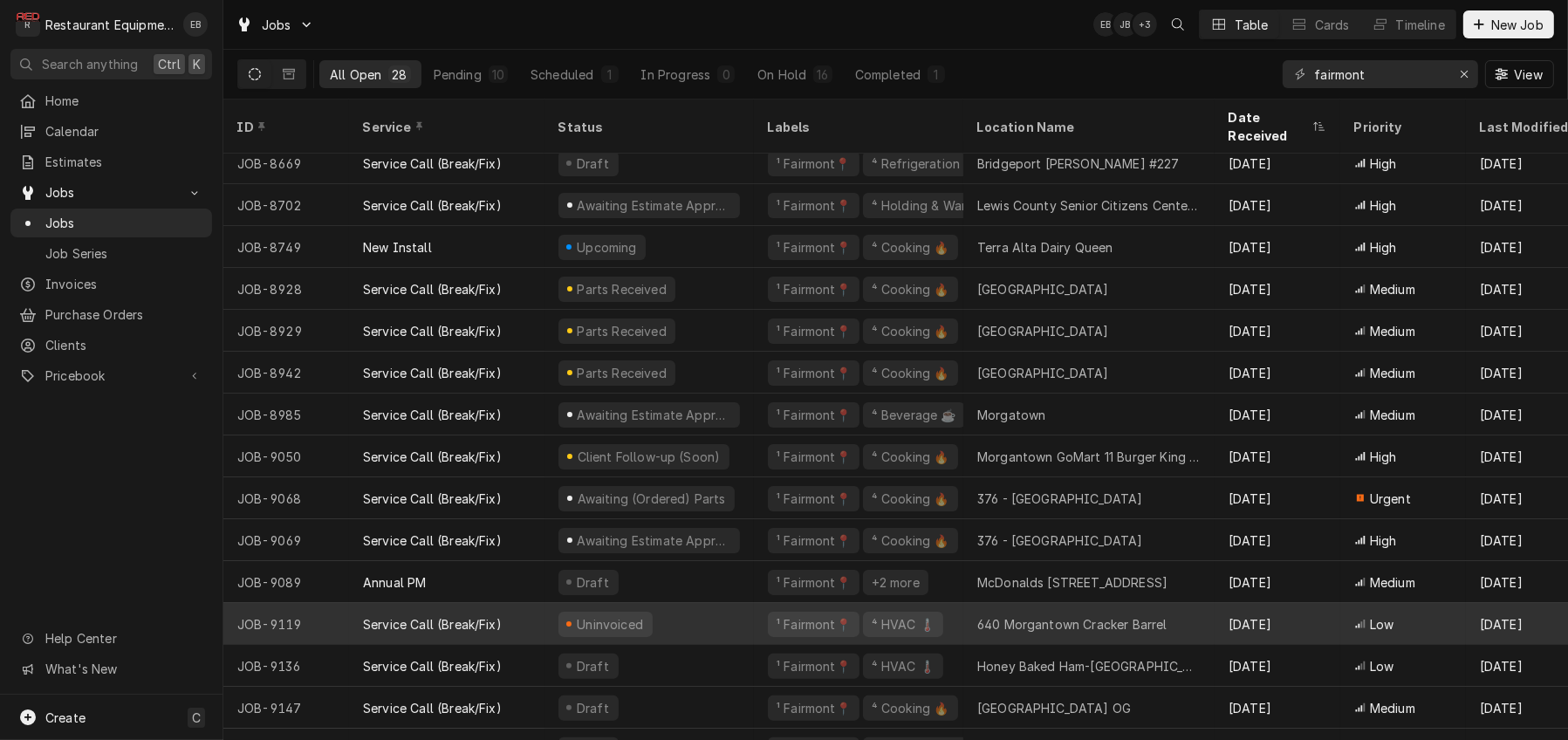
scroll to position [598, 0]
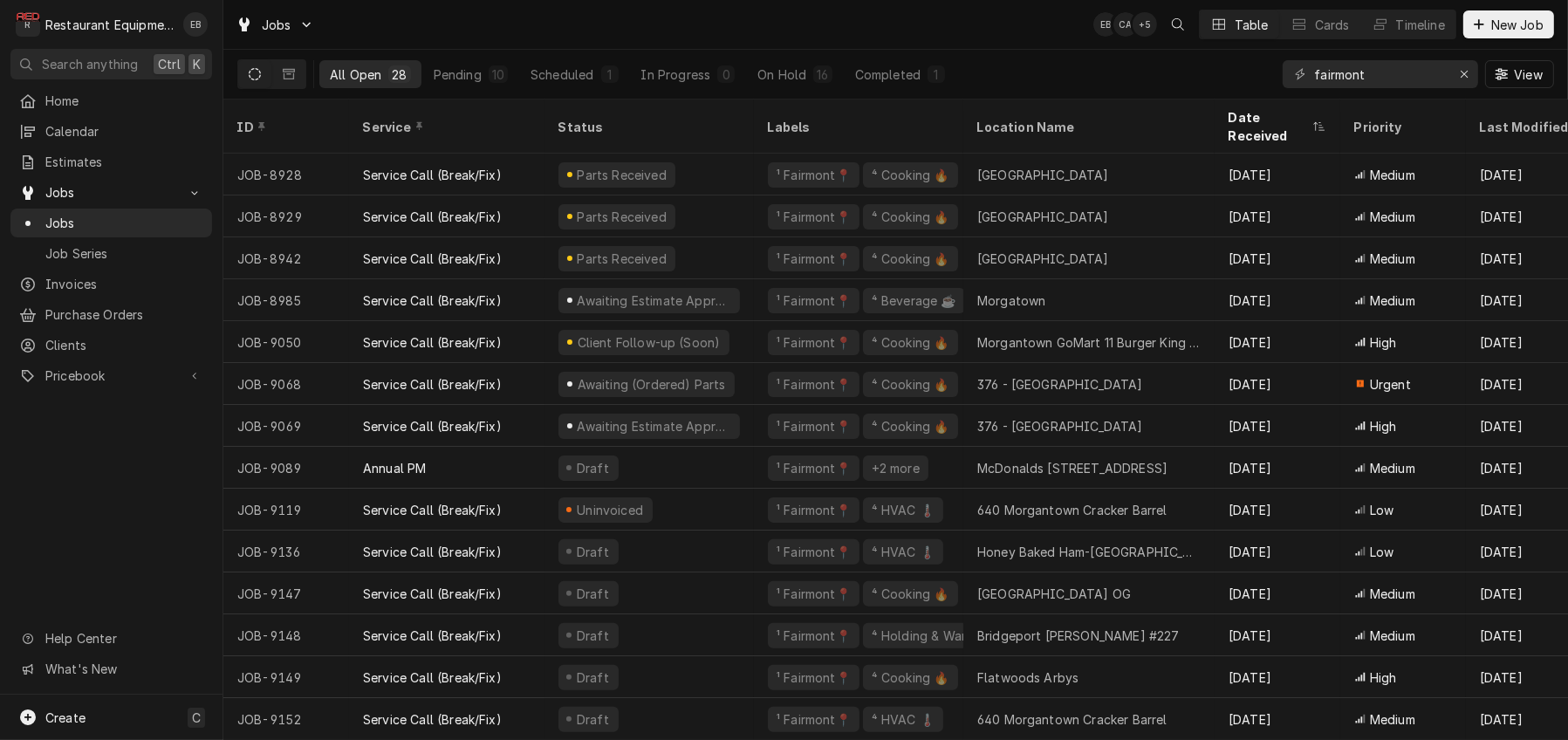
click at [1084, 80] on div "All Open 28 Pending 10 Scheduled 1 In Progress 0 On Hold 16 Completed 1 fairmon…" at bounding box center [895, 74] width 1316 height 48
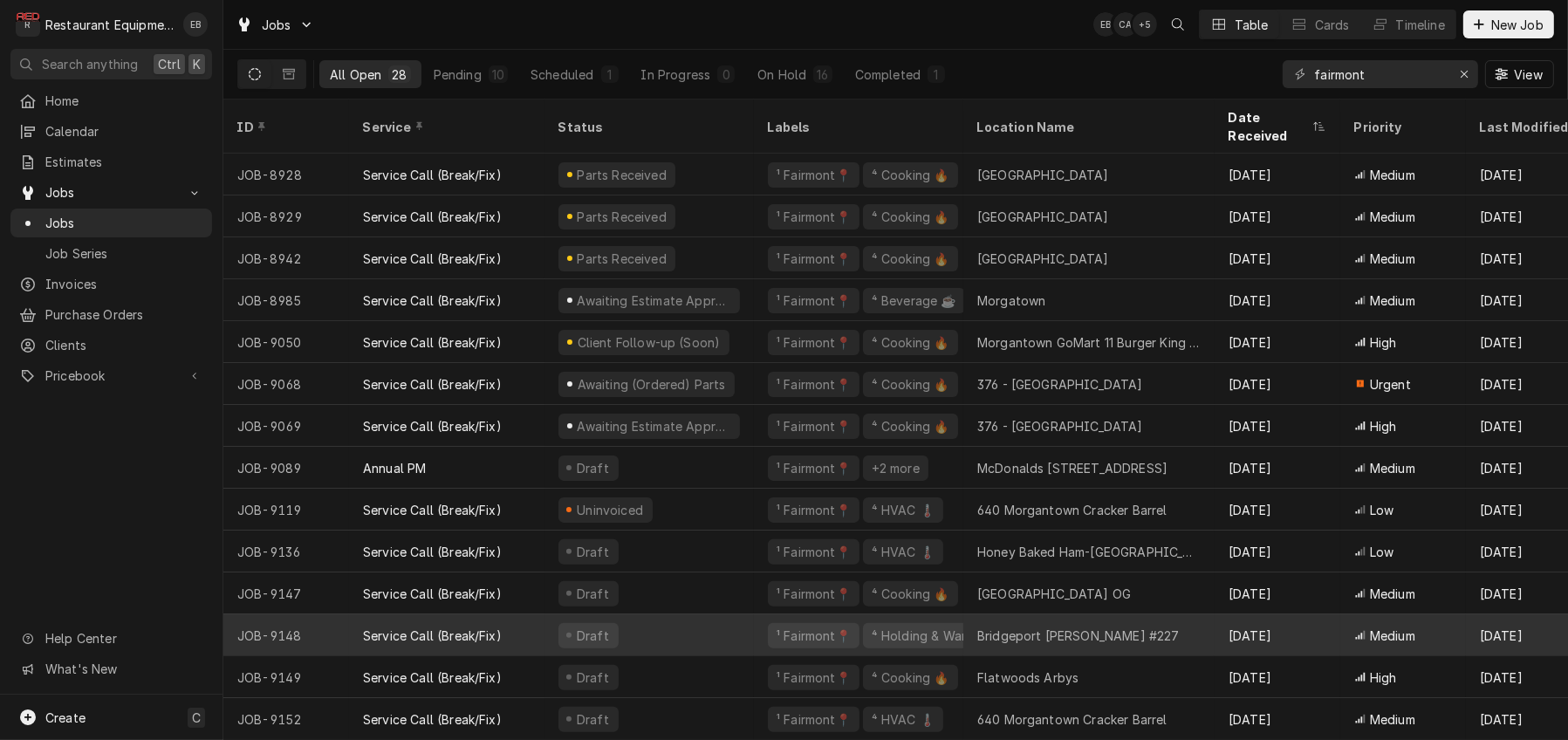
click at [750, 629] on div "Draft" at bounding box center [649, 634] width 209 height 42
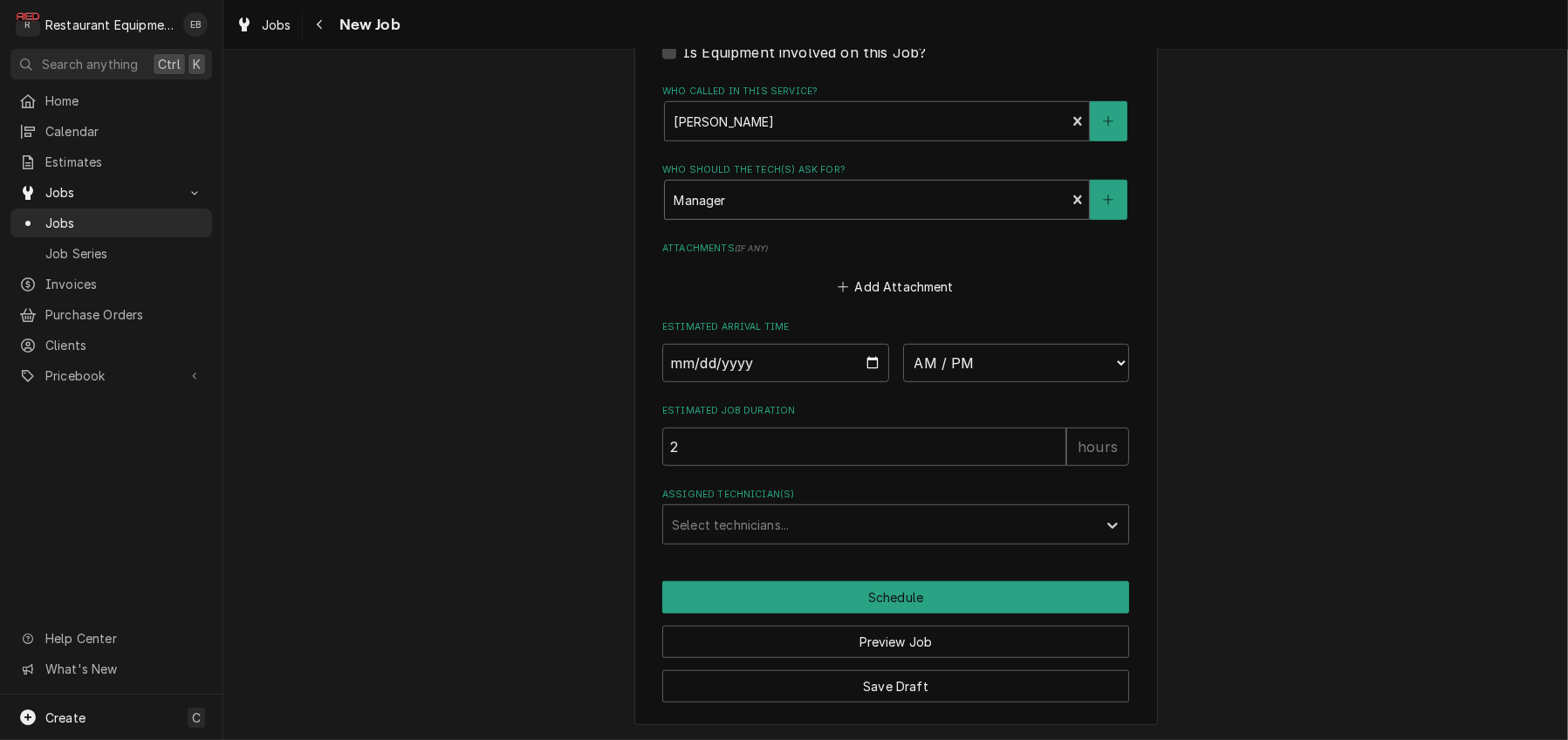
scroll to position [1396, 0]
click at [870, 383] on input "Date" at bounding box center [776, 363] width 227 height 39
type textarea "x"
type input "2025-10-09"
type textarea "x"
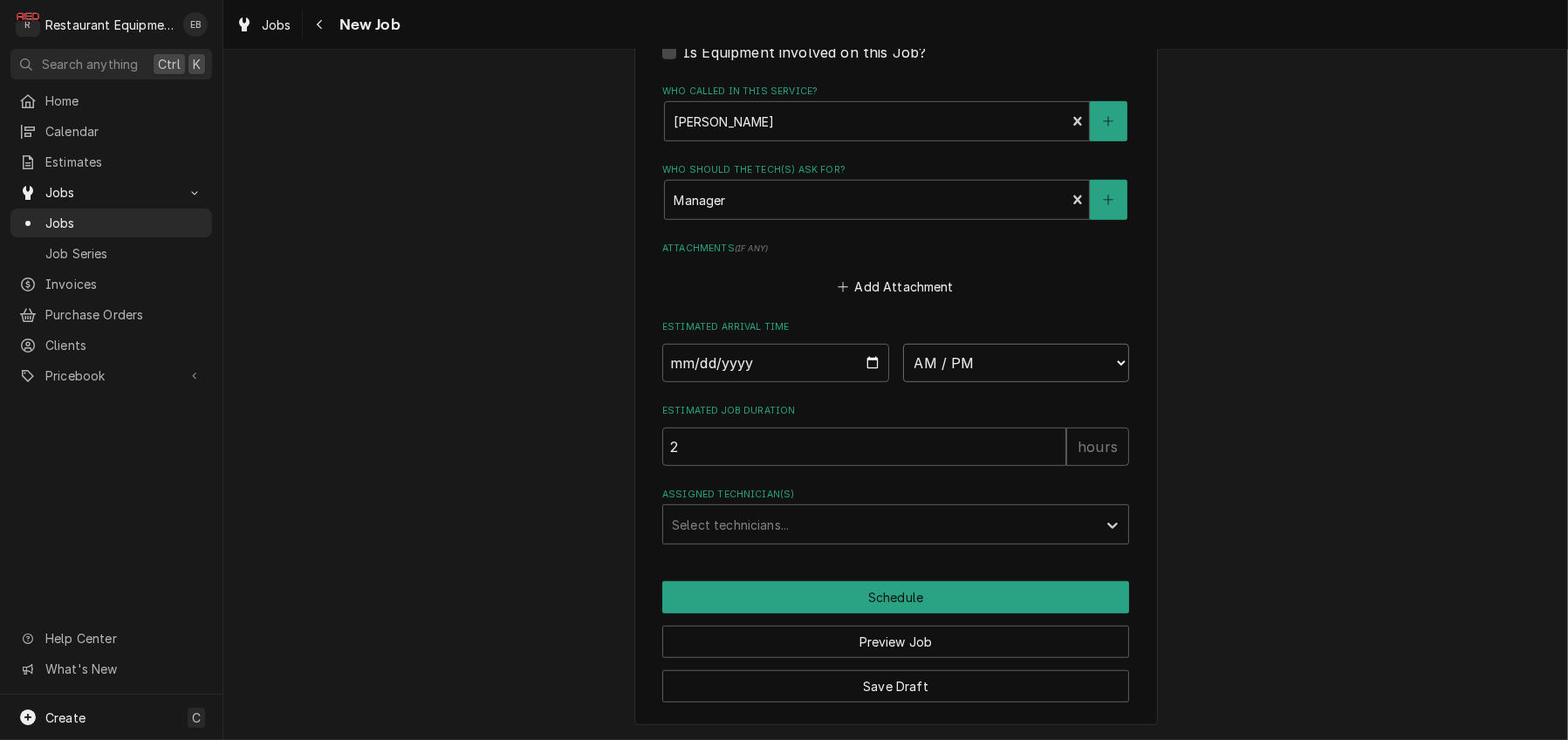
click at [989, 383] on select "AM / PM 6:00 AM 6:15 AM 6:30 AM 6:45 AM 7:00 AM 7:15 AM 7:30 AM 7:45 AM 8:00 AM…" at bounding box center [1016, 363] width 227 height 39
select select "11:30:00"
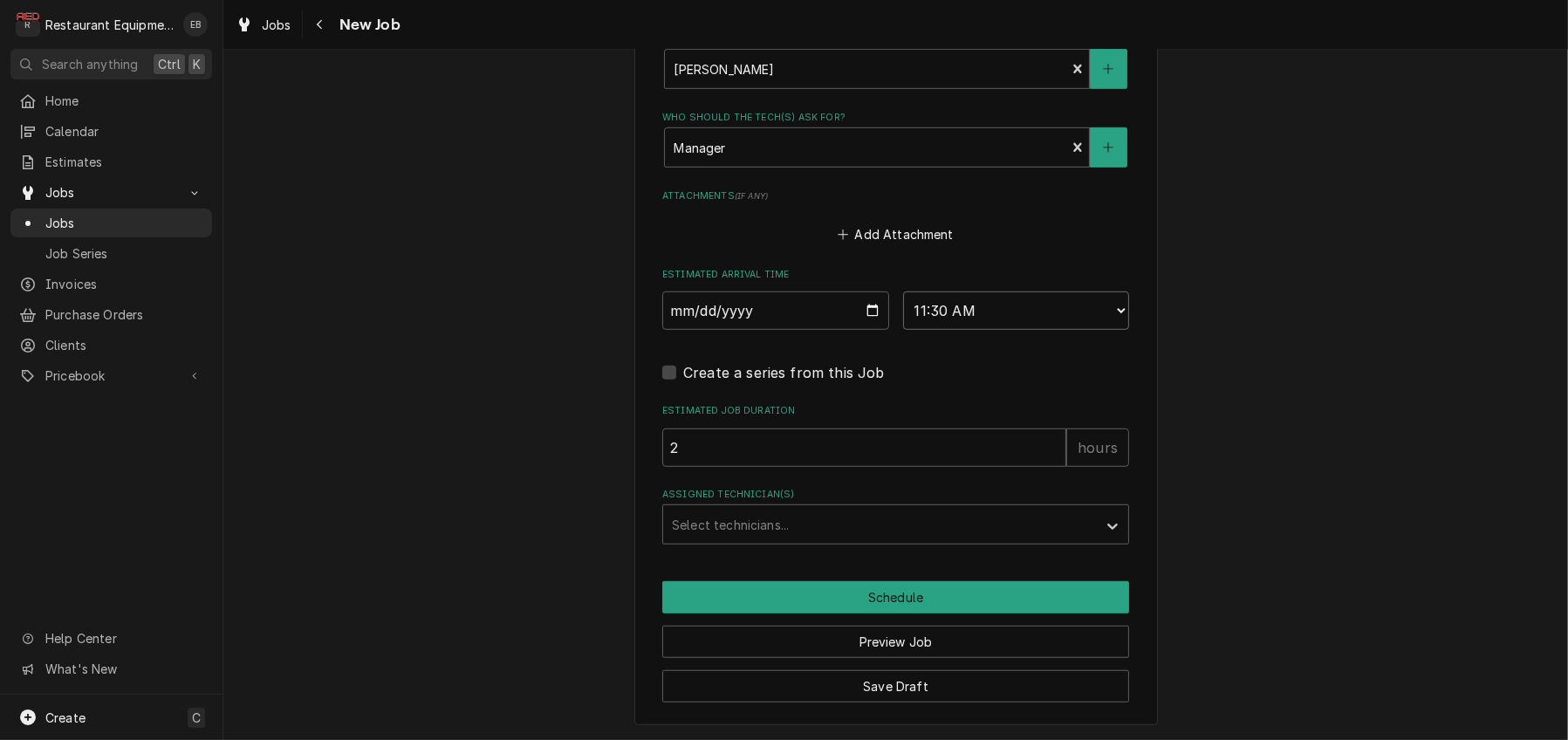
type textarea "x"
click at [795, 540] on div "Assigned Technician(s)" at bounding box center [880, 524] width 416 height 31
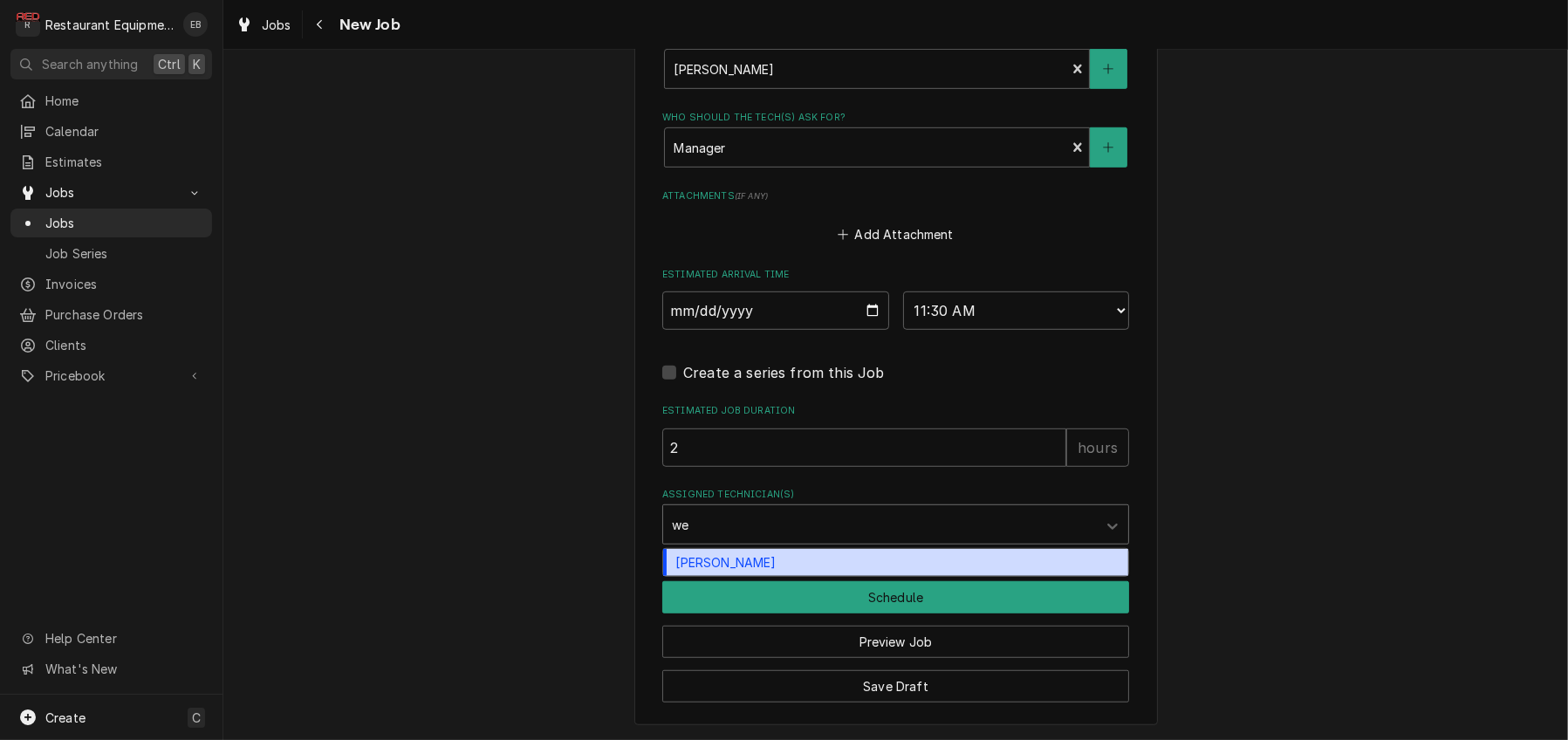
type input "wes"
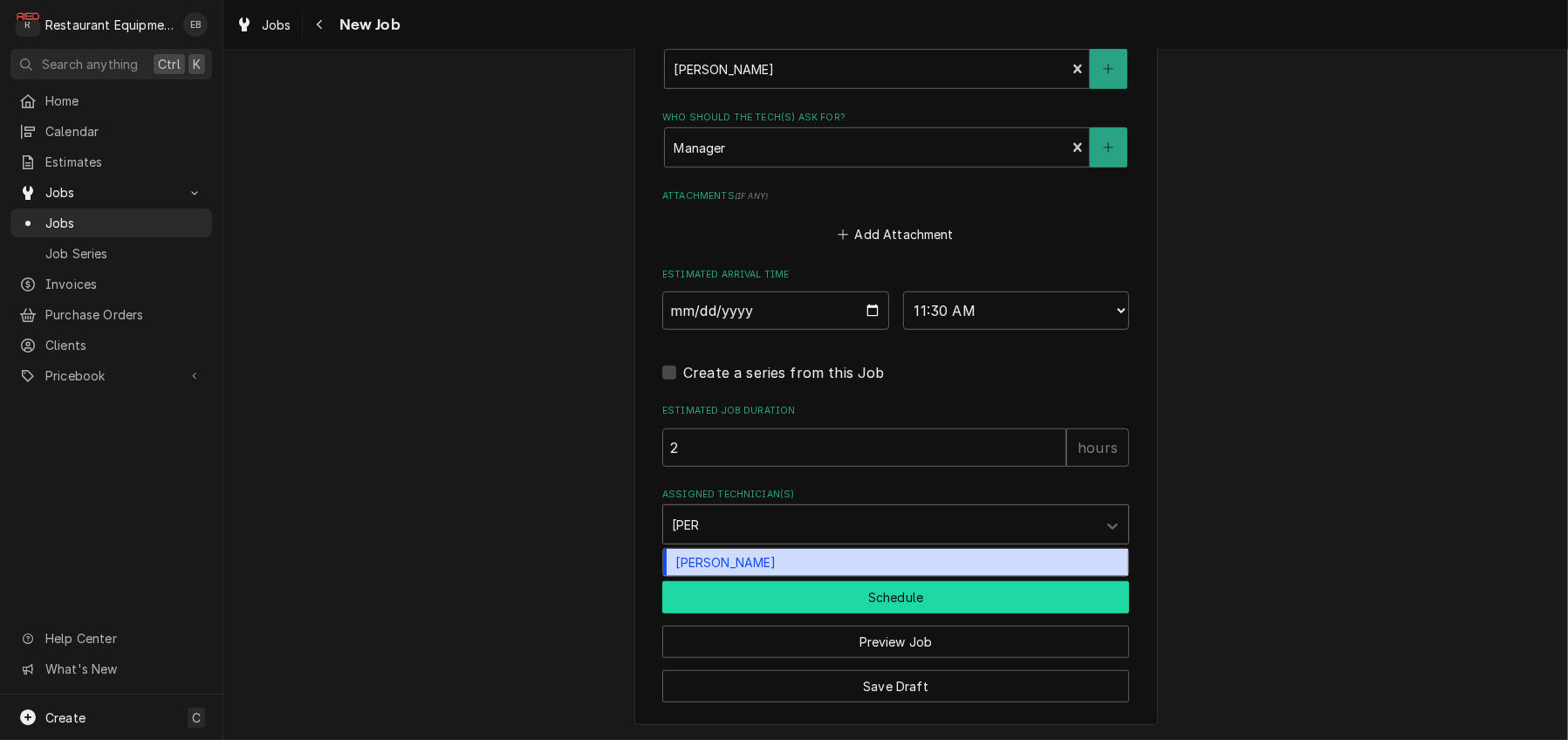
scroll to position [1570, 0]
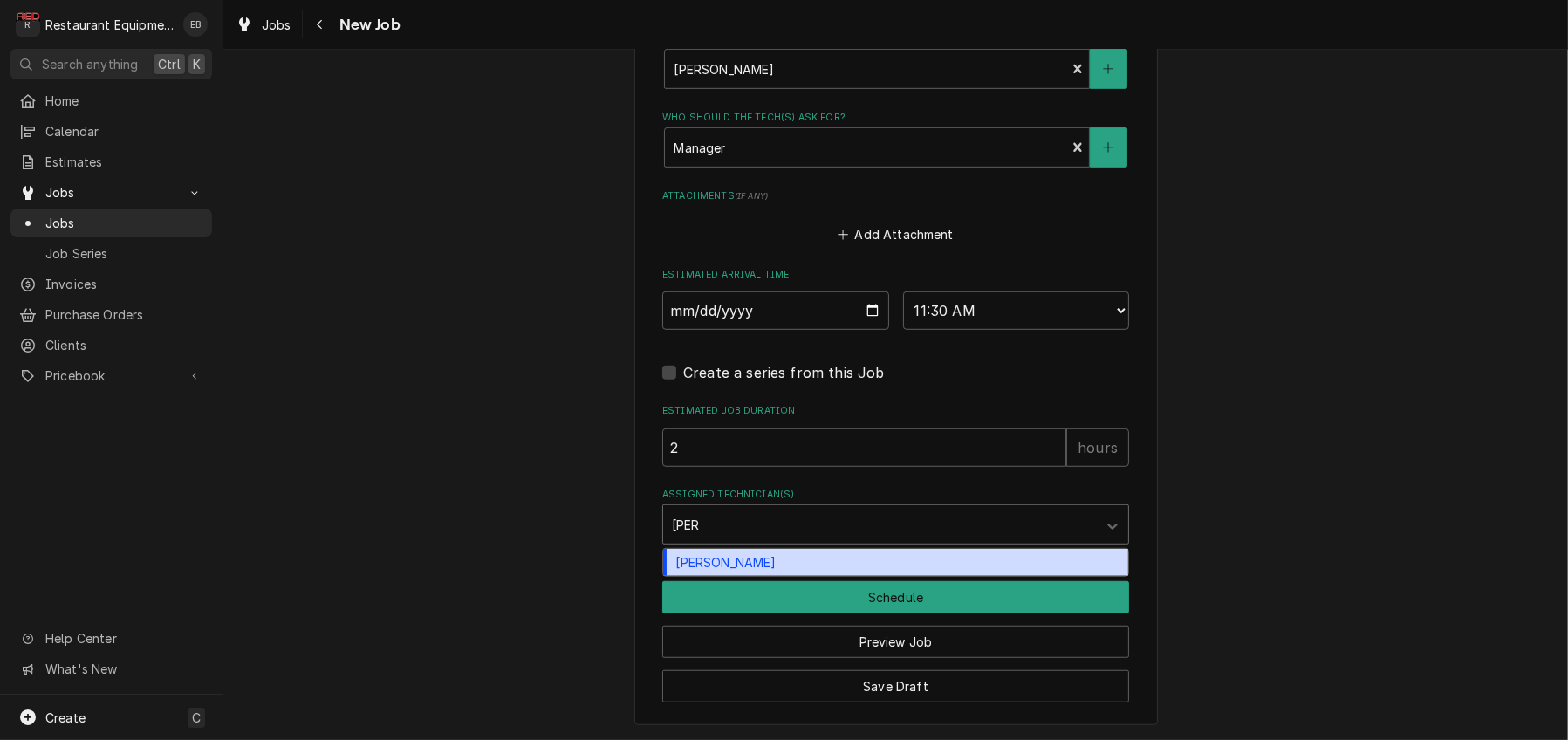
click at [781, 566] on div "Wesley Fisher" at bounding box center [896, 563] width 465 height 27
type textarea "x"
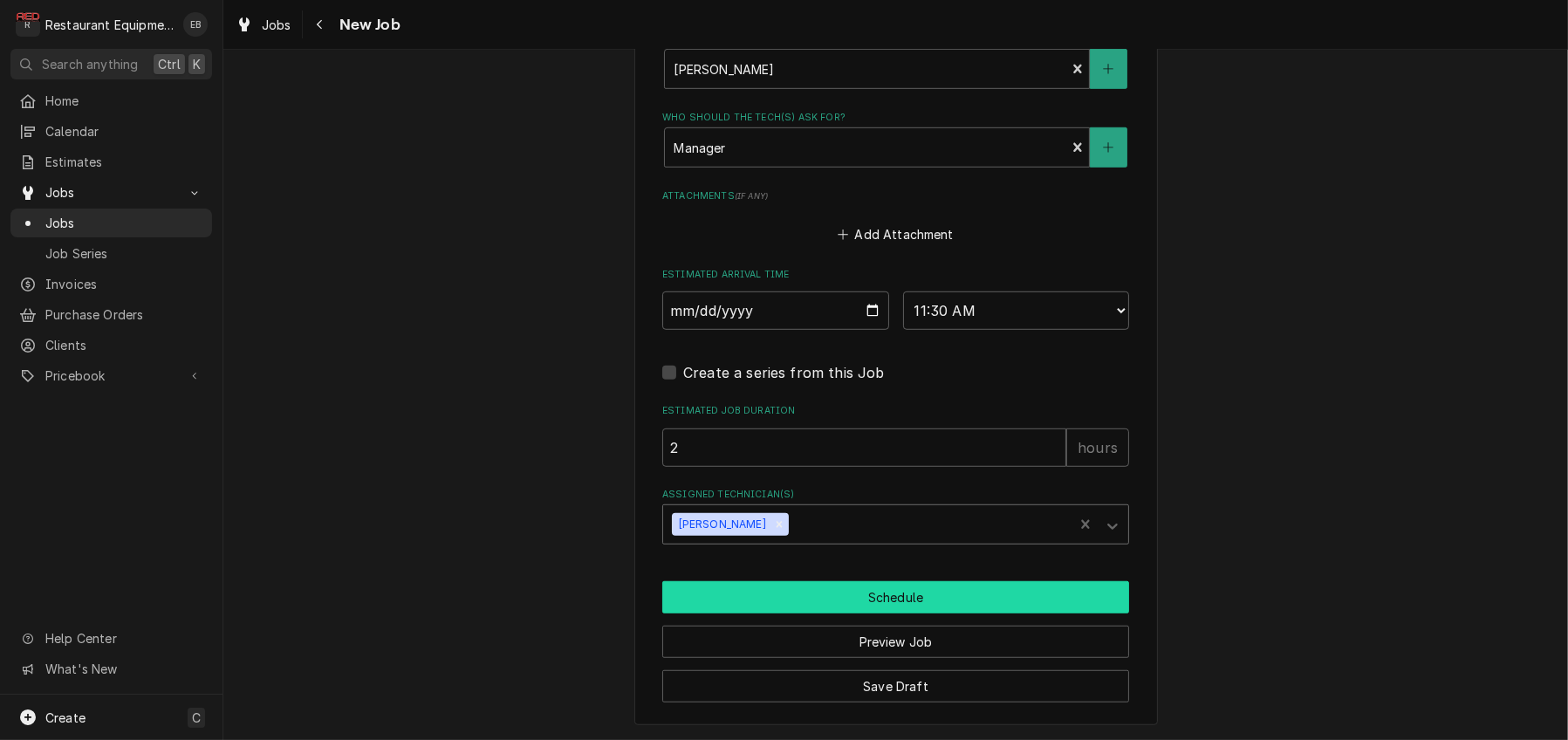
click at [829, 601] on button "Schedule" at bounding box center [896, 597] width 467 height 32
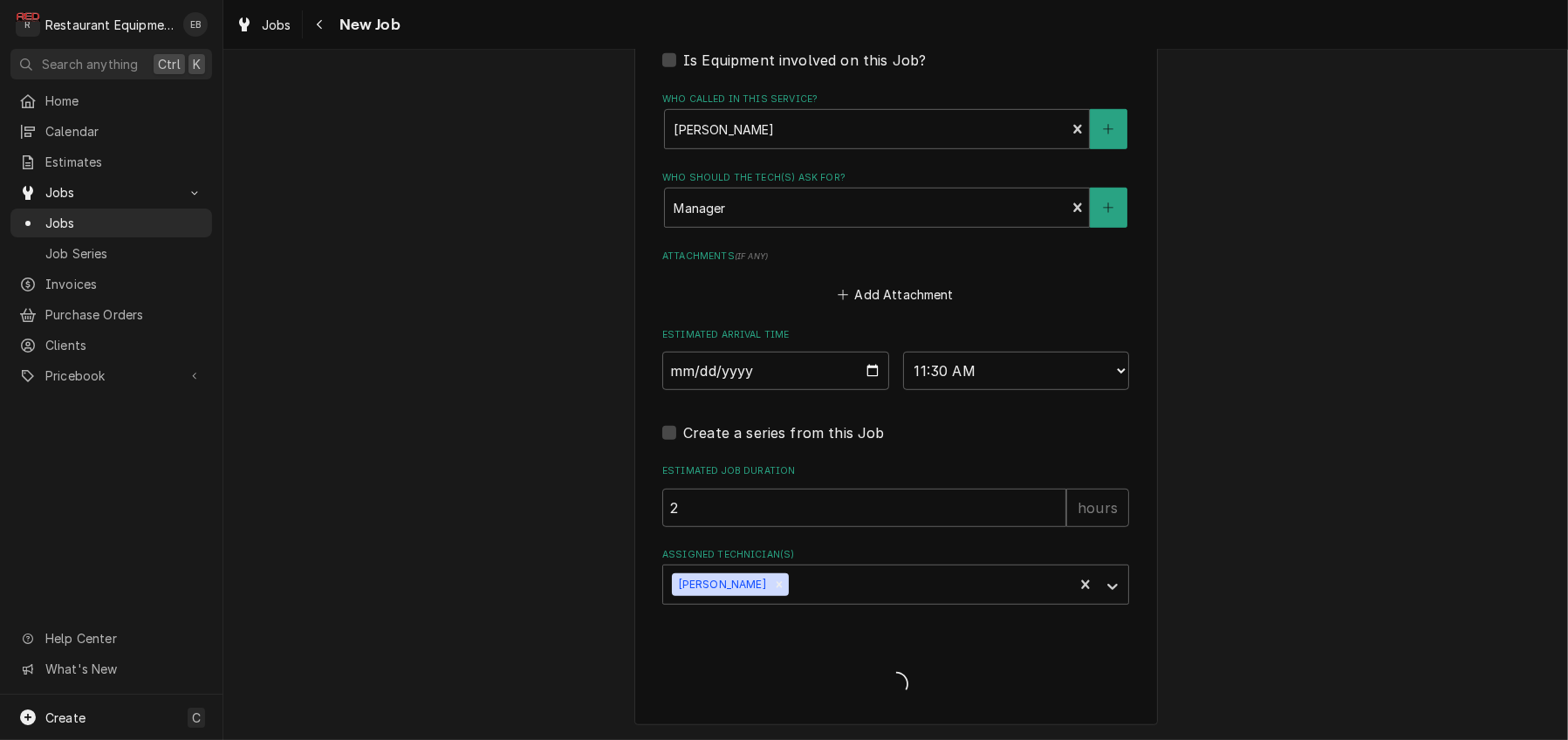
scroll to position [1521, 0]
type textarea "x"
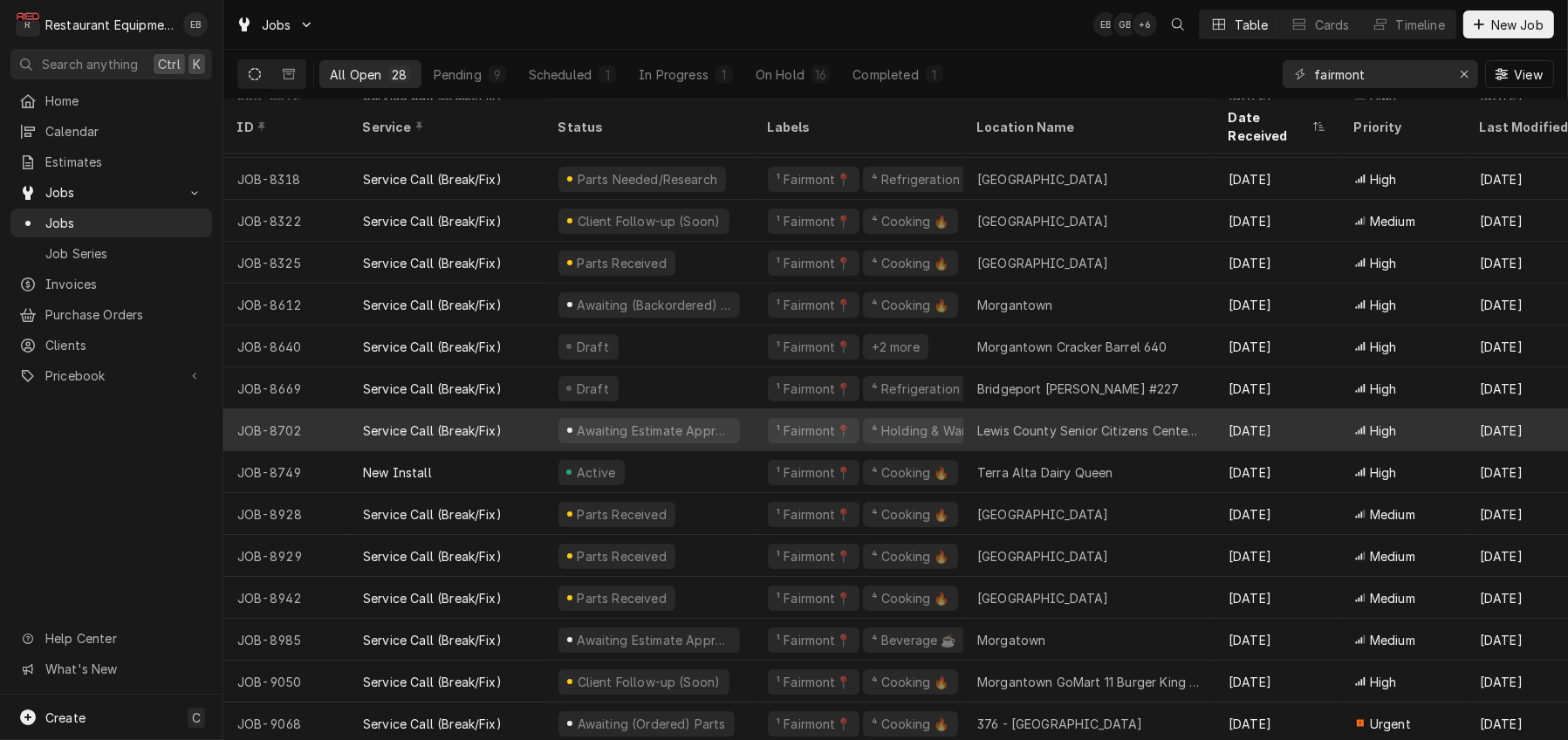
scroll to position [190, 0]
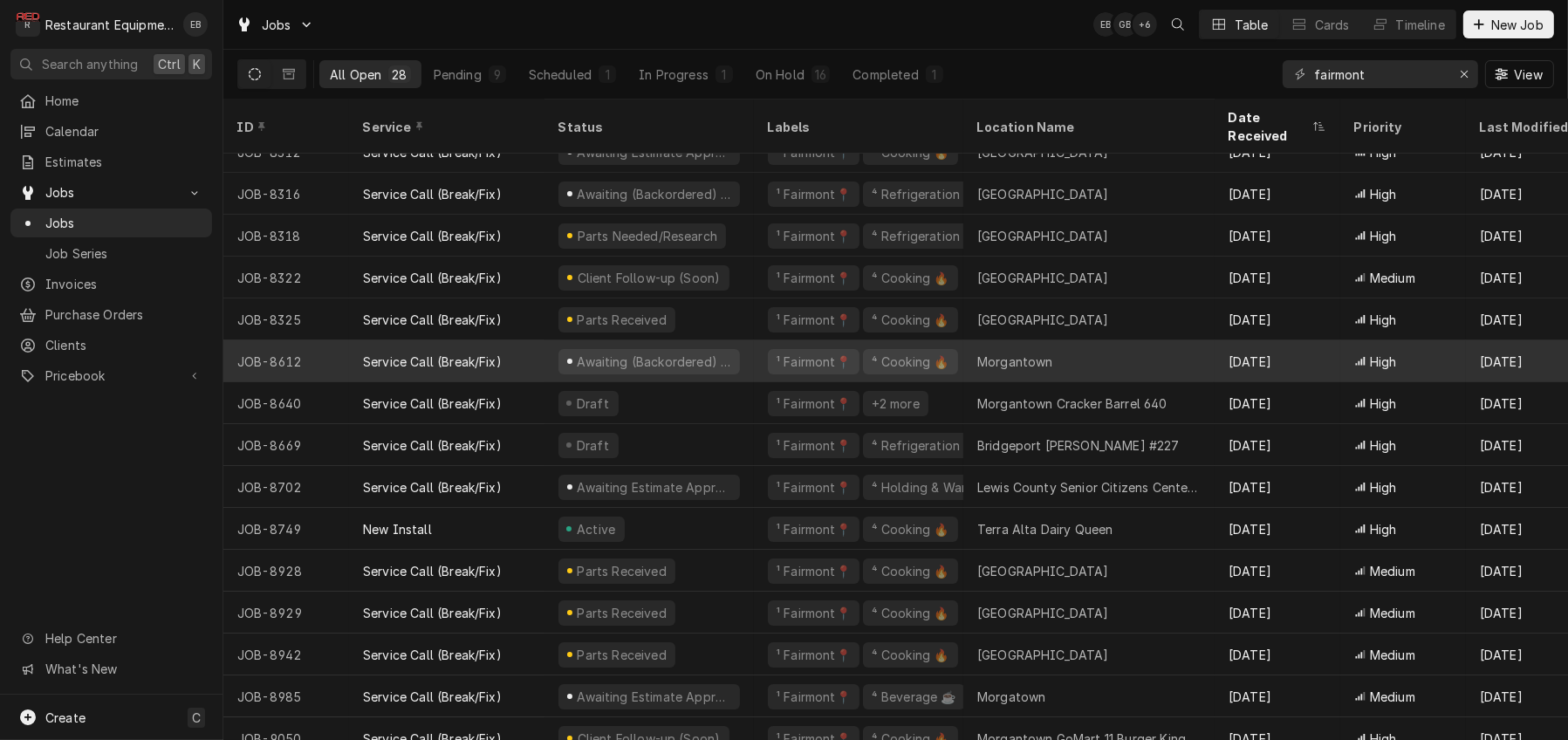
click at [531, 361] on div "Service Call (Break/Fix)" at bounding box center [446, 360] width 196 height 42
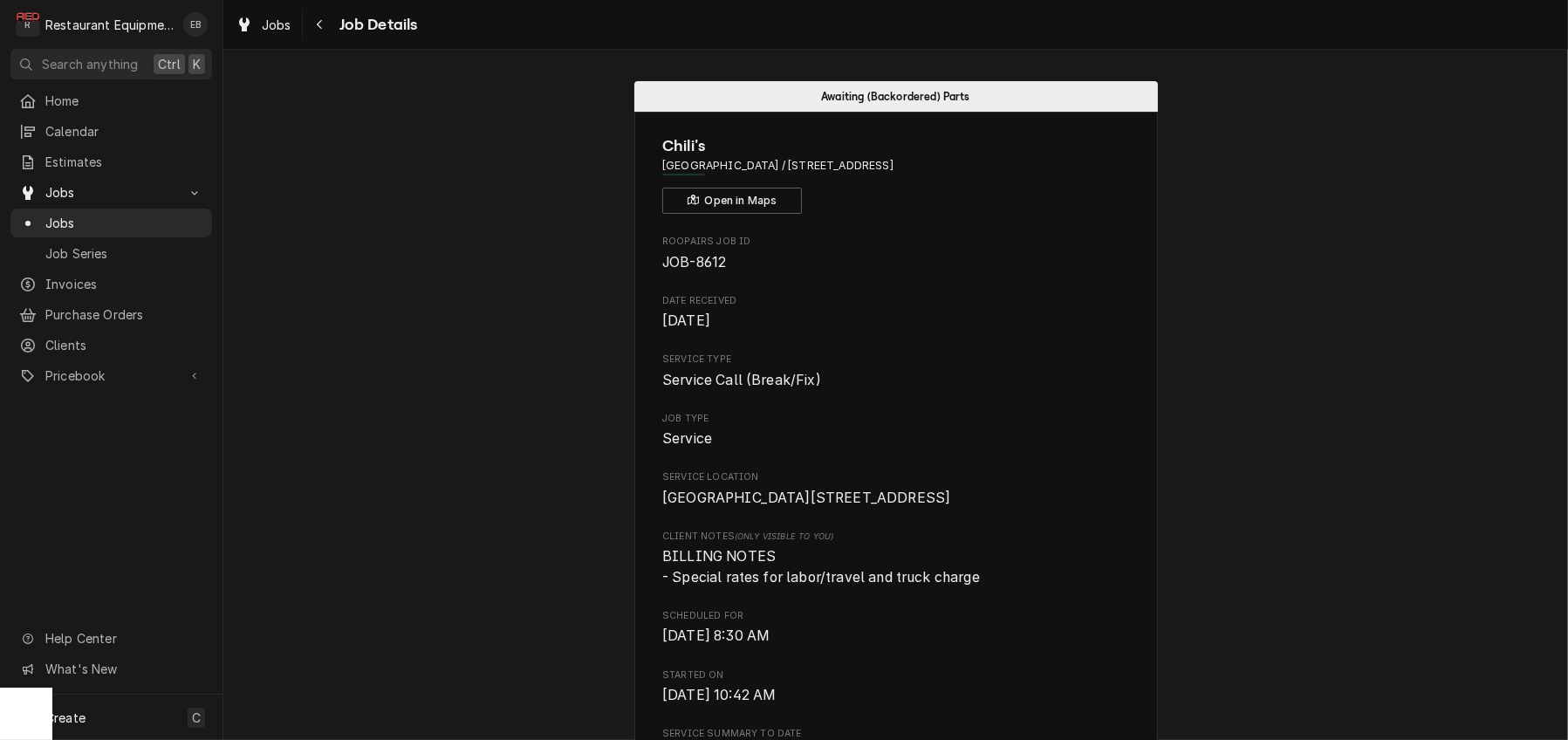
drag, startPoint x: 739, startPoint y: 179, endPoint x: 1100, endPoint y: 186, distance: 361.1
click at [1100, 173] on span "[GEOGRAPHIC_DATA] / [STREET_ADDRESS]" at bounding box center [896, 166] width 467 height 15
copy span "[STREET_ADDRESS]"
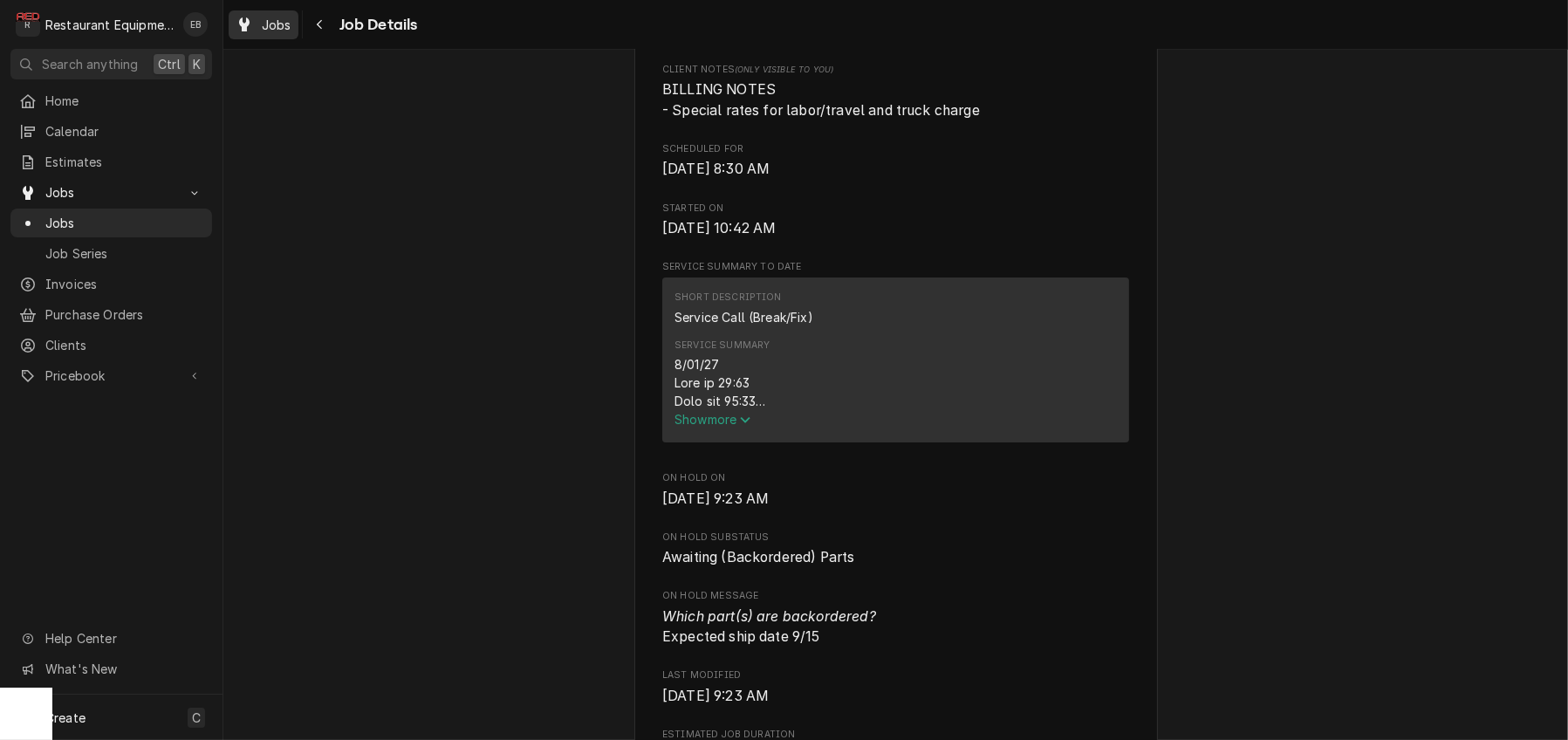
scroll to position [465, 0]
click at [292, 34] on span "Jobs" at bounding box center [276, 24] width 30 height 18
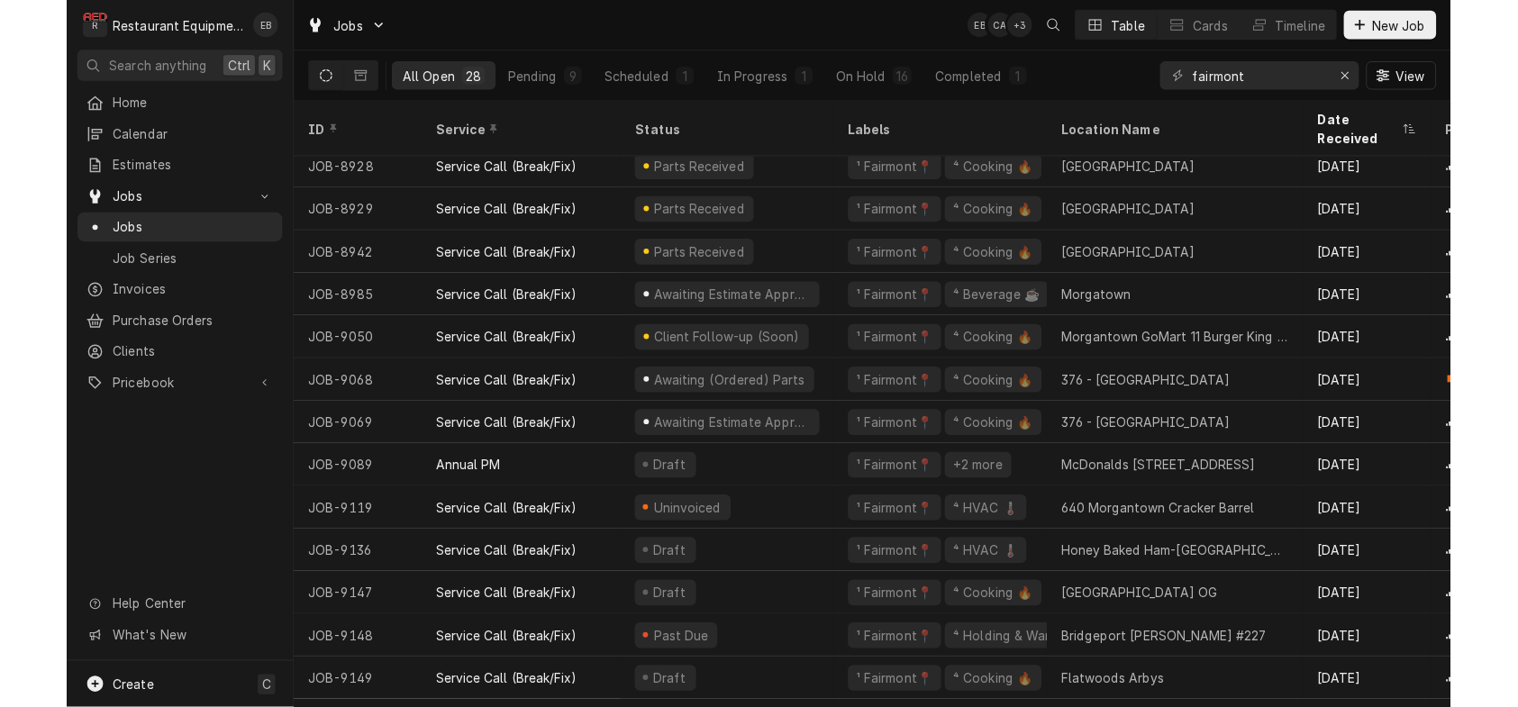
scroll to position [617, 0]
